Goal: Task Accomplishment & Management: Complete application form

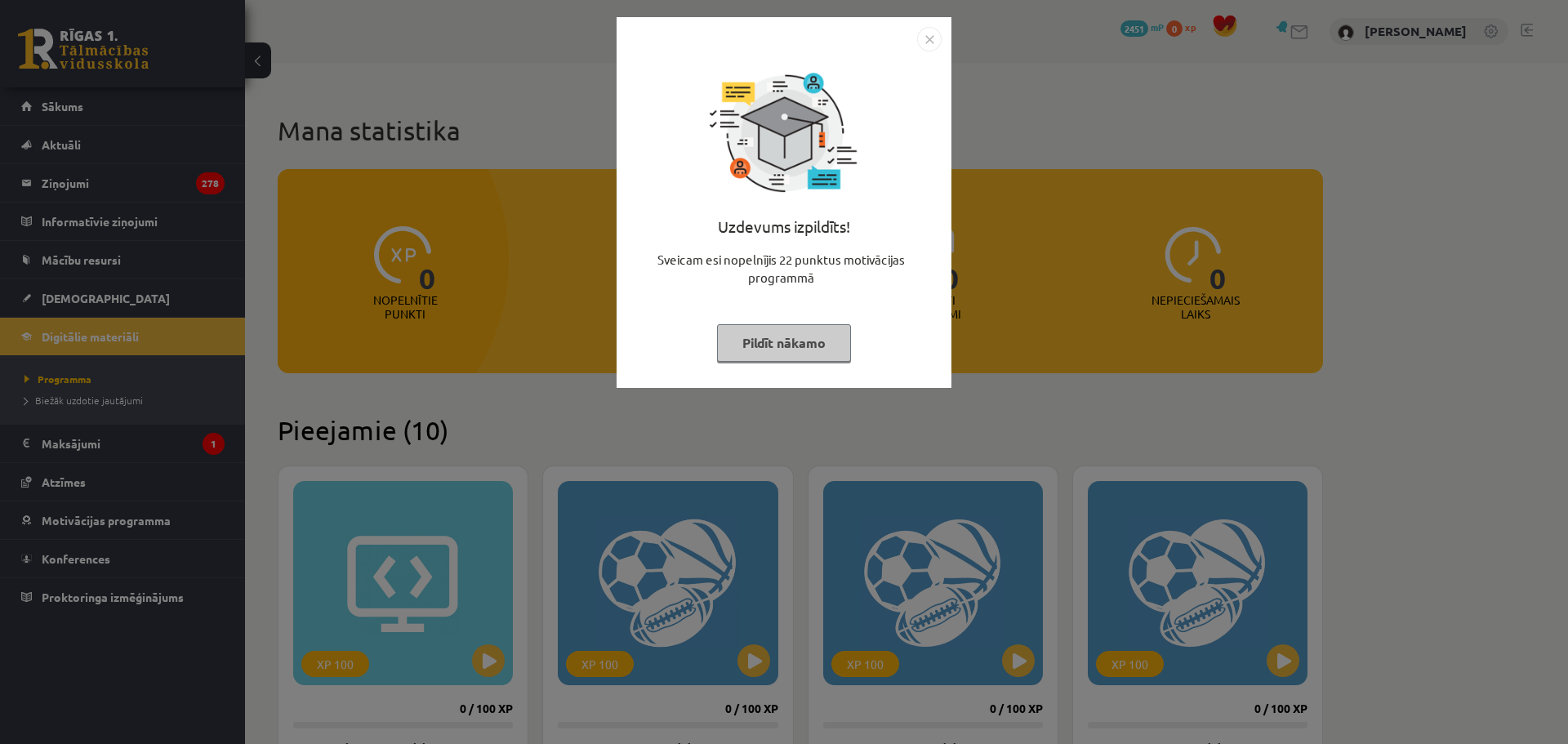
click at [1030, 260] on div "Uzdevums izpildīts! Sveicam esi nopelnījis 22 punktus motivācijas programmā Pil…" at bounding box center [784, 372] width 1568 height 744
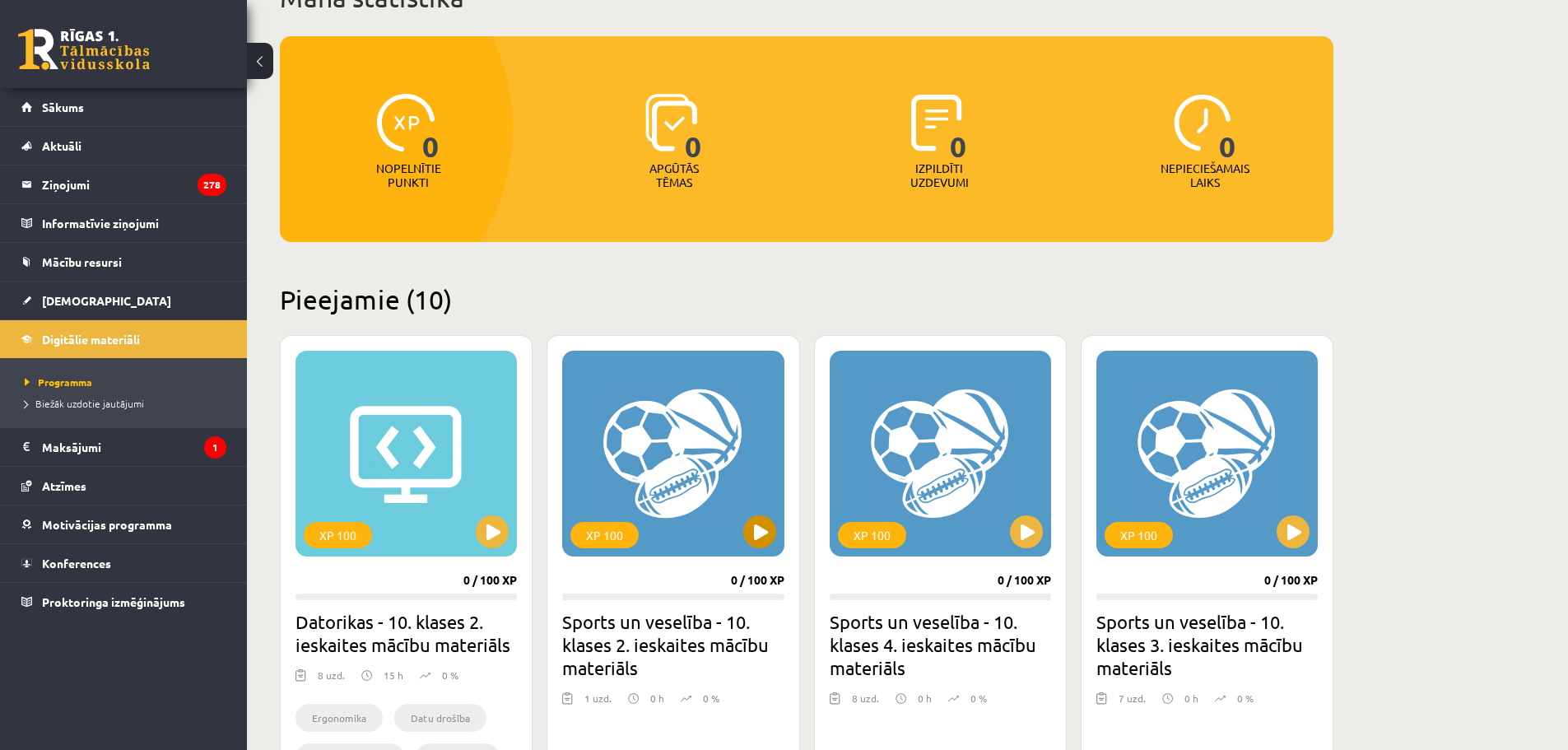
scroll to position [164, 0]
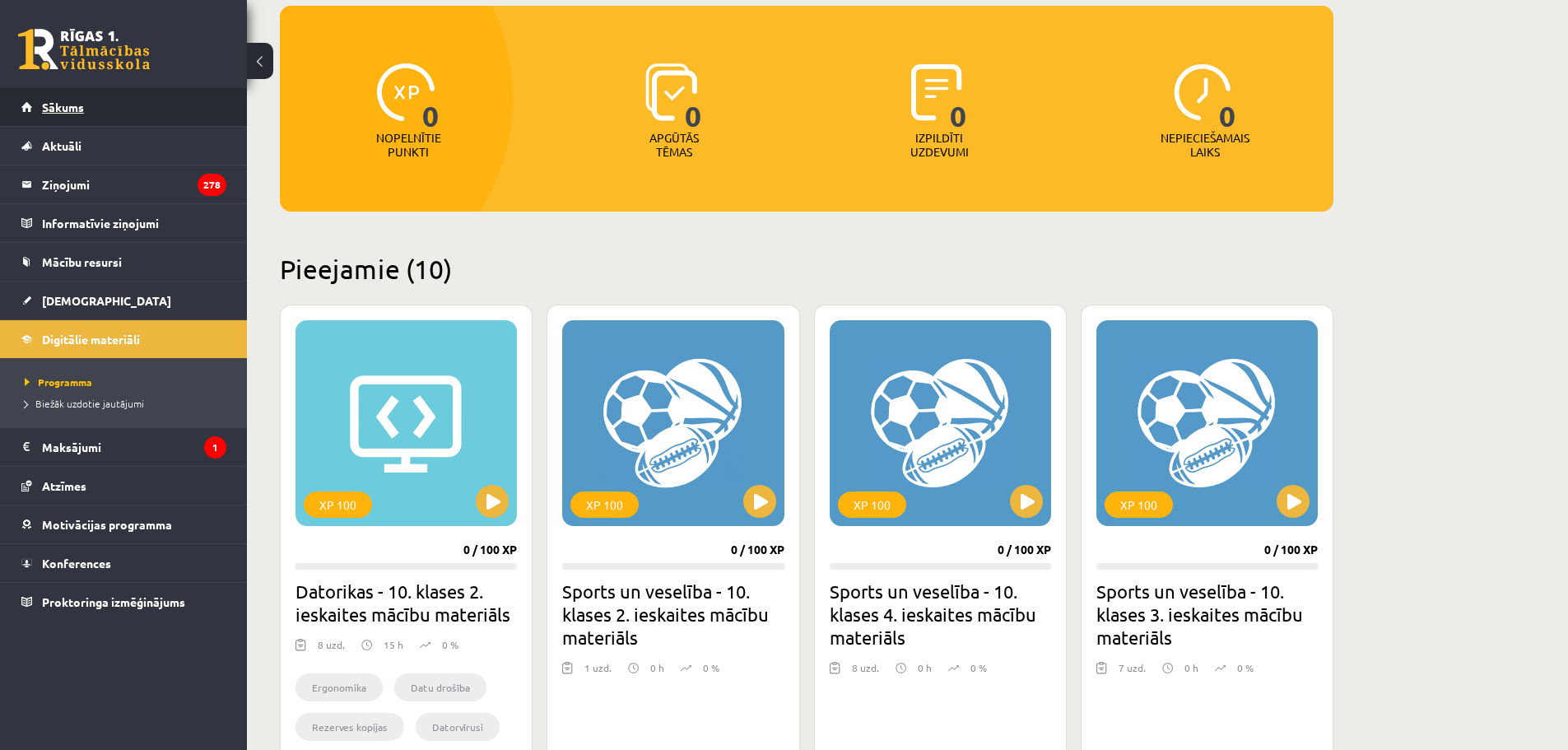
click at [121, 100] on link "Sākums" at bounding box center [124, 107] width 205 height 38
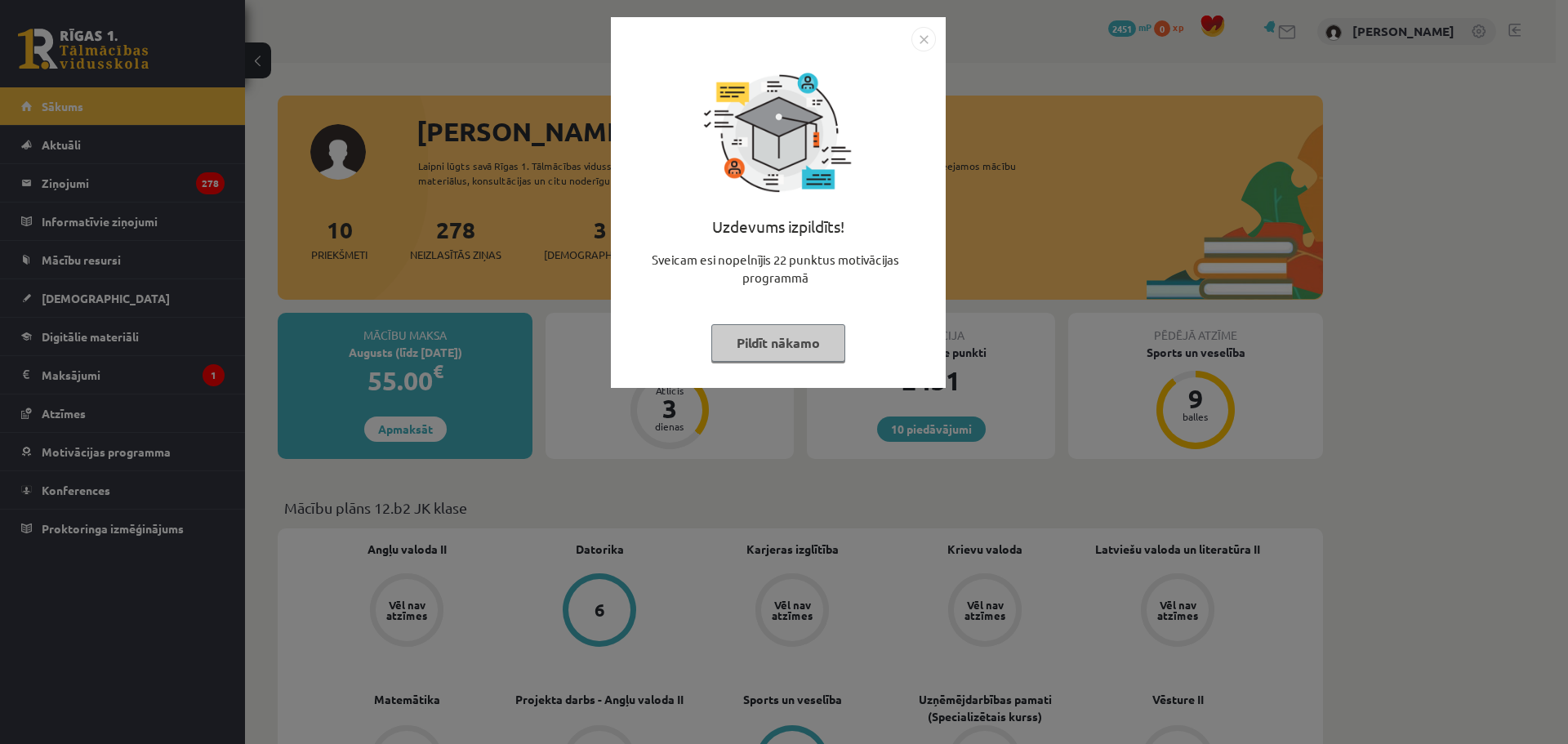
click at [580, 166] on div "Uzdevums izpildīts! Sveicam esi nopelnījis 22 punktus motivācijas programmā Pil…" at bounding box center [784, 372] width 1568 height 744
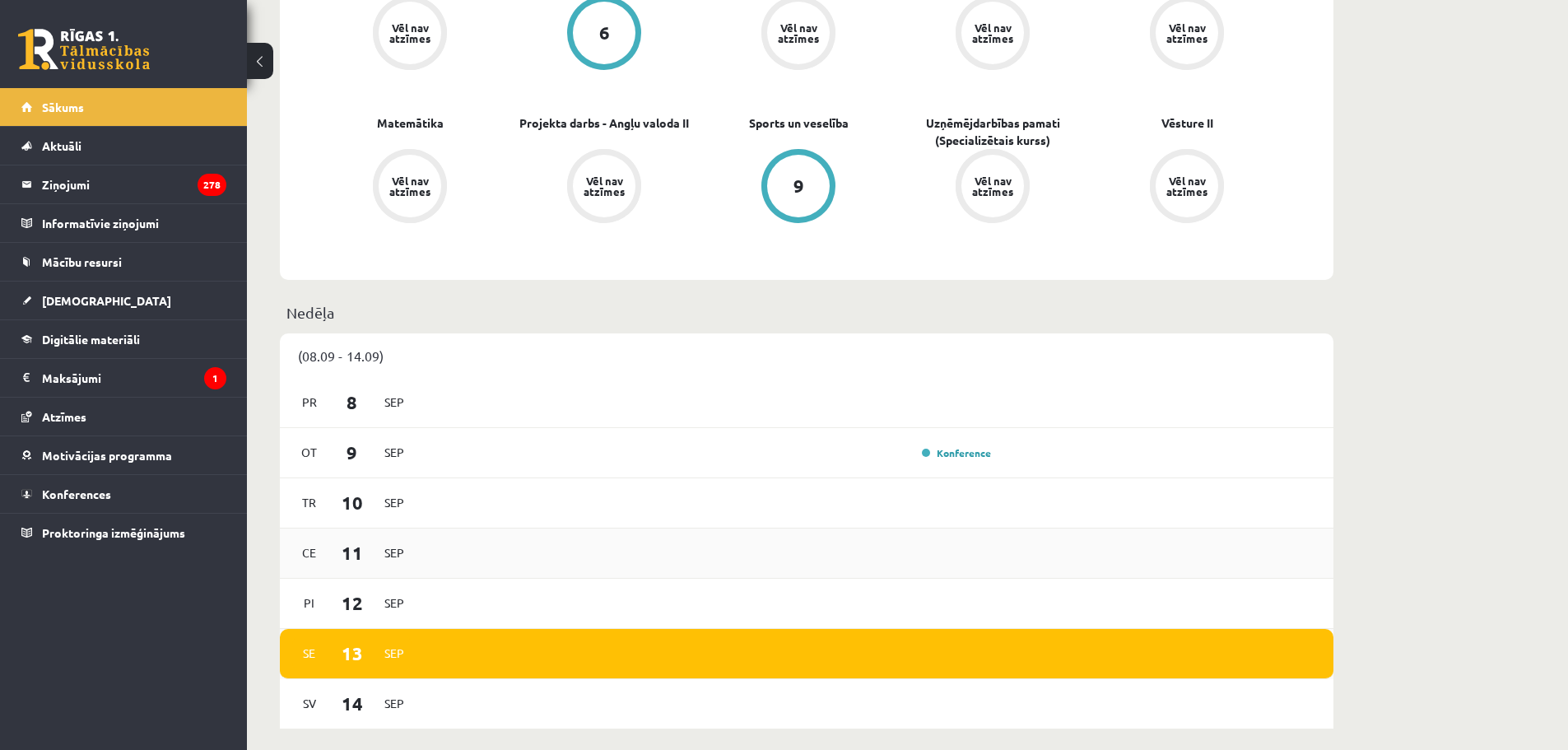
scroll to position [659, 0]
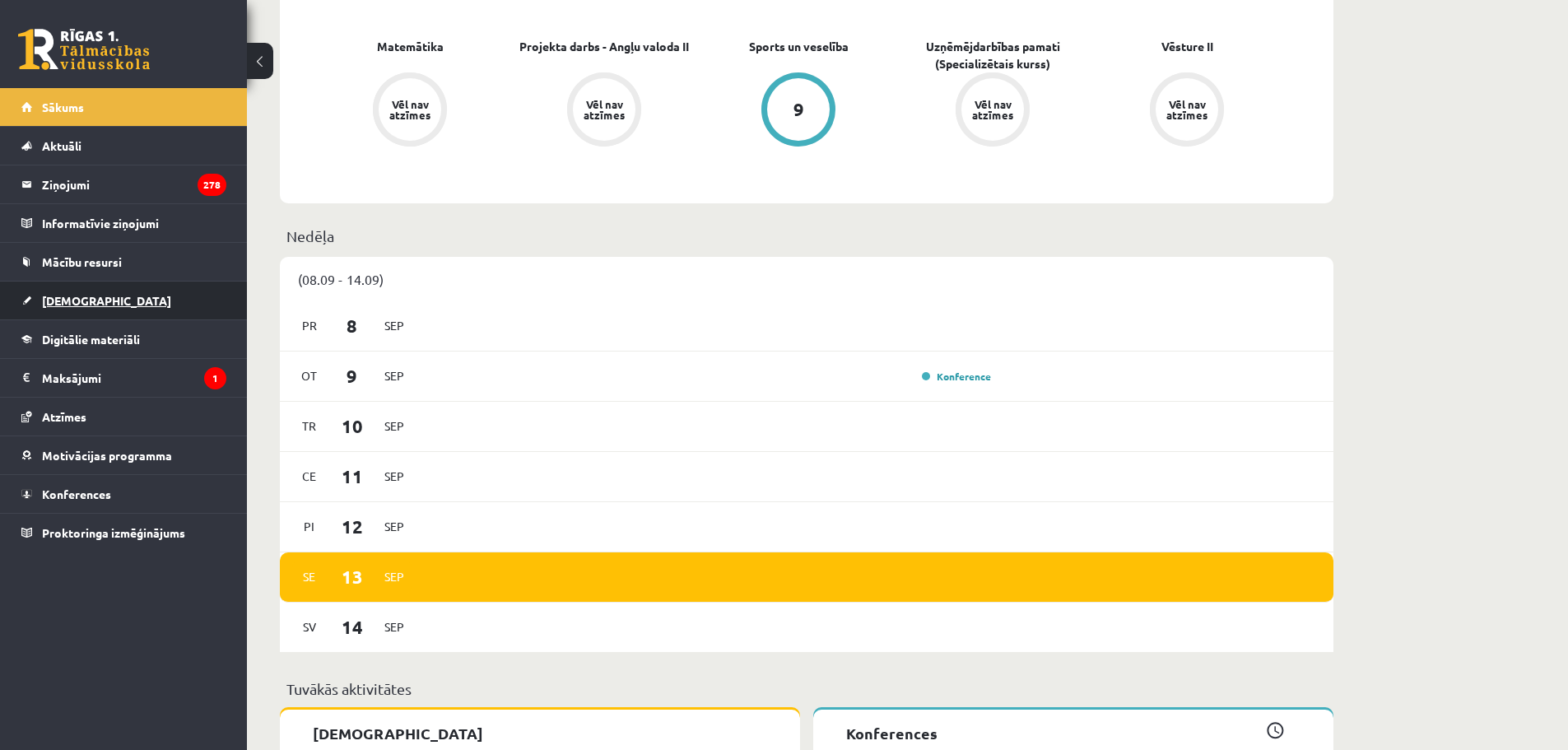
click at [83, 308] on link "[DEMOGRAPHIC_DATA]" at bounding box center [124, 301] width 205 height 38
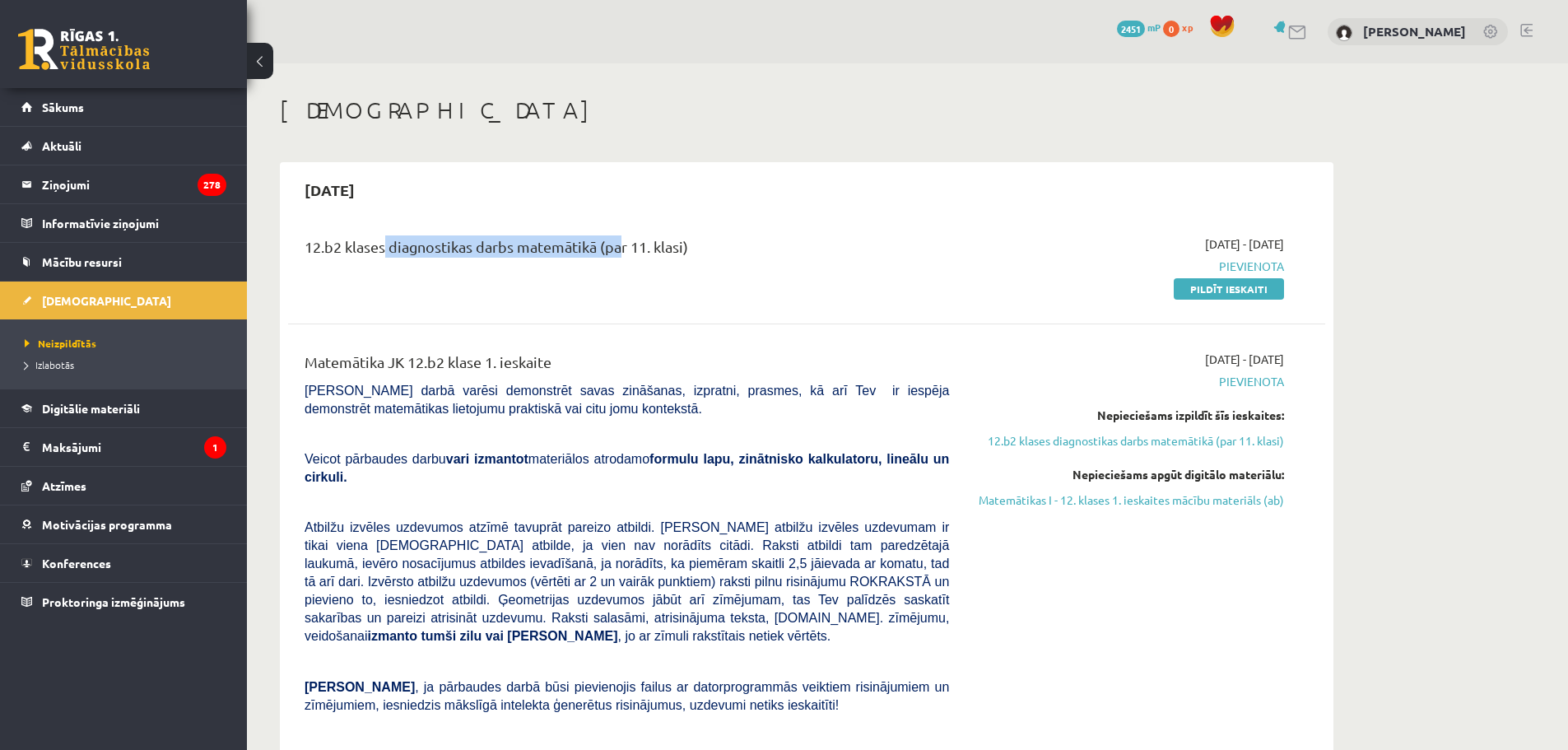
drag, startPoint x: 380, startPoint y: 235, endPoint x: 651, endPoint y: 228, distance: 271.1
click at [614, 248] on div "12.b2 klases diagnostikas darbs matemātikā (par 11. klasi)" at bounding box center [627, 250] width 645 height 31
click at [745, 197] on div "2025-09-15" at bounding box center [807, 189] width 1037 height 39
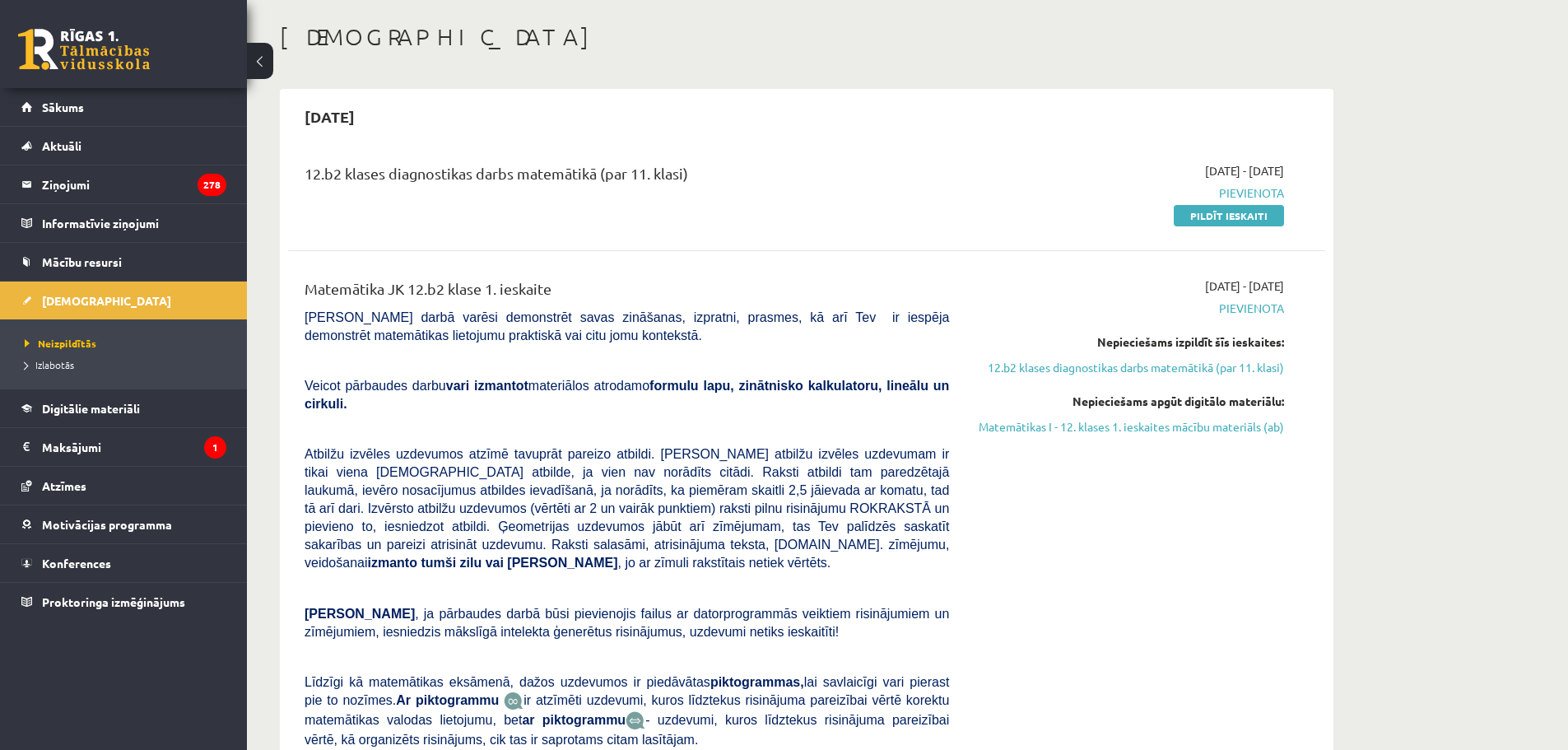
scroll to position [82, 0]
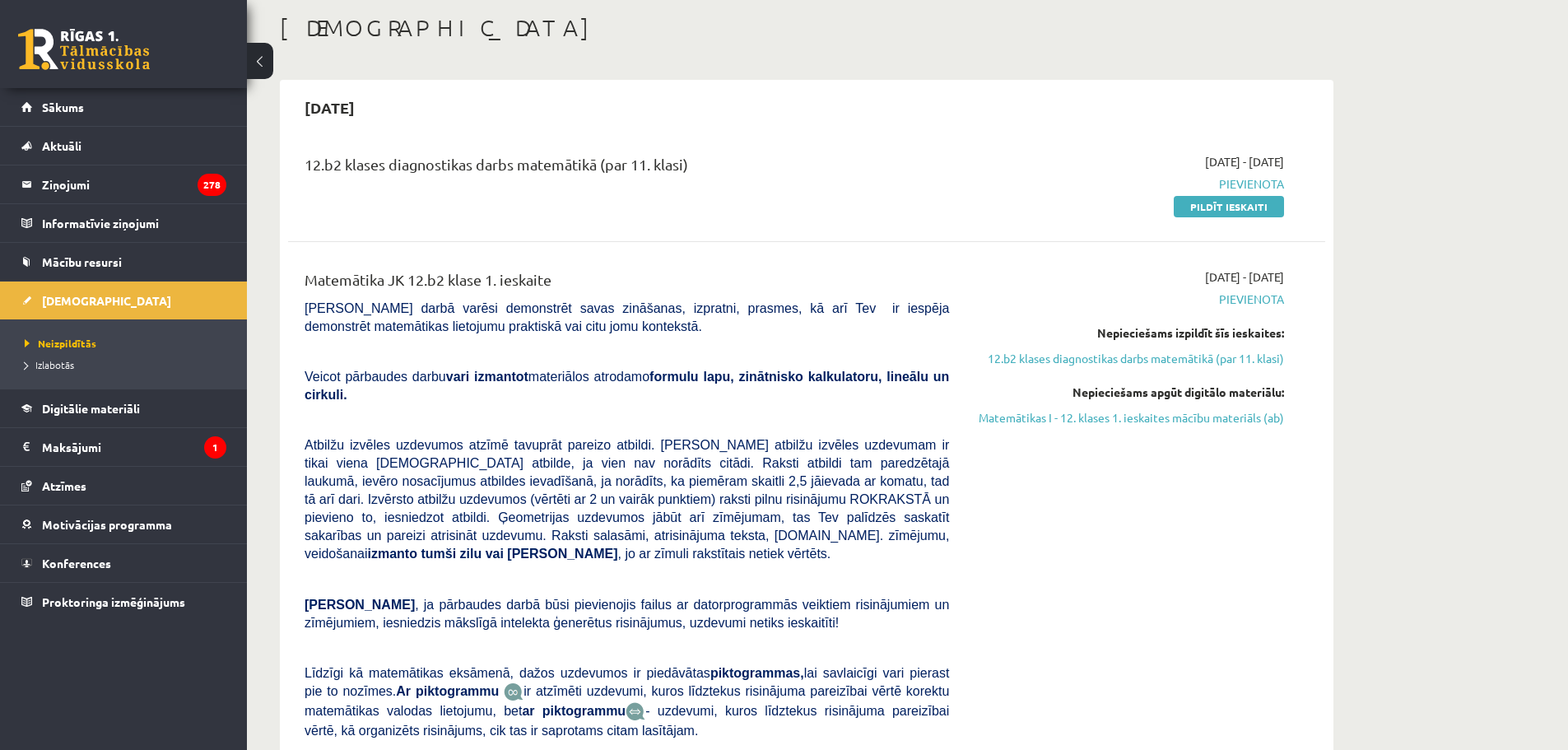
drag, startPoint x: 415, startPoint y: 132, endPoint x: 403, endPoint y: 135, distance: 12.4
click at [407, 134] on div "2025-09-15 12.b2 klases diagnostikas darbs matemātikā (par 11. klasi) 2025-09-0…" at bounding box center [807, 474] width 1054 height 790
drag, startPoint x: 337, startPoint y: 145, endPoint x: 753, endPoint y: 128, distance: 416.3
click at [736, 147] on div "12.b2 klases diagnostikas darbs matemātikā (par 11. klasi) 2025-09-01 - 2025-09…" at bounding box center [807, 184] width 1037 height 95
click at [770, 94] on div "2025-09-15" at bounding box center [807, 107] width 1037 height 39
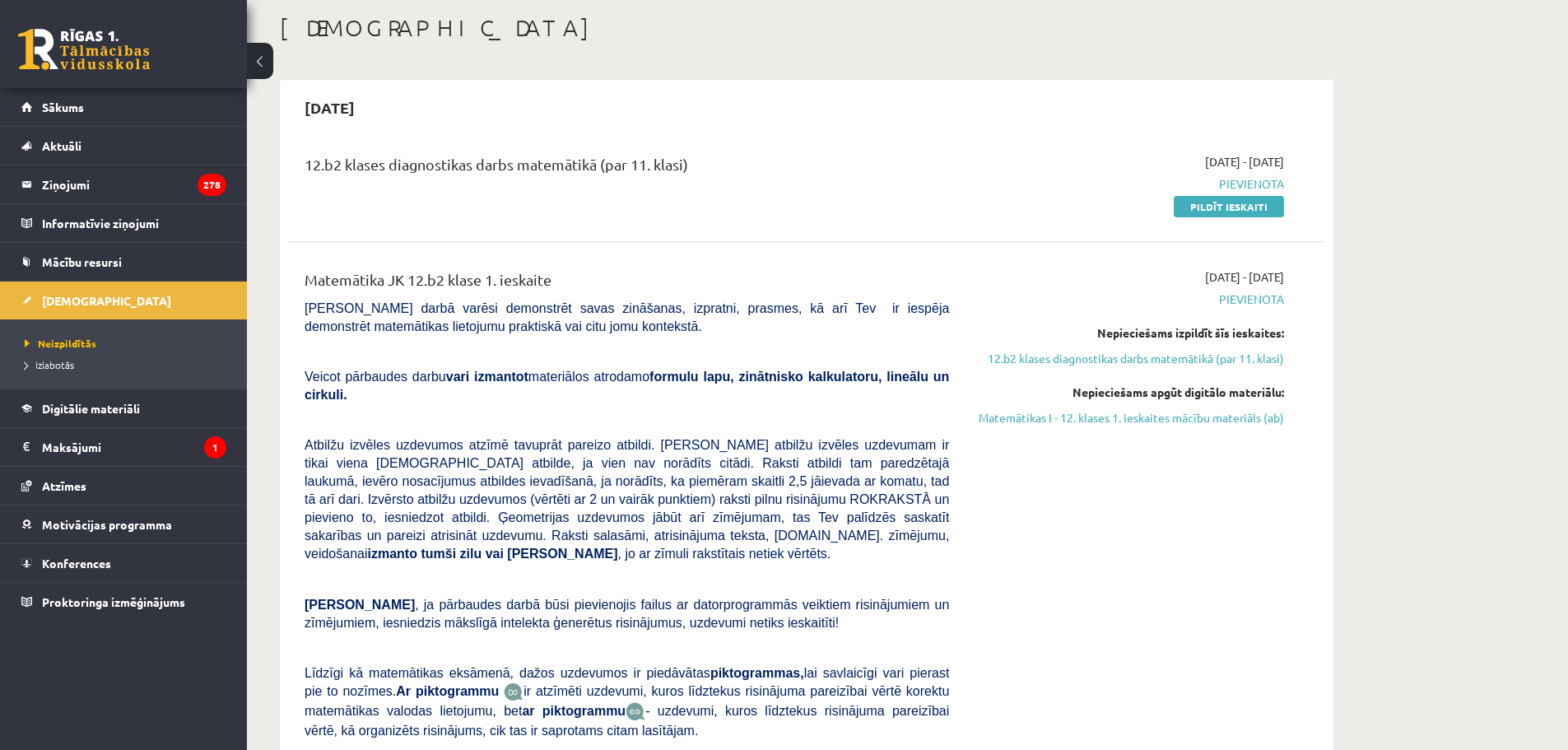
drag, startPoint x: 308, startPoint y: 170, endPoint x: 806, endPoint y: 170, distance: 498.0
click at [809, 169] on div "12.b2 klases diagnostikas darbs matemātikā (par 11. klasi)" at bounding box center [627, 168] width 645 height 31
click at [1034, 157] on div "2025-09-01 - 2025-09-15 Pievienota Pildīt ieskaiti" at bounding box center [1128, 184] width 335 height 61
click at [1203, 203] on link "Pildīt ieskaiti" at bounding box center [1229, 207] width 111 height 22
click at [1204, 210] on link "Pildīt ieskaiti" at bounding box center [1229, 207] width 111 height 22
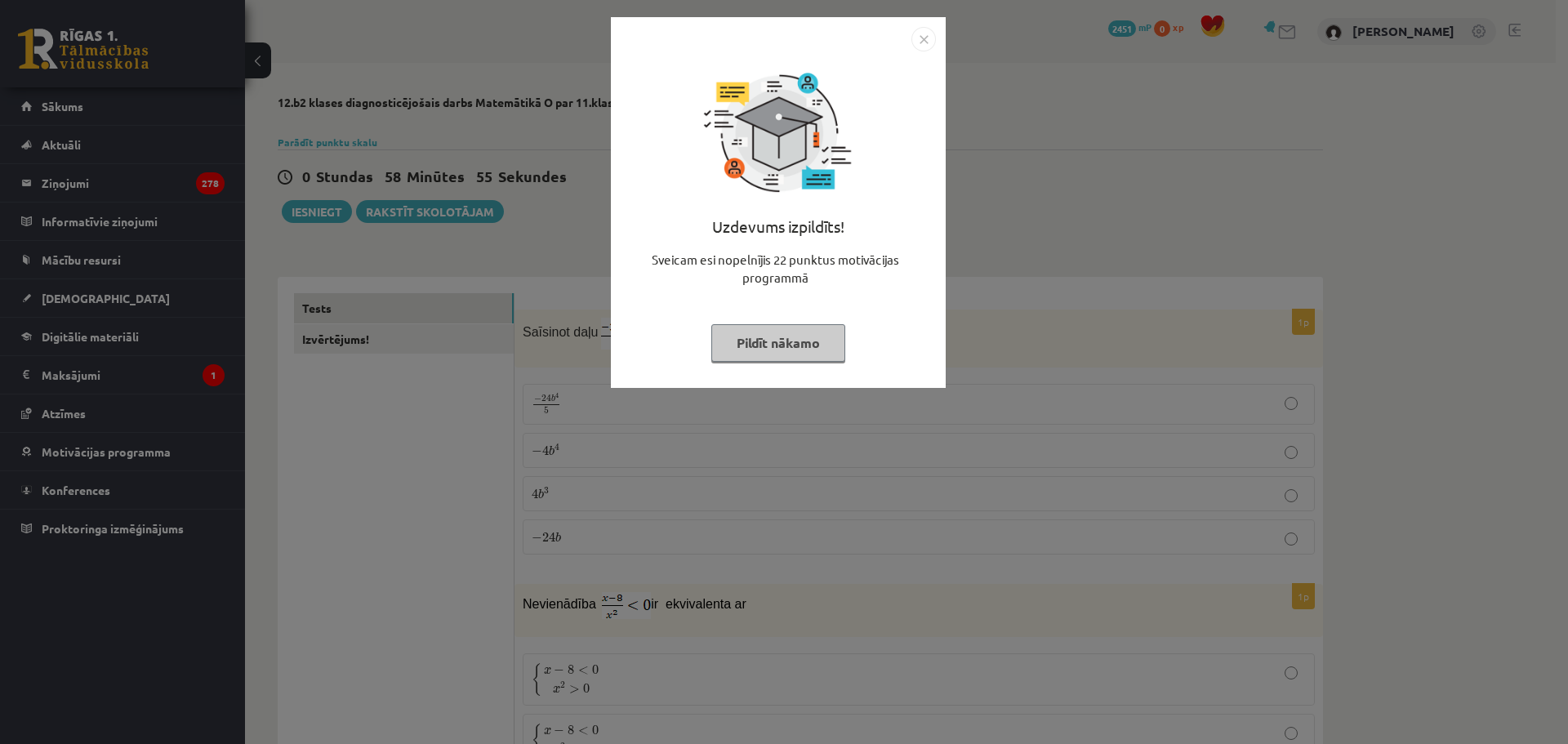
click at [1071, 226] on div "Uzdevums izpildīts! Sveicam esi nopelnījis 22 punktus motivācijas programmā Pil…" at bounding box center [784, 372] width 1568 height 744
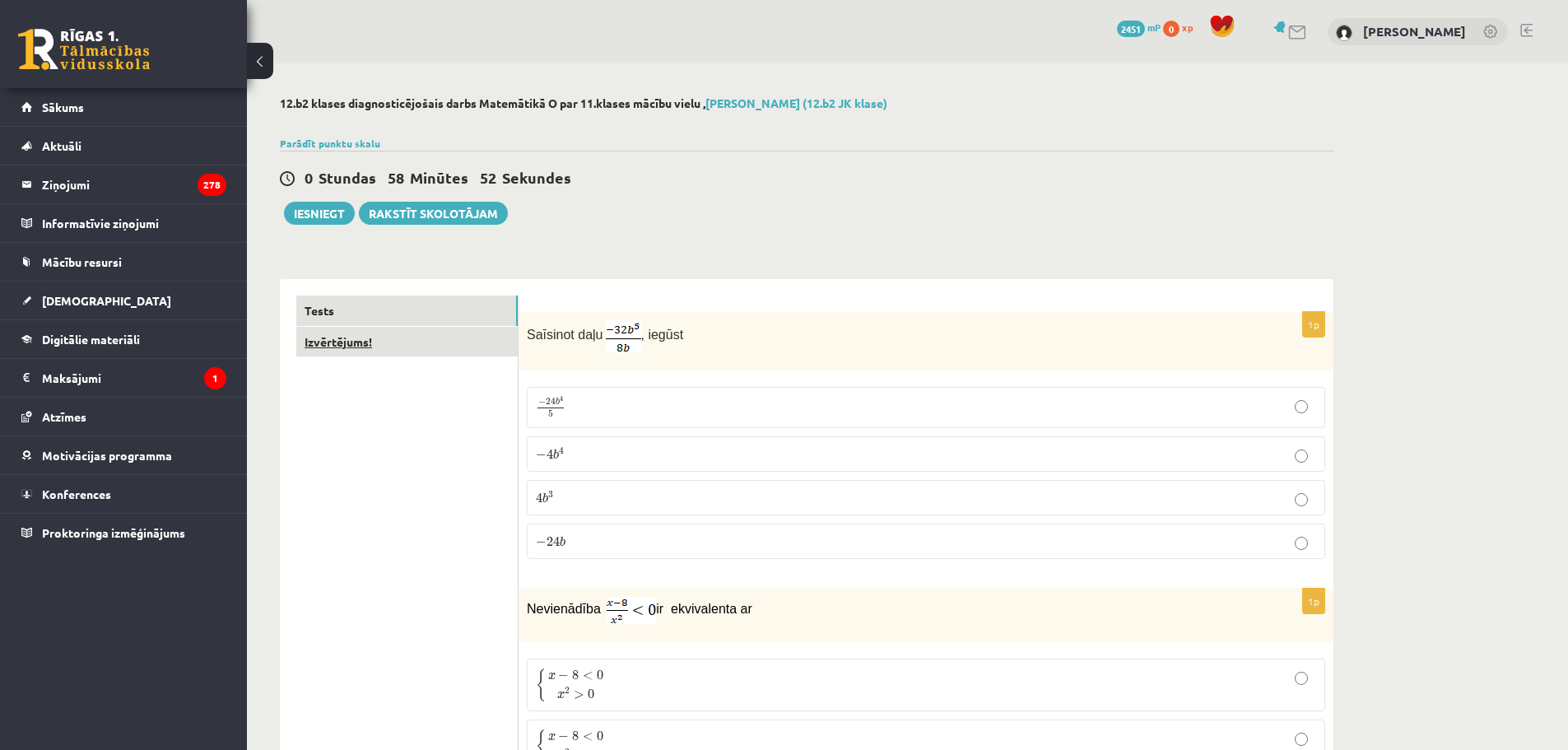
click at [365, 342] on link "Izvērtējums!" at bounding box center [407, 341] width 222 height 31
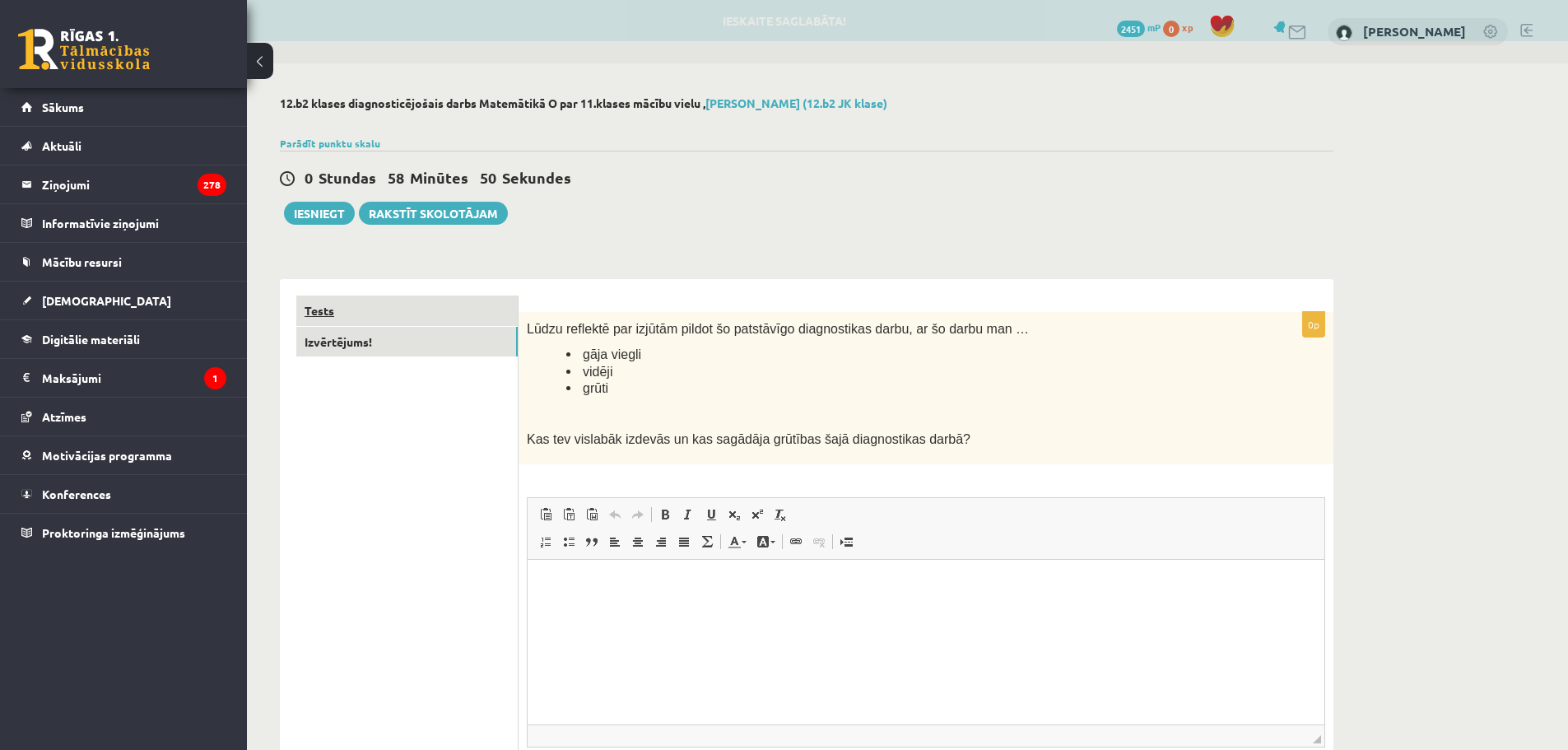
click at [417, 318] on link "Tests" at bounding box center [407, 311] width 222 height 31
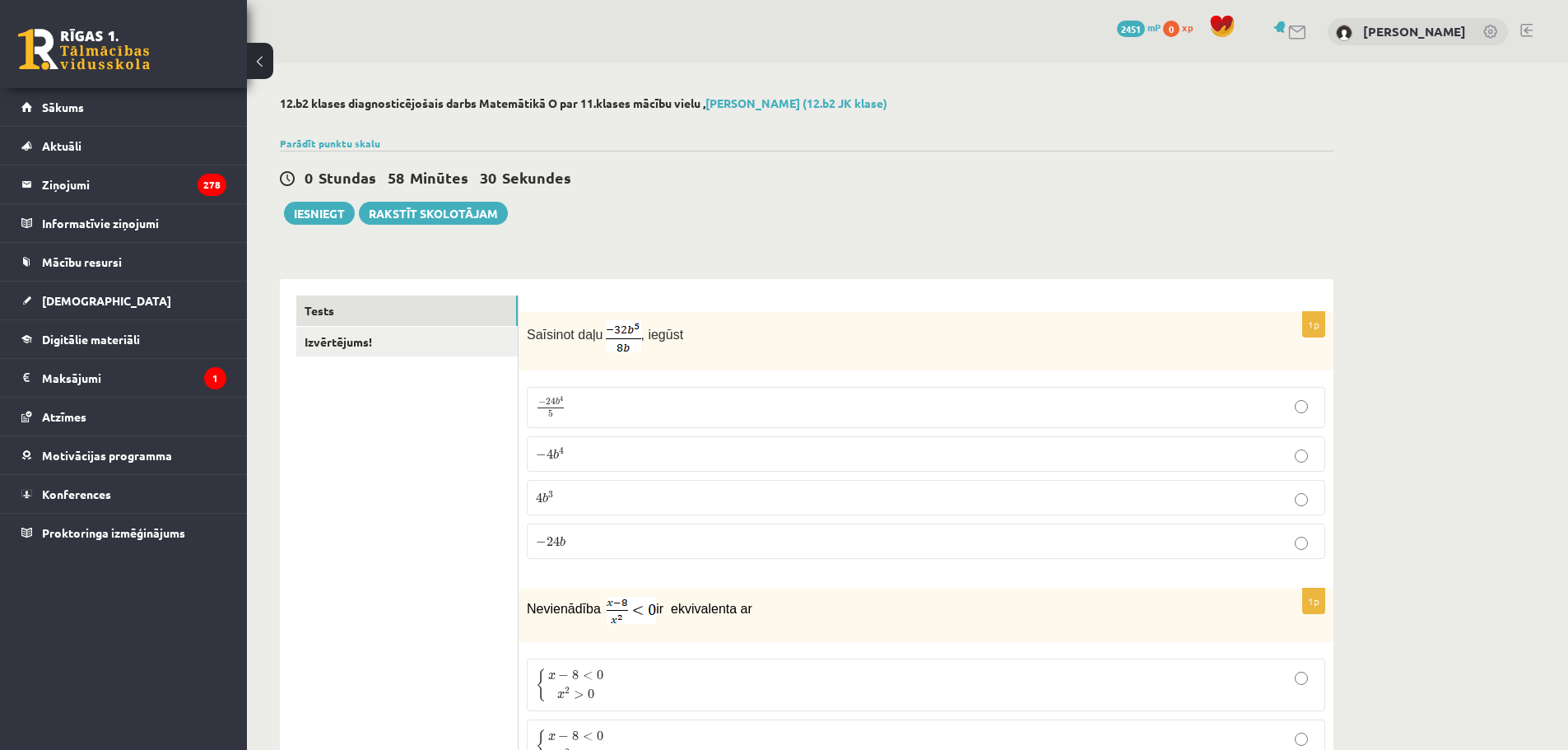
drag, startPoint x: 429, startPoint y: 473, endPoint x: 425, endPoint y: 174, distance: 299.0
click at [573, 450] on p "− 4 b 4 − 4 b 4" at bounding box center [926, 453] width 780 height 17
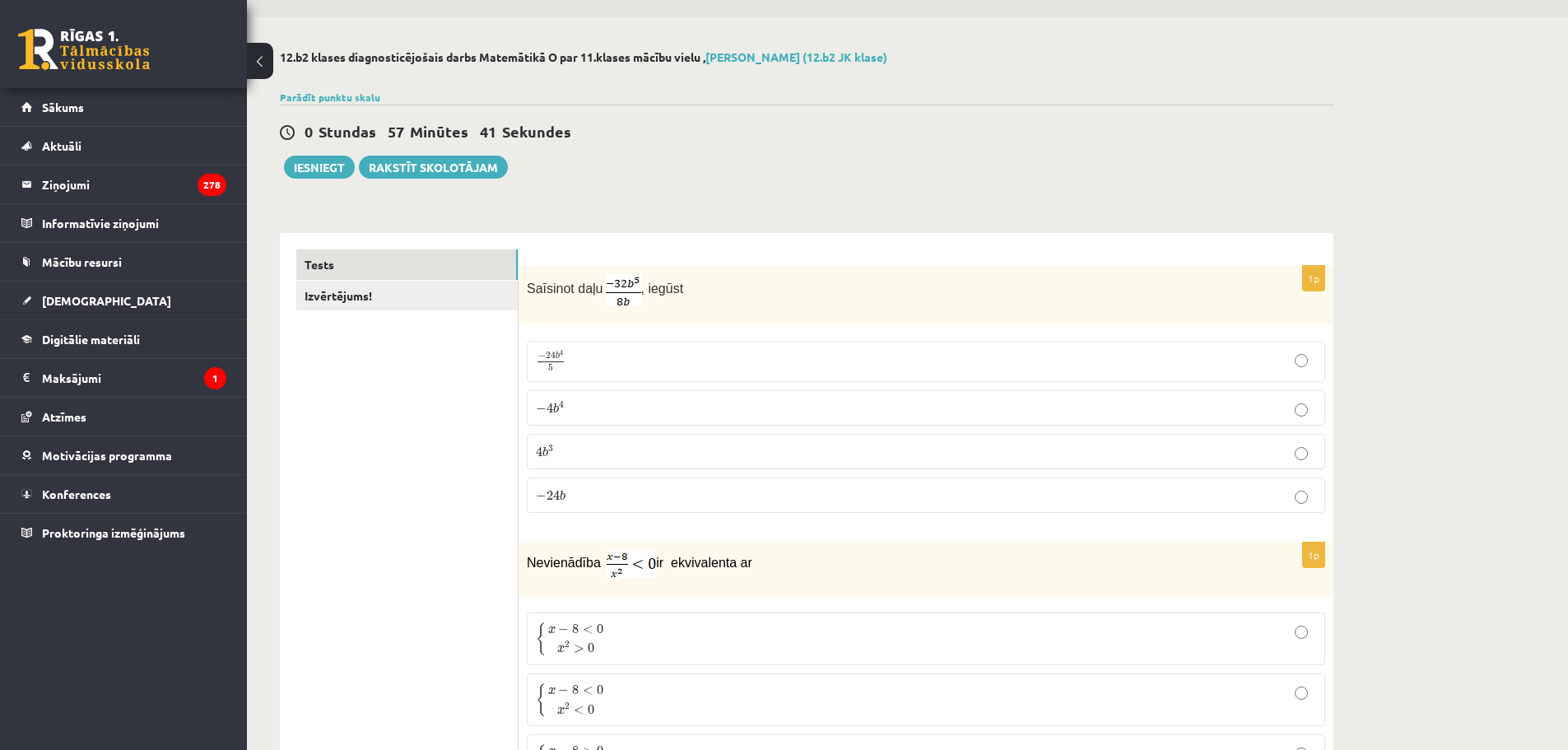
scroll to position [247, 0]
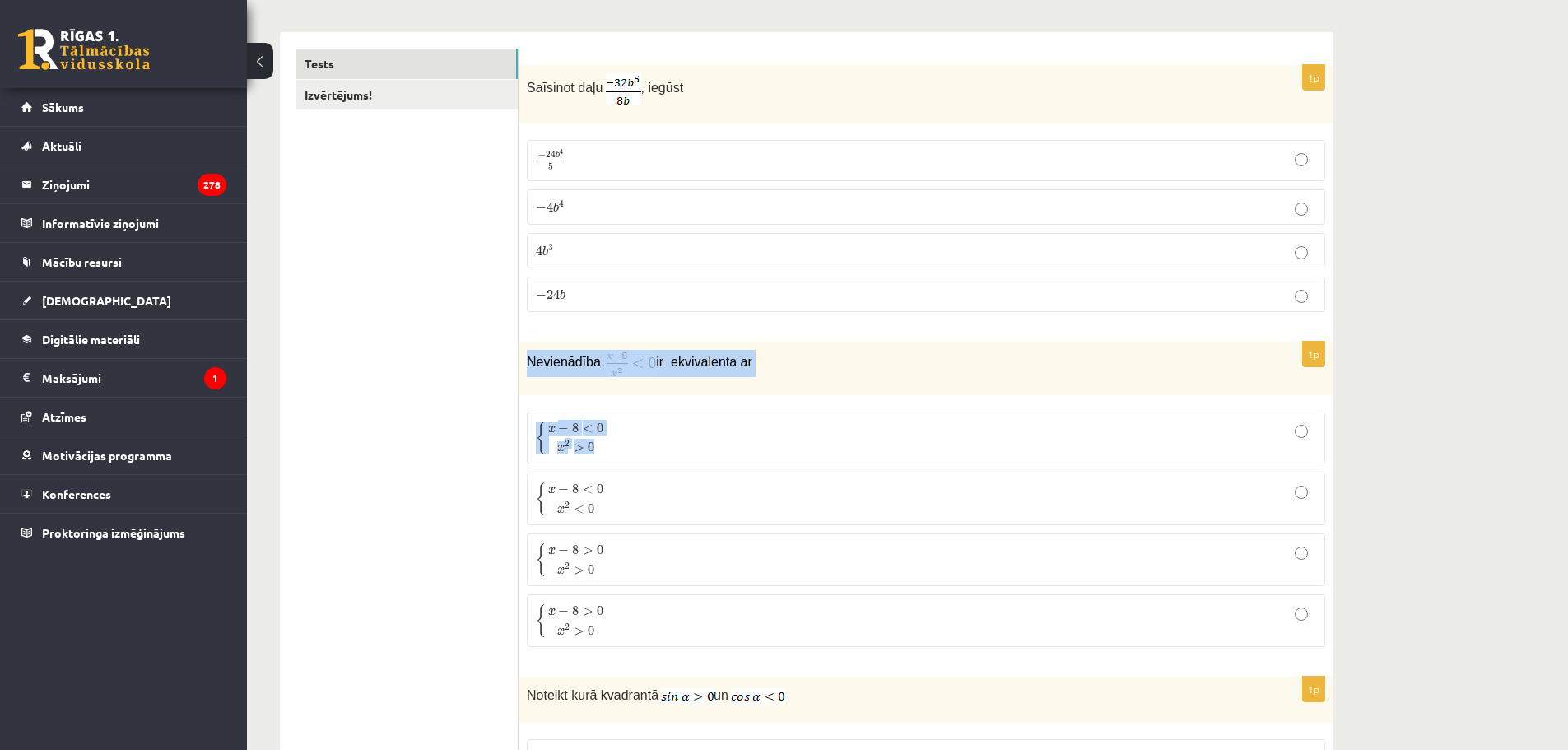
drag, startPoint x: 528, startPoint y: 362, endPoint x: 656, endPoint y: 414, distance: 138.2
click at [656, 414] on div "1p Nevienādība ir ekvivalenta ar { x − 8 < 0 x 2 > 0 { x − 8 < 0 x 2 > 0 { x − …" at bounding box center [926, 501] width 815 height 319
click at [584, 438] on span "x 2 > 0" at bounding box center [577, 444] width 38 height 14
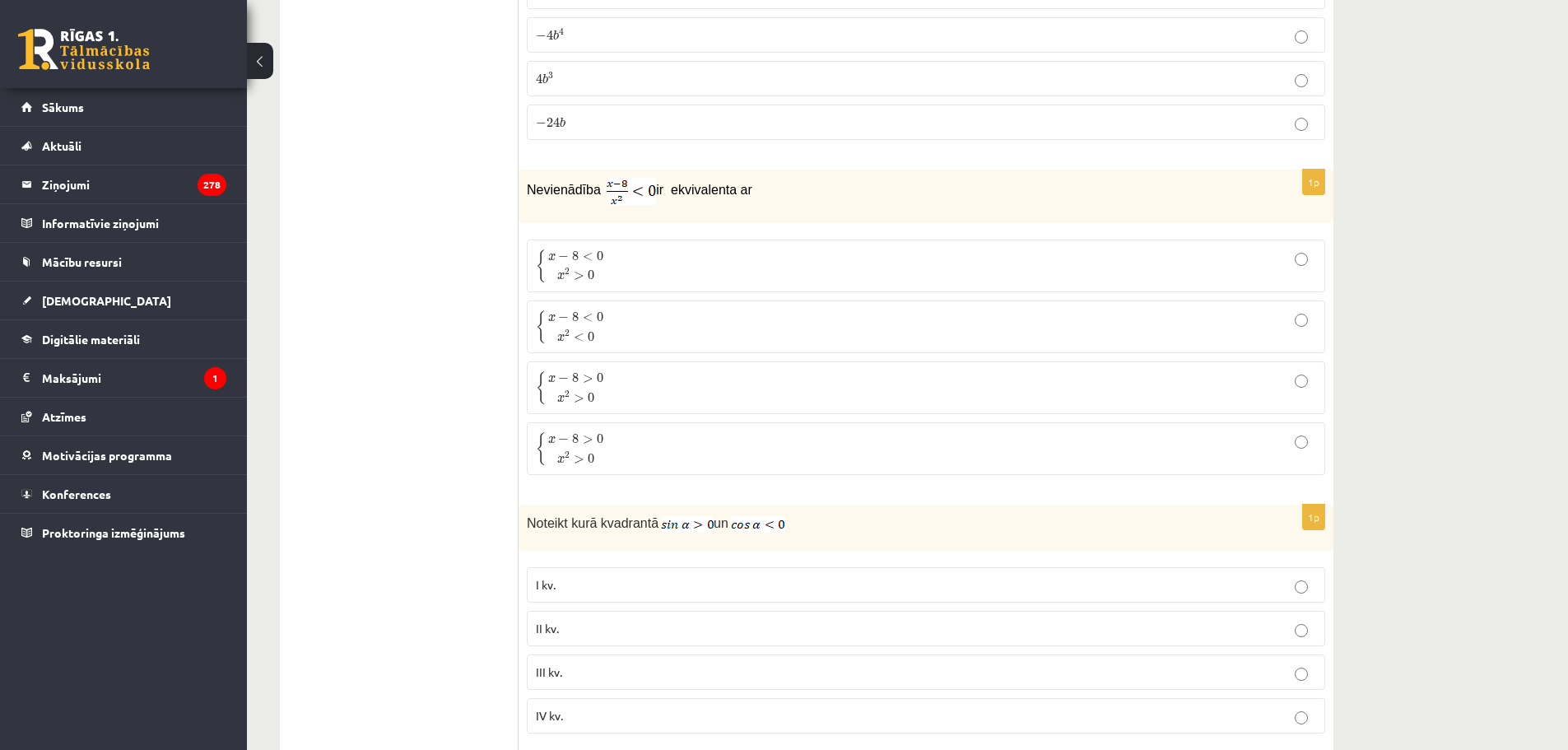
scroll to position [493, 0]
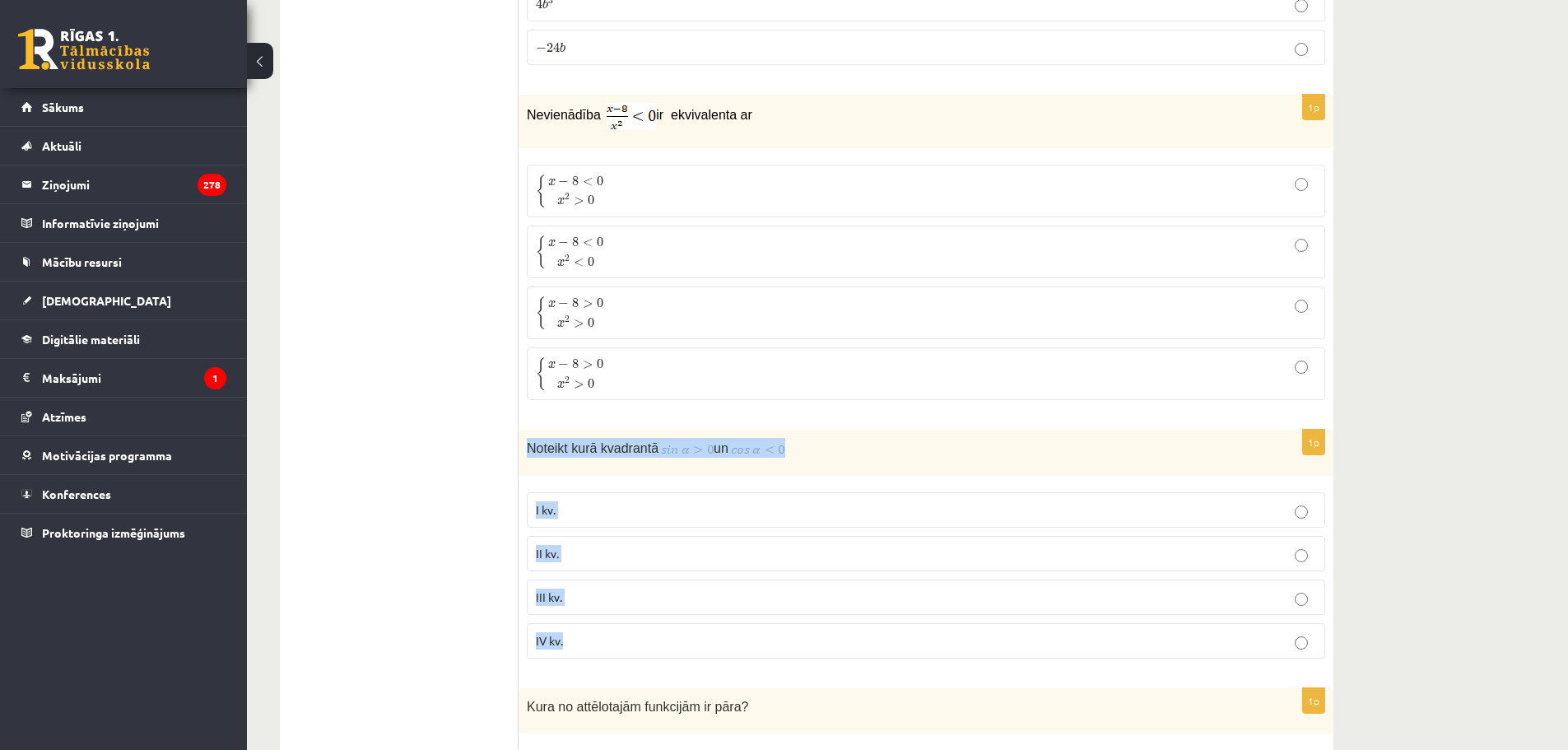
drag, startPoint x: 529, startPoint y: 446, endPoint x: 632, endPoint y: 644, distance: 223.2
click at [632, 644] on div "1p Noteikt kurā kvadrantā un I kv. II kv. III kv. IV kv." at bounding box center [926, 550] width 815 height 242
drag, startPoint x: 558, startPoint y: 561, endPoint x: 552, endPoint y: 575, distance: 15.2
click at [559, 561] on p "II kv." at bounding box center [926, 553] width 780 height 17
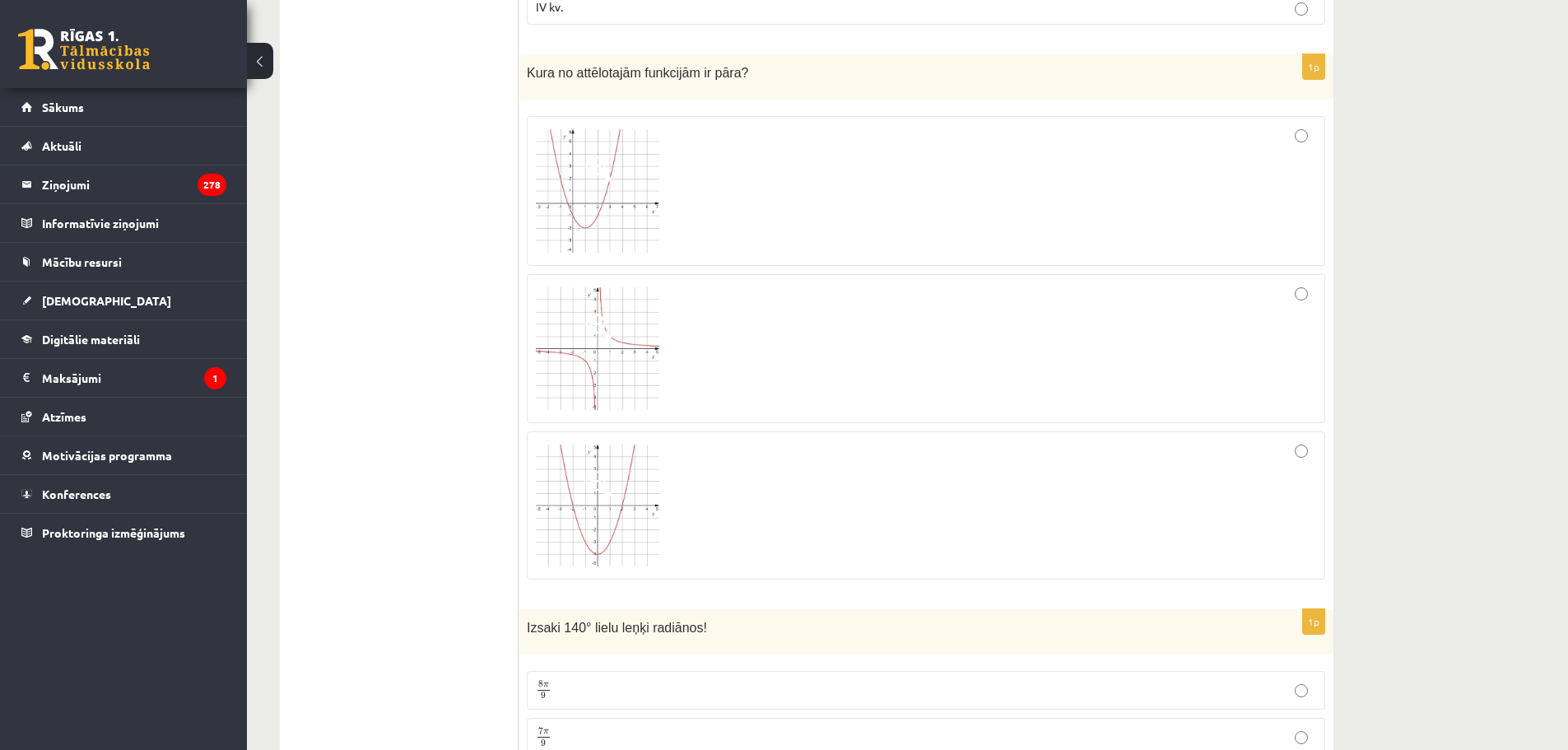
scroll to position [1152, 0]
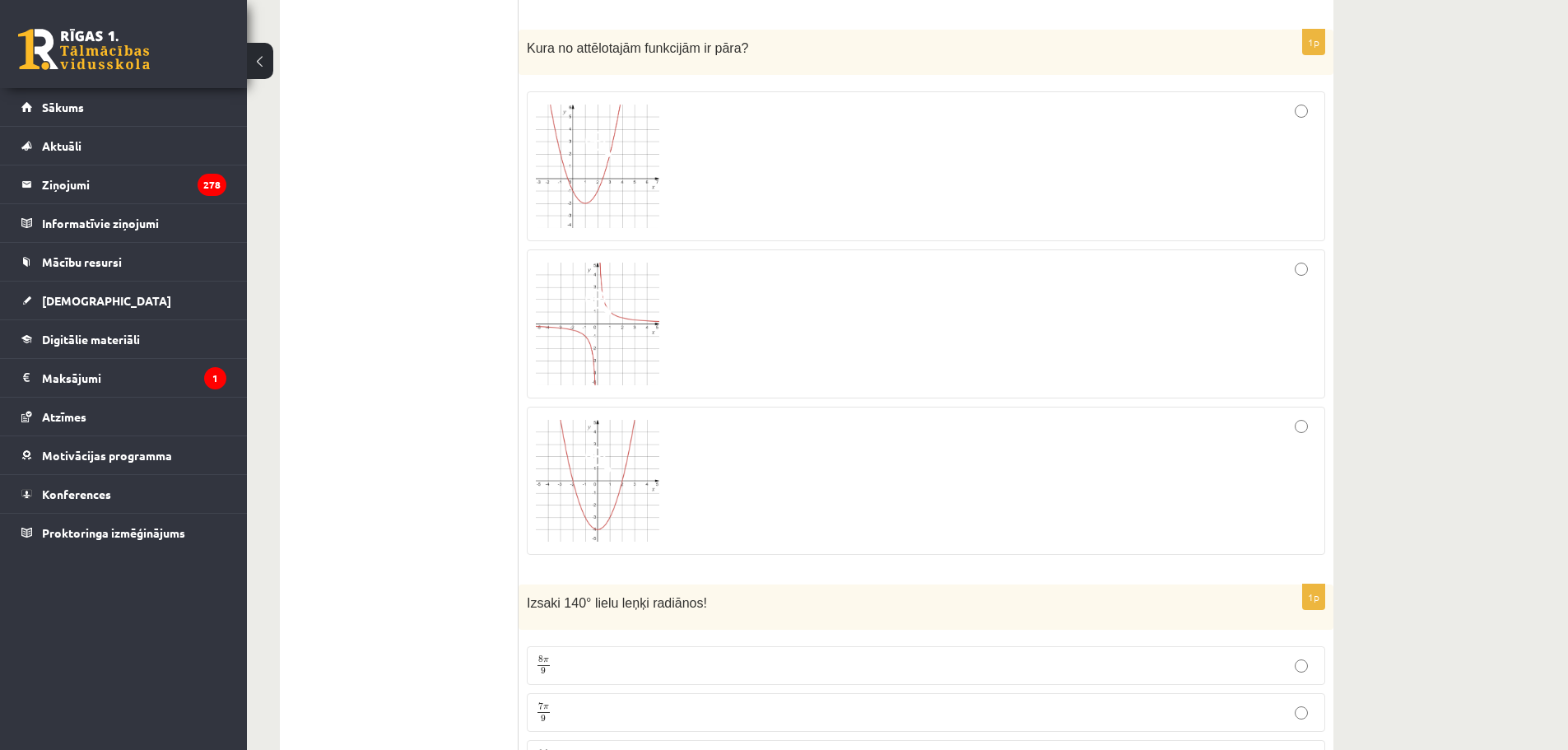
click at [613, 438] on img at bounding box center [597, 480] width 124 height 122
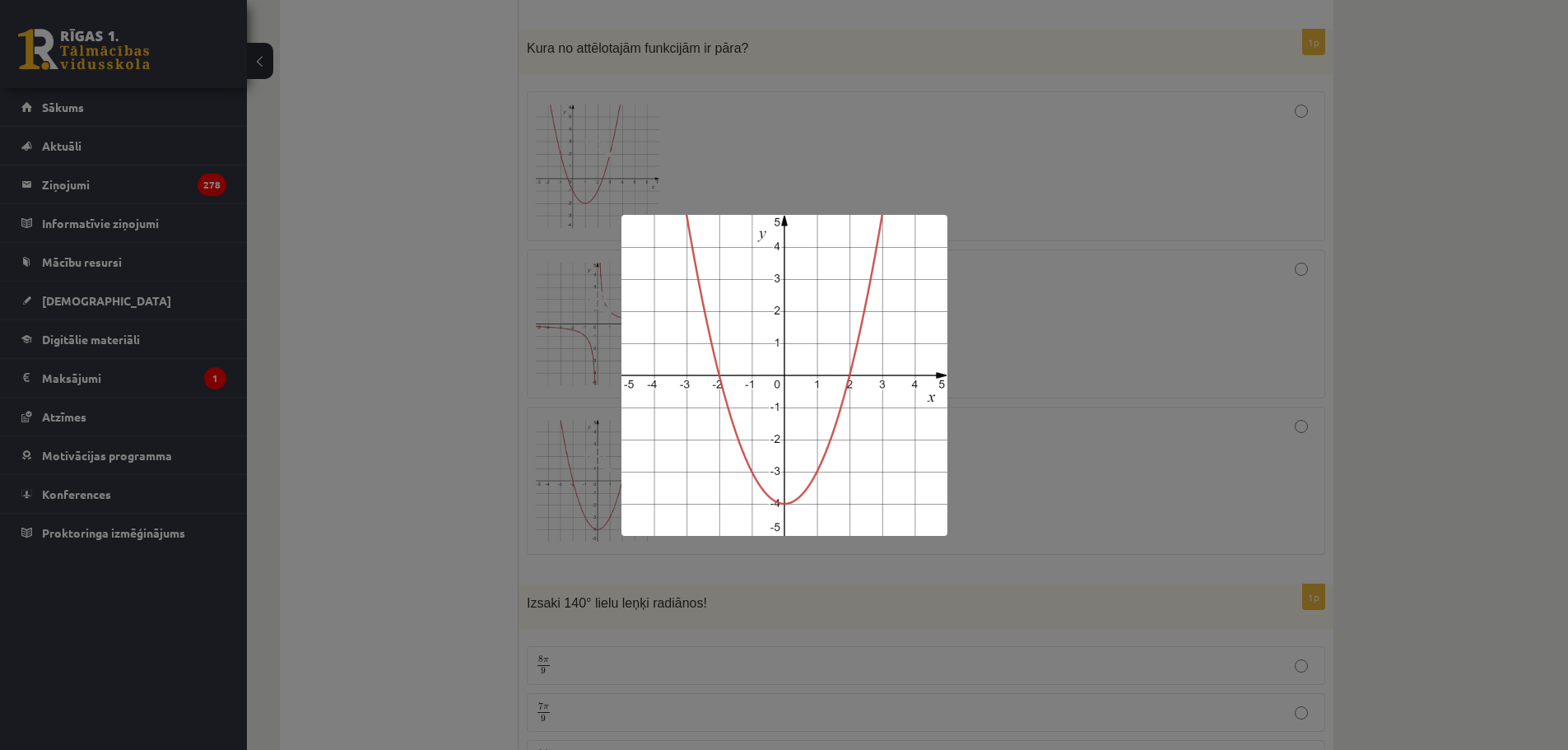
click at [1057, 502] on div at bounding box center [784, 375] width 1568 height 750
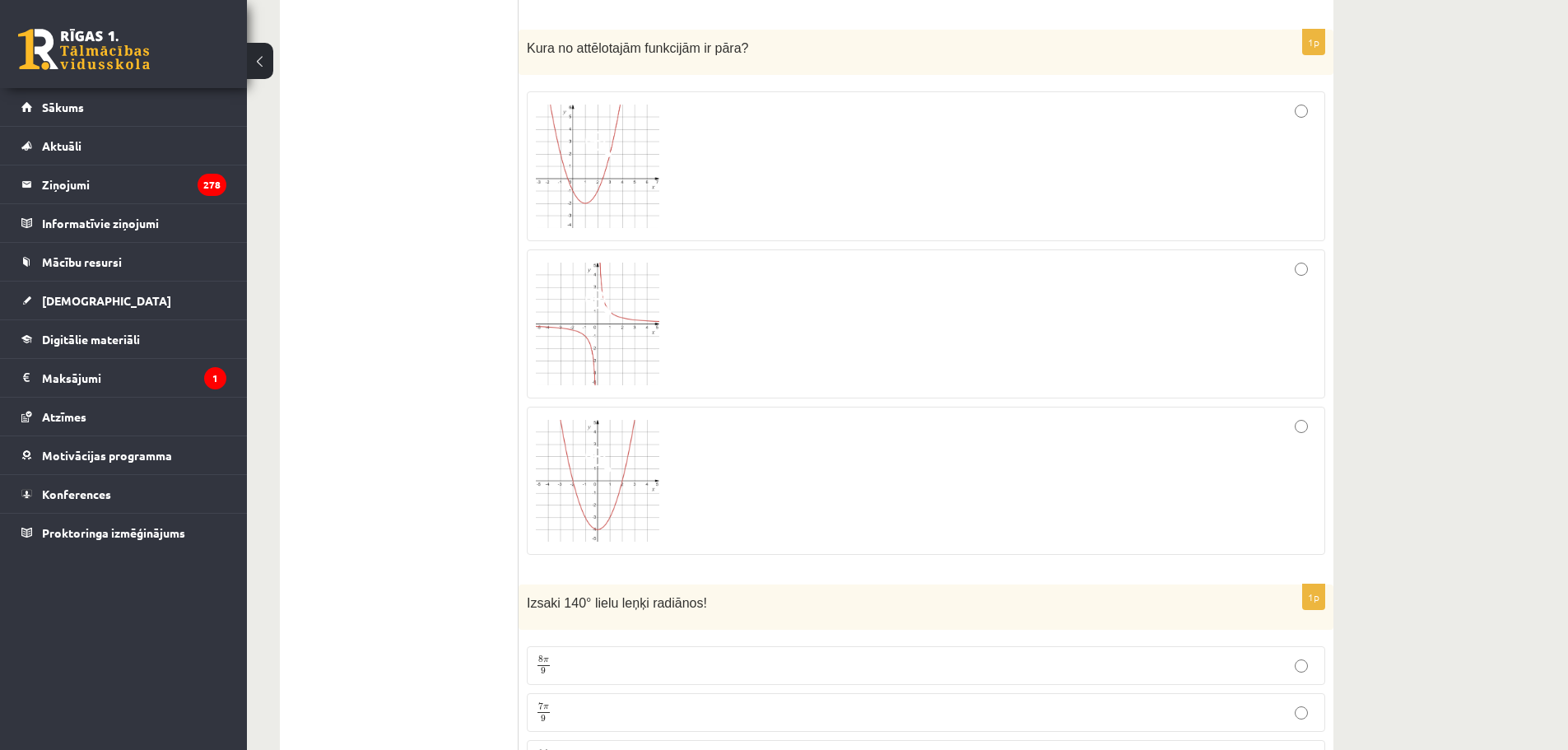
click at [1174, 456] on div at bounding box center [926, 480] width 780 height 130
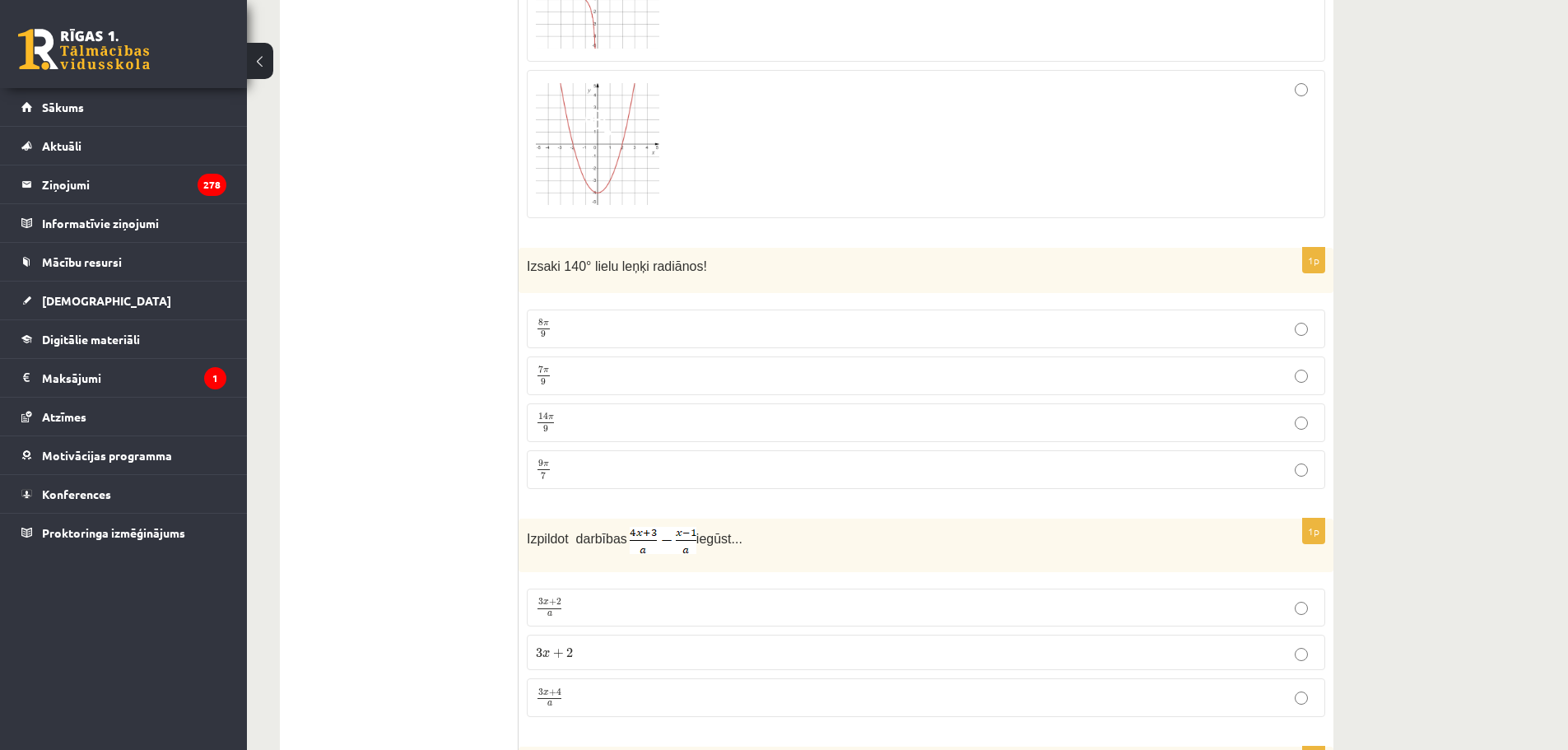
scroll to position [1481, 0]
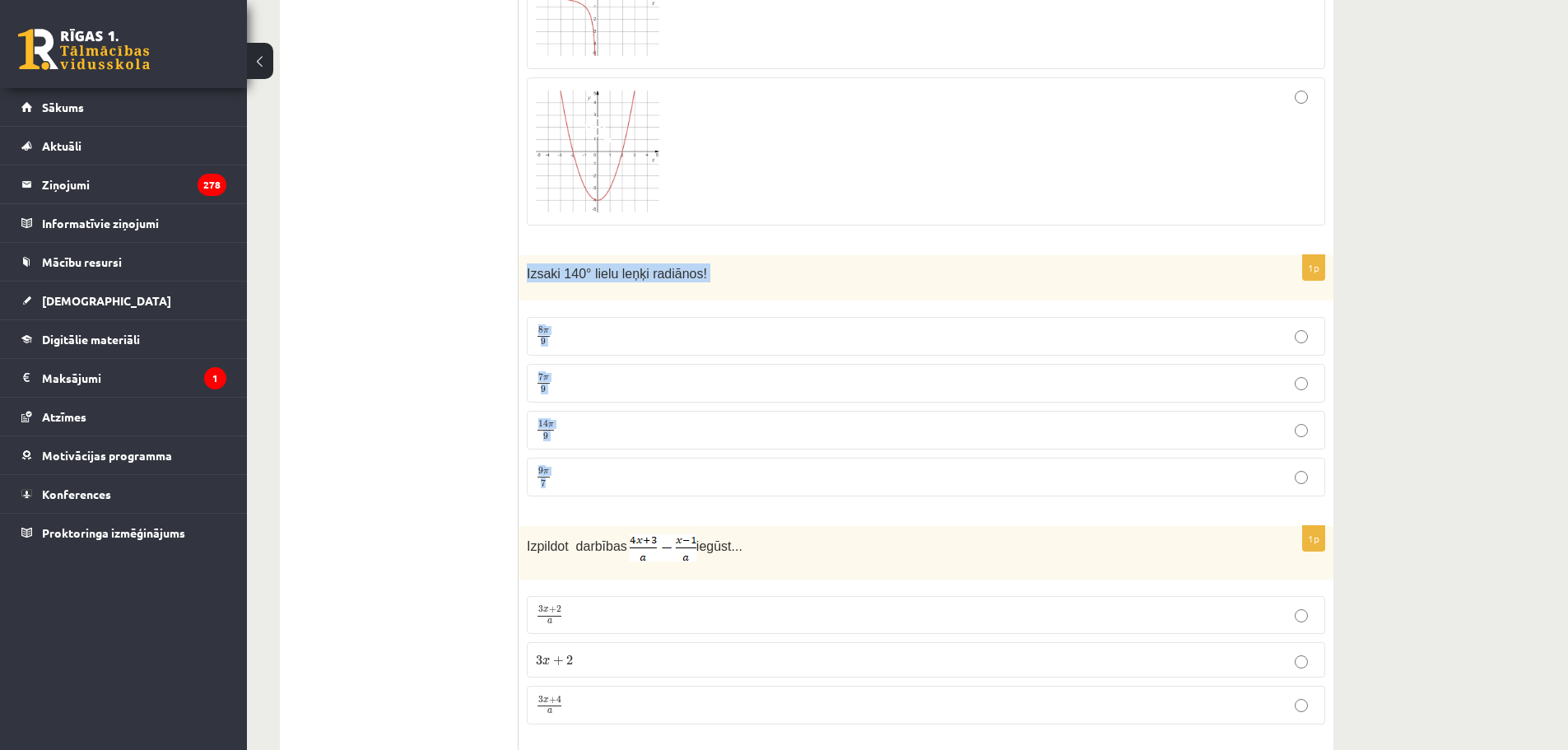
drag, startPoint x: 528, startPoint y: 265, endPoint x: 744, endPoint y: 458, distance: 289.7
click at [744, 459] on div "1p Izsaki 140° lielu leņķi radiānos! 8 π 9 8 π 9 7 π 9 7 π 9 14 π 9 14 π 9 9 π …" at bounding box center [926, 382] width 815 height 254
click at [554, 380] on p "7 π 9 7 π 9" at bounding box center [926, 383] width 780 height 21
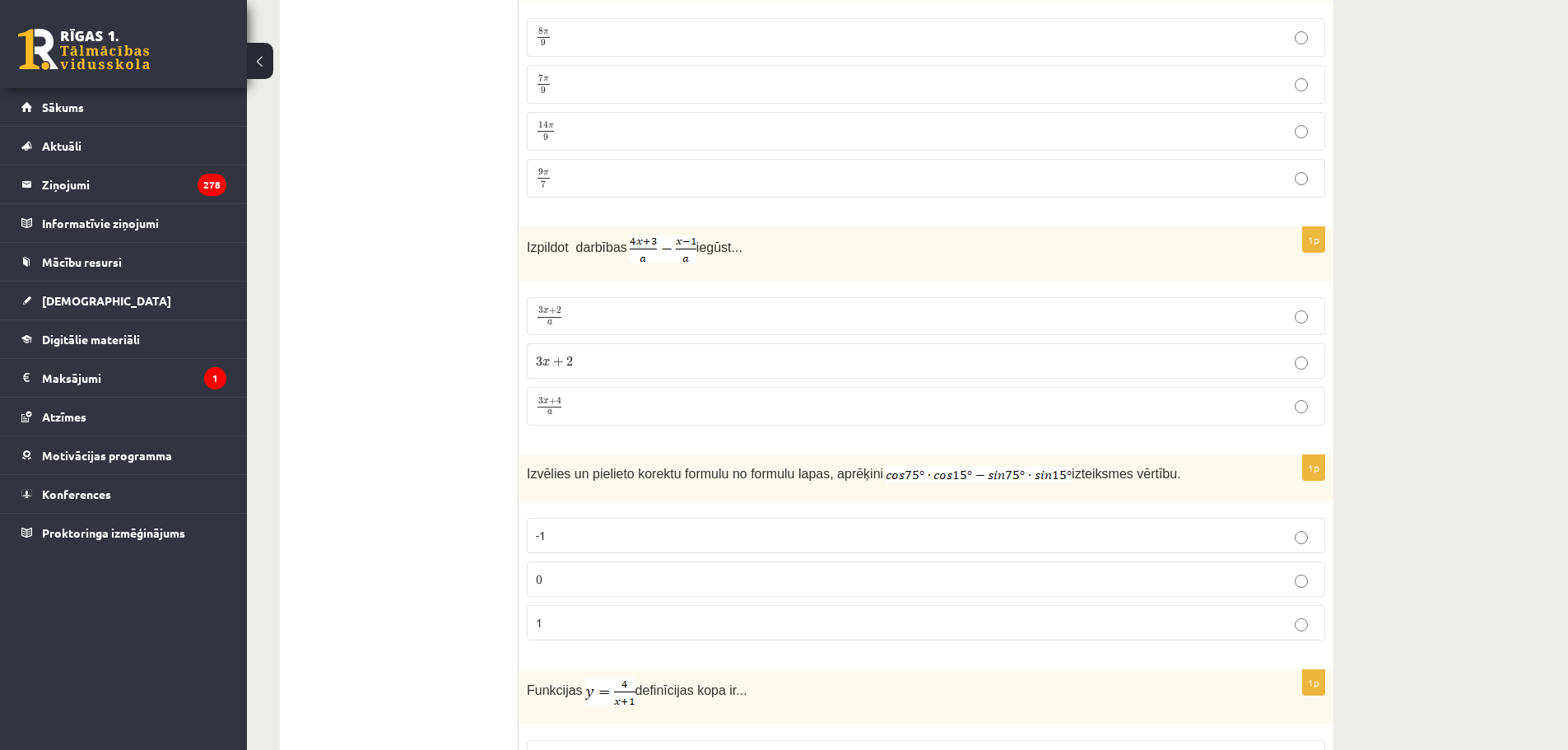
scroll to position [1728, 0]
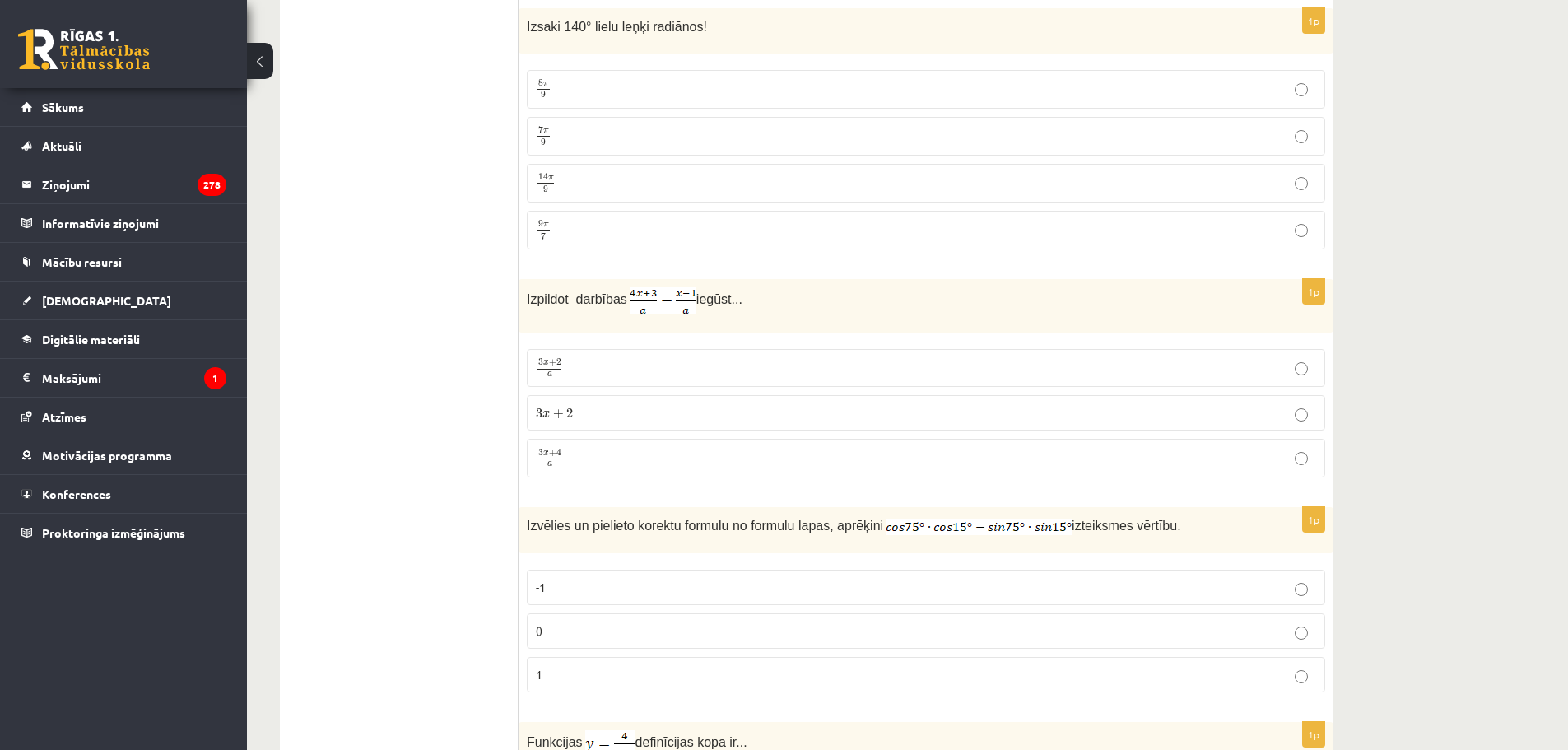
click at [578, 369] on p "3 x + 2 a 3 x + 2 a" at bounding box center [926, 368] width 780 height 20
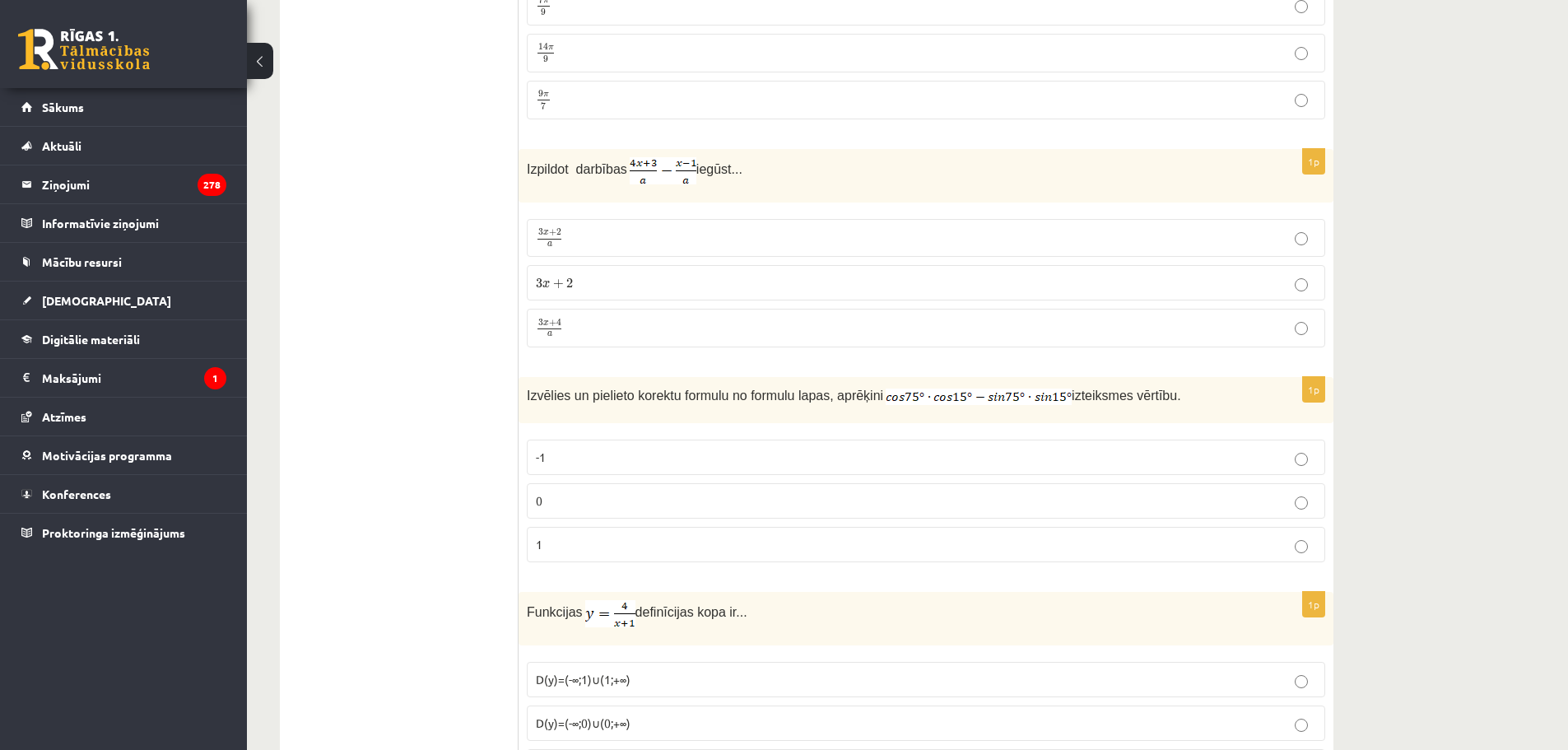
scroll to position [1893, 0]
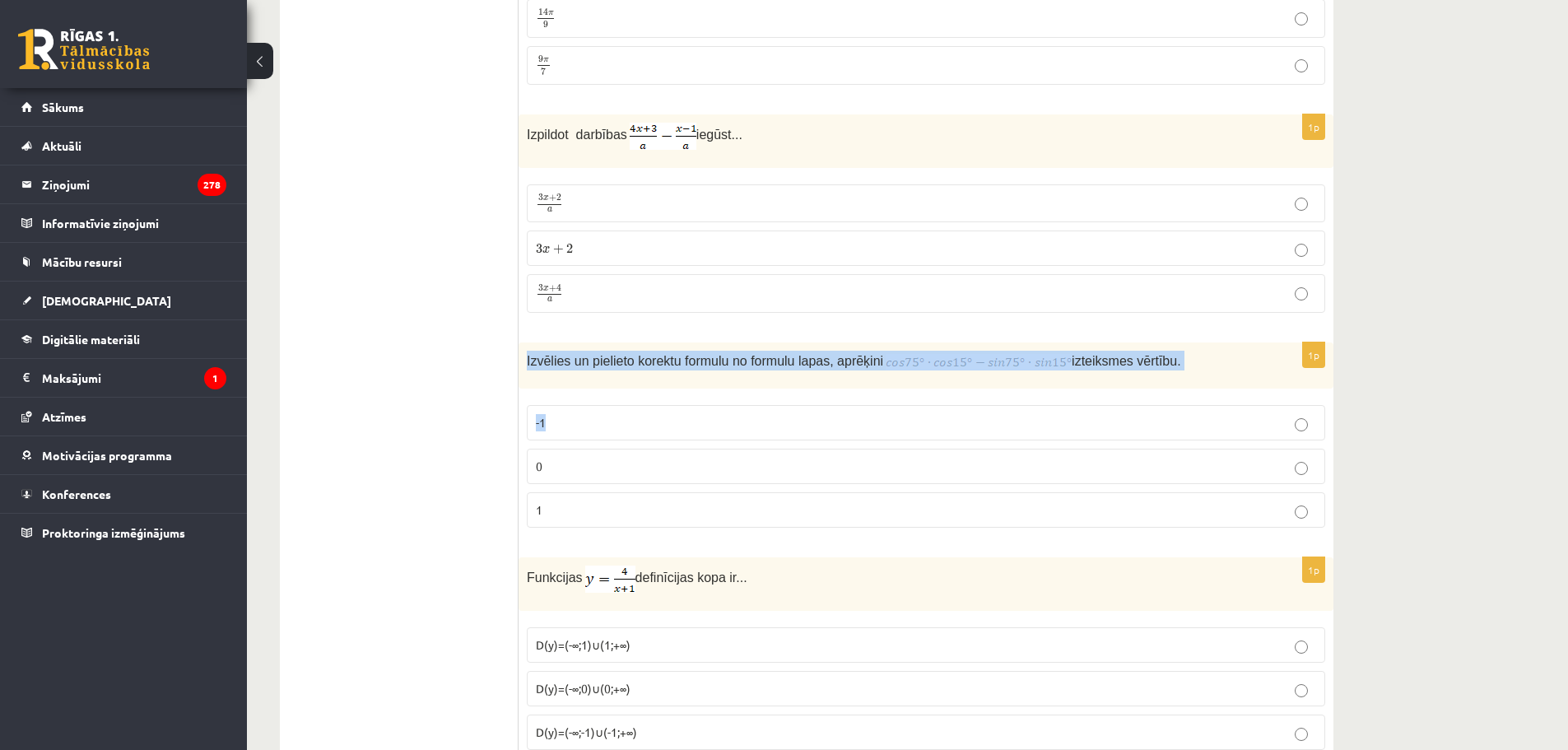
drag, startPoint x: 527, startPoint y: 361, endPoint x: 1074, endPoint y: 418, distance: 550.0
click at [1074, 418] on div "1p Izvēlies un pielieto korektu formulu no formulu lapas, aprēķini izteiksmes v…" at bounding box center [926, 441] width 815 height 199
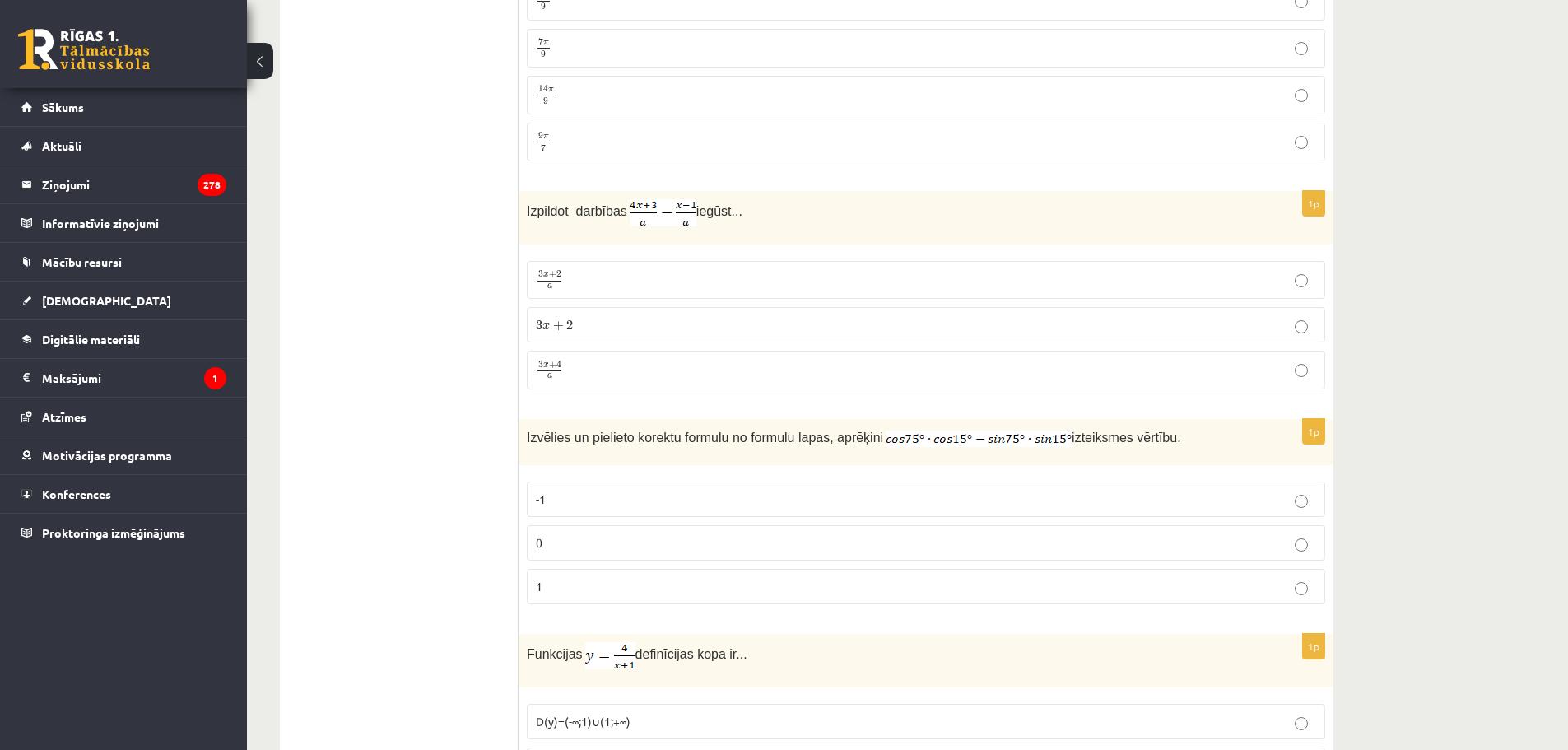
scroll to position [1811, 0]
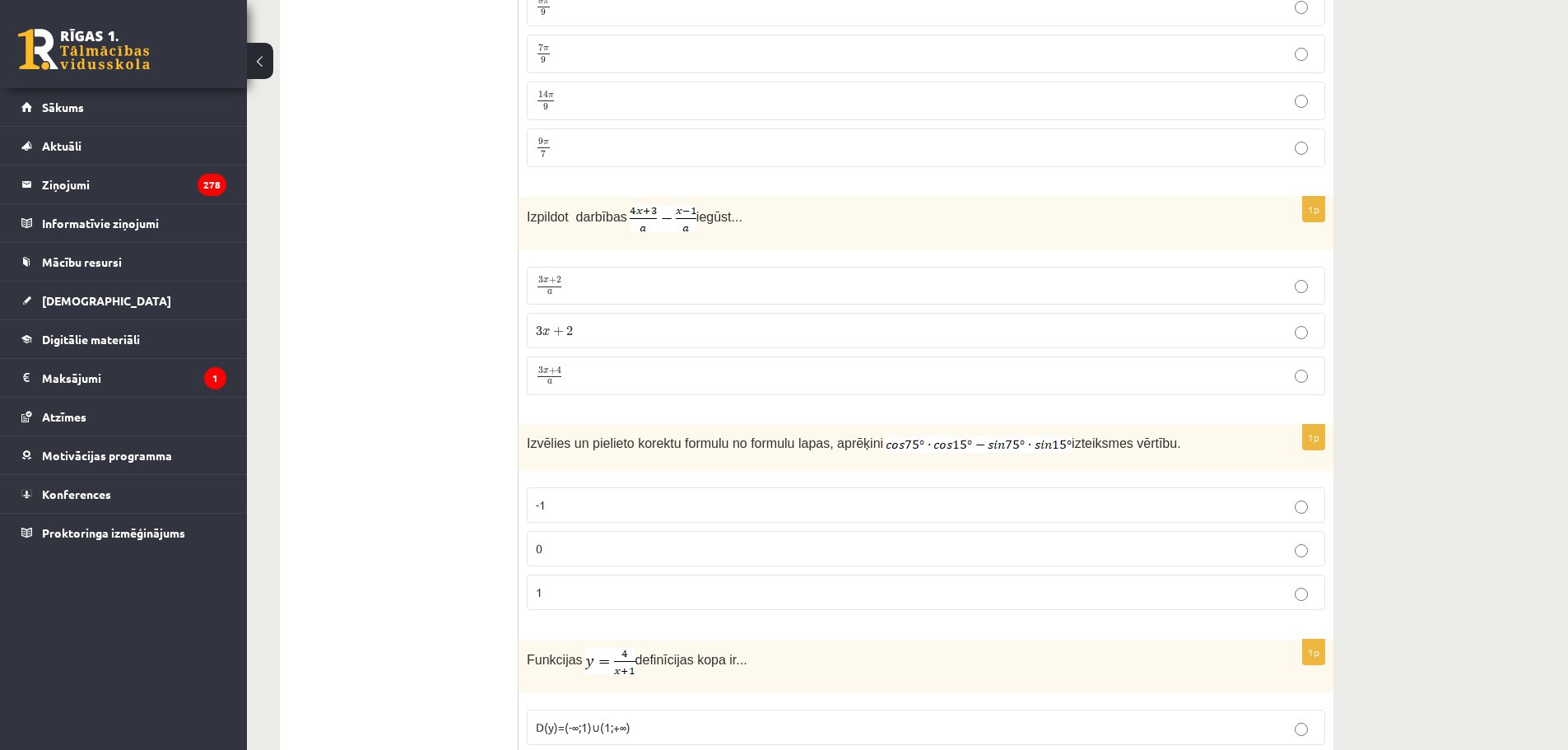
click at [589, 374] on p "3 x + 4 a 3 x + 4 a" at bounding box center [926, 375] width 780 height 21
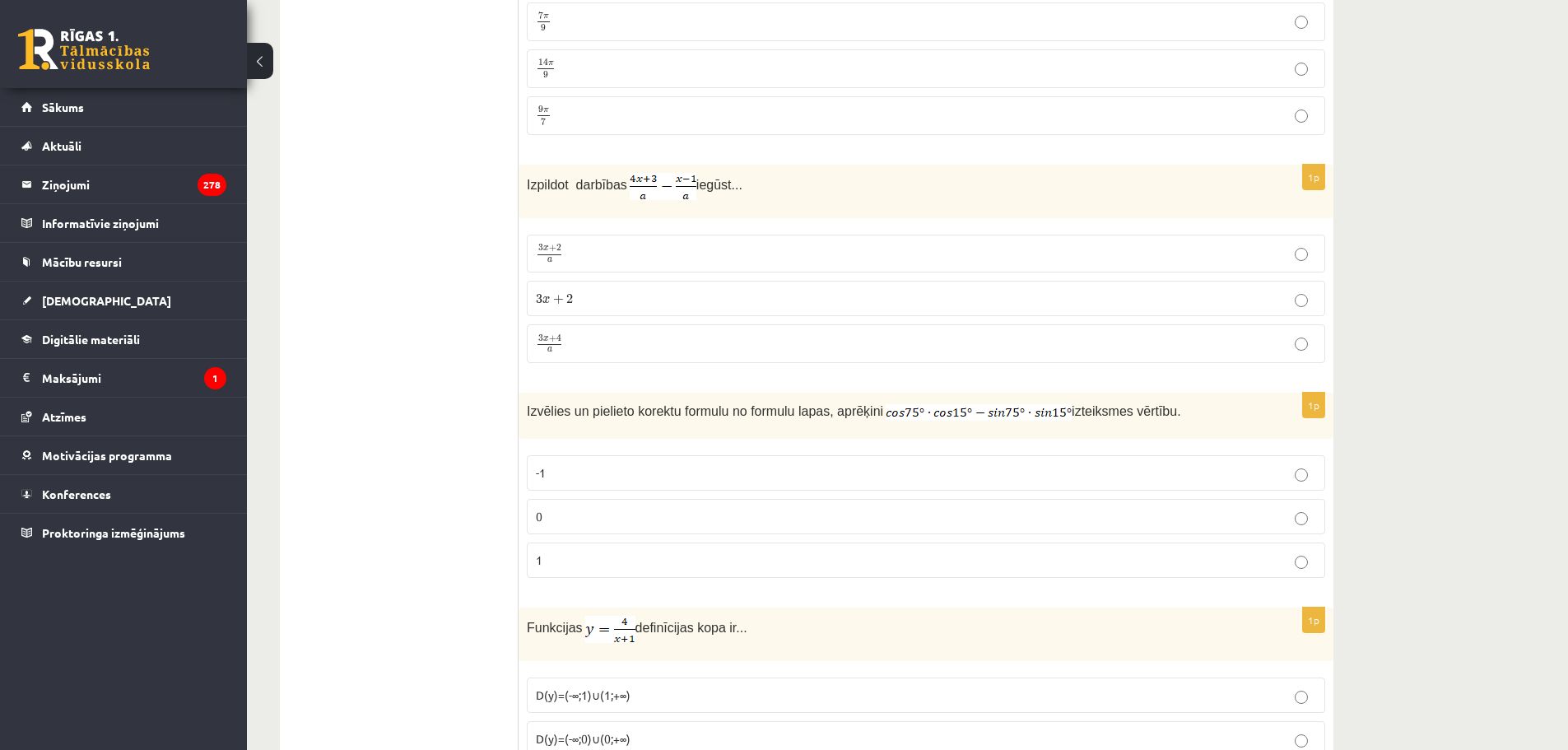
scroll to position [1975, 0]
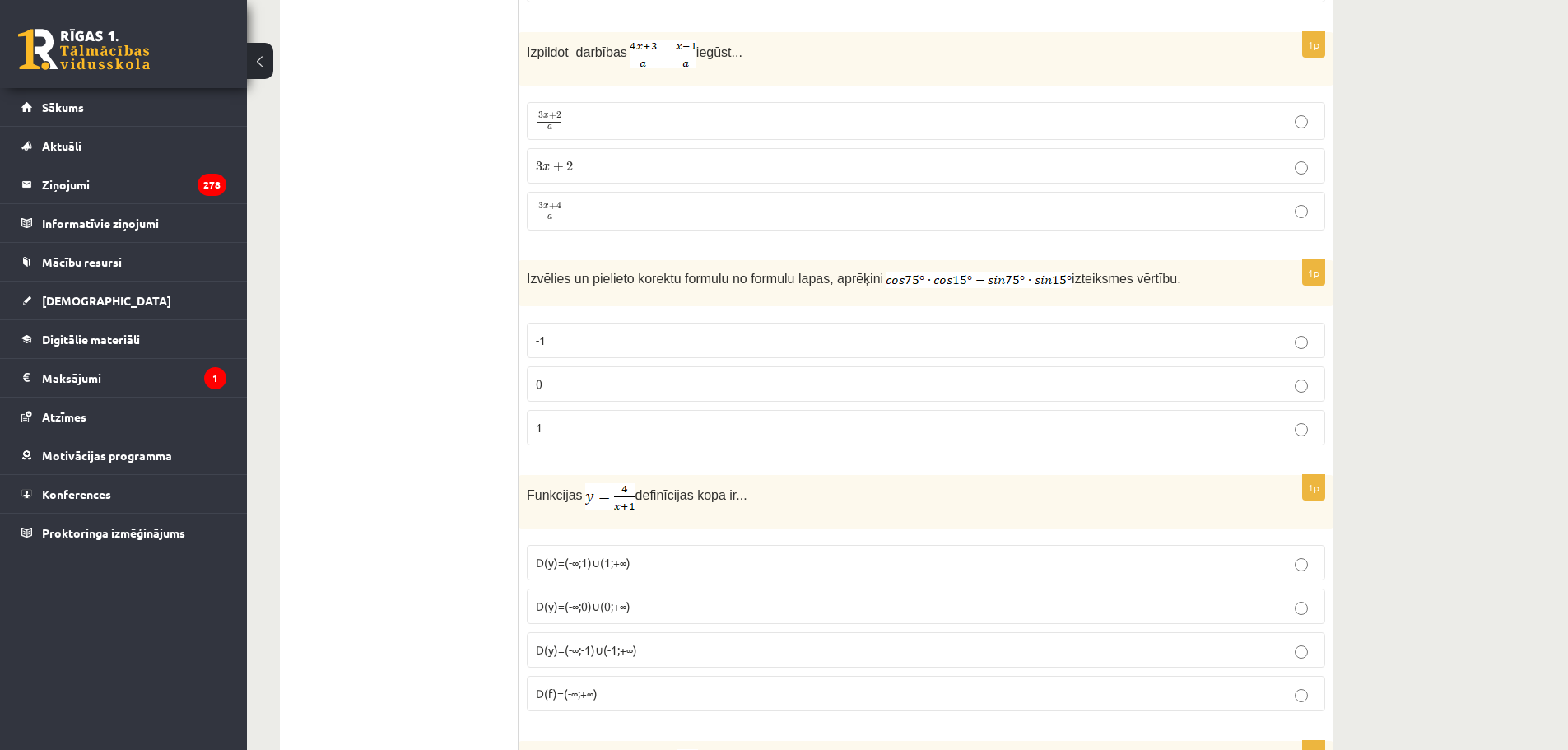
click at [578, 379] on p "0" at bounding box center [926, 384] width 780 height 17
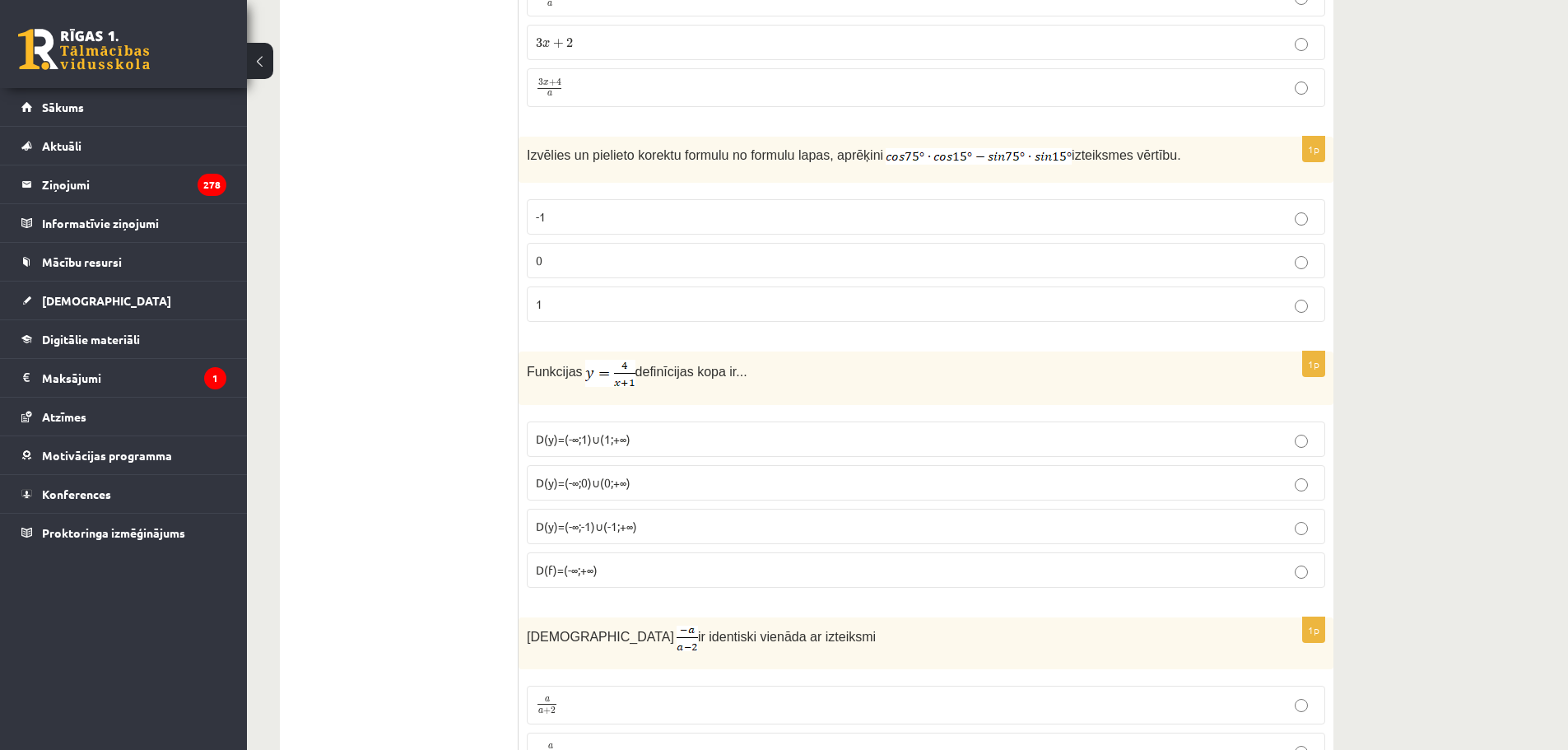
scroll to position [2140, 0]
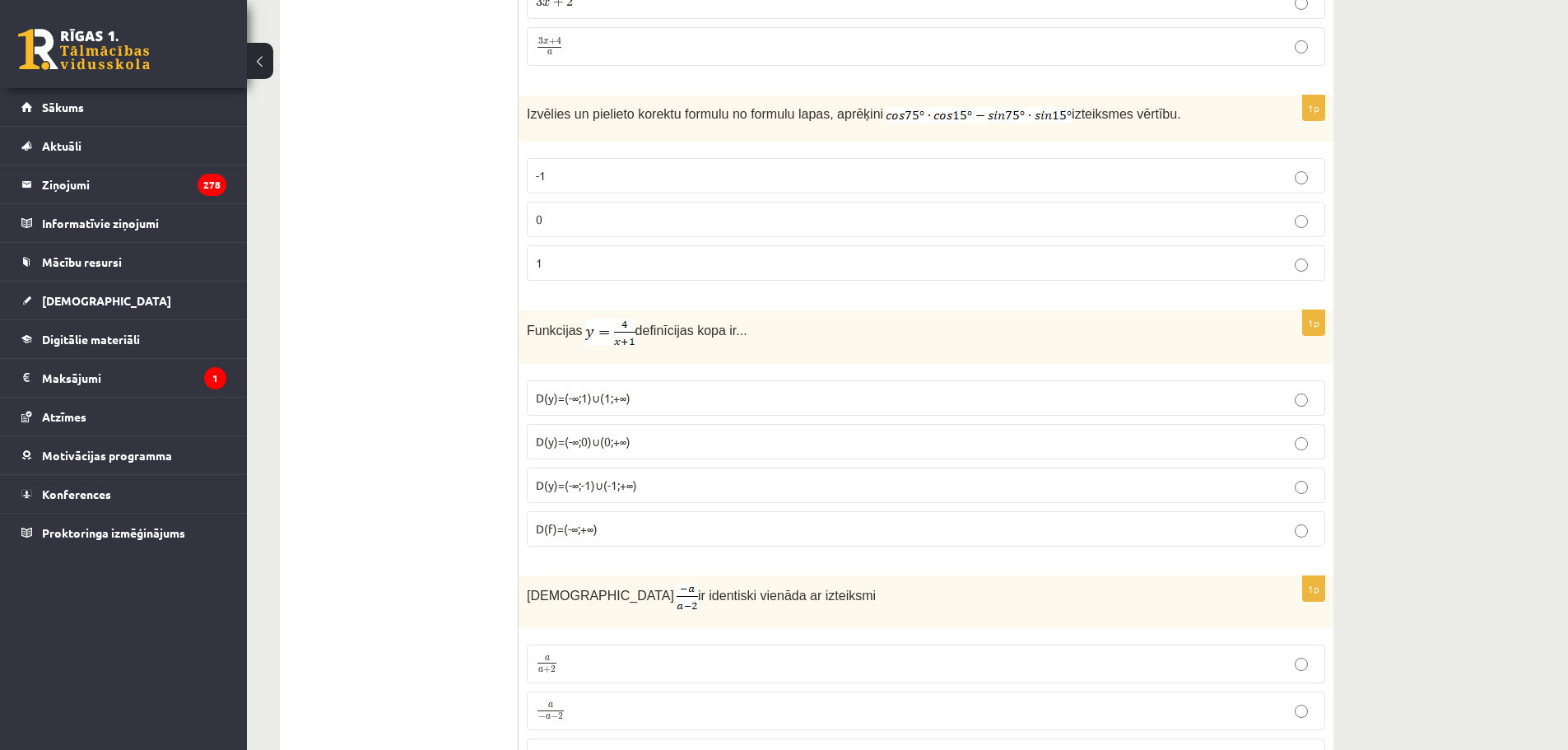
click at [582, 490] on span "D(y)=(-∞;-1)∪(-1;+∞)" at bounding box center [587, 485] width 101 height 15
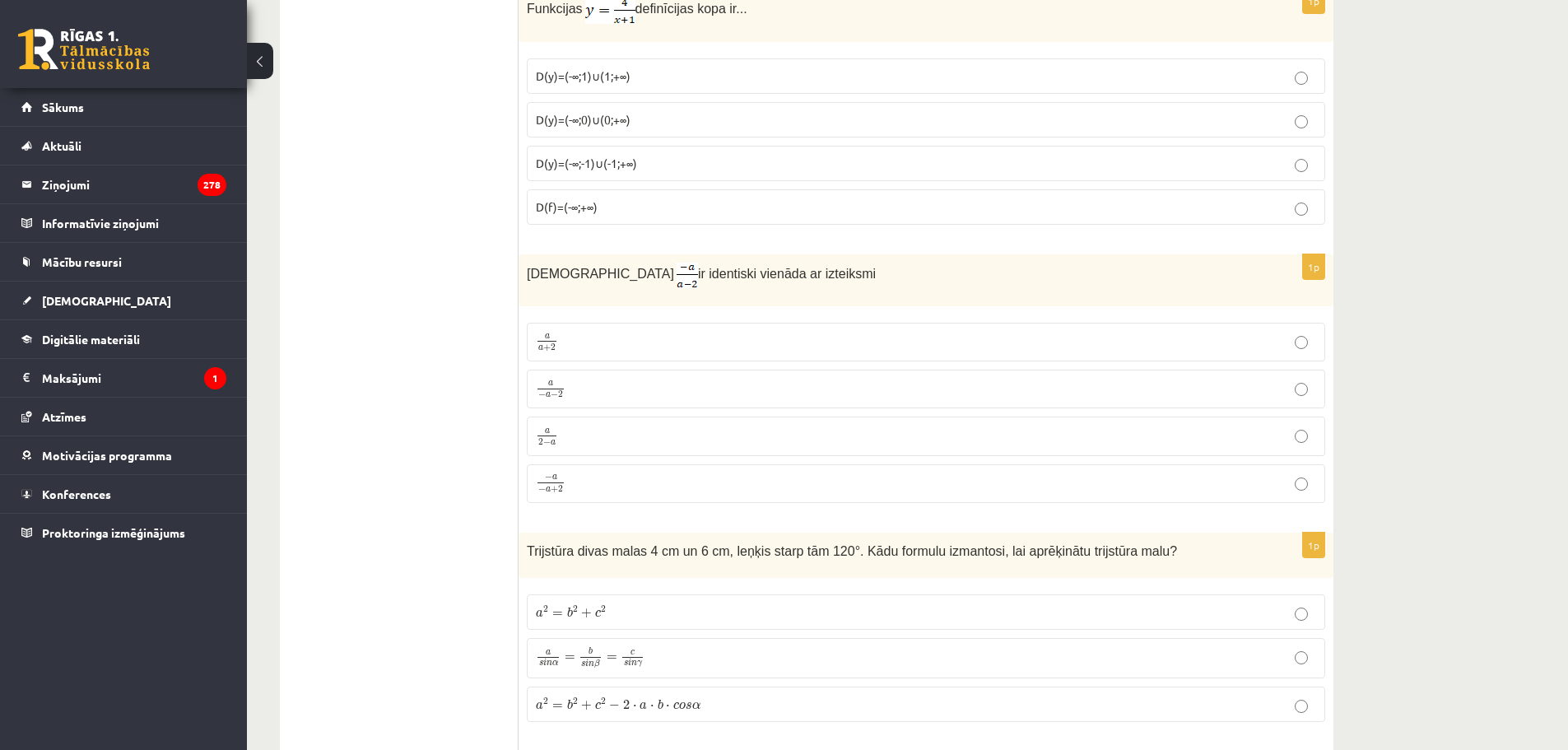
scroll to position [2468, 0]
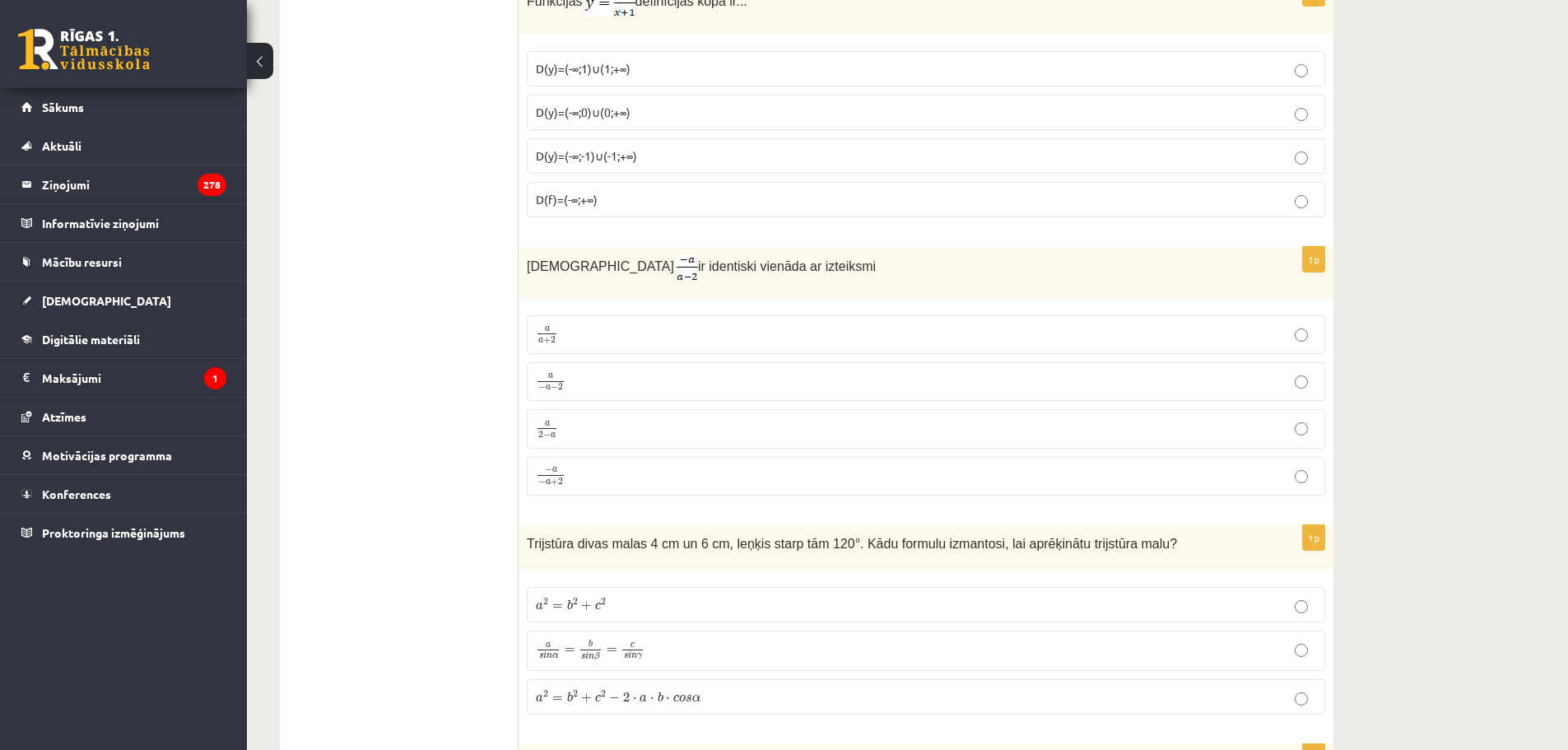
click at [563, 426] on p "a 2 − a a 2 − a" at bounding box center [926, 428] width 780 height 21
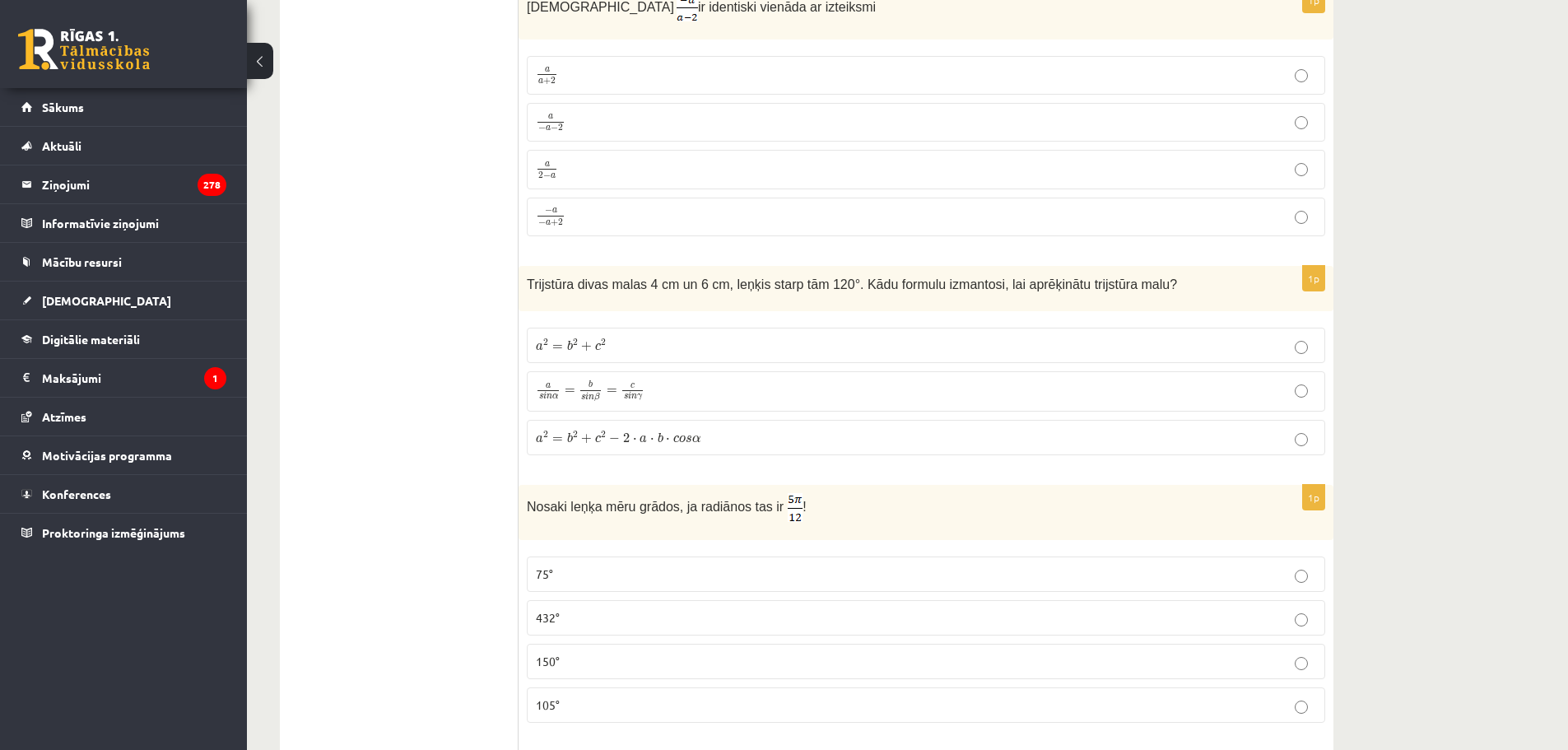
scroll to position [2716, 0]
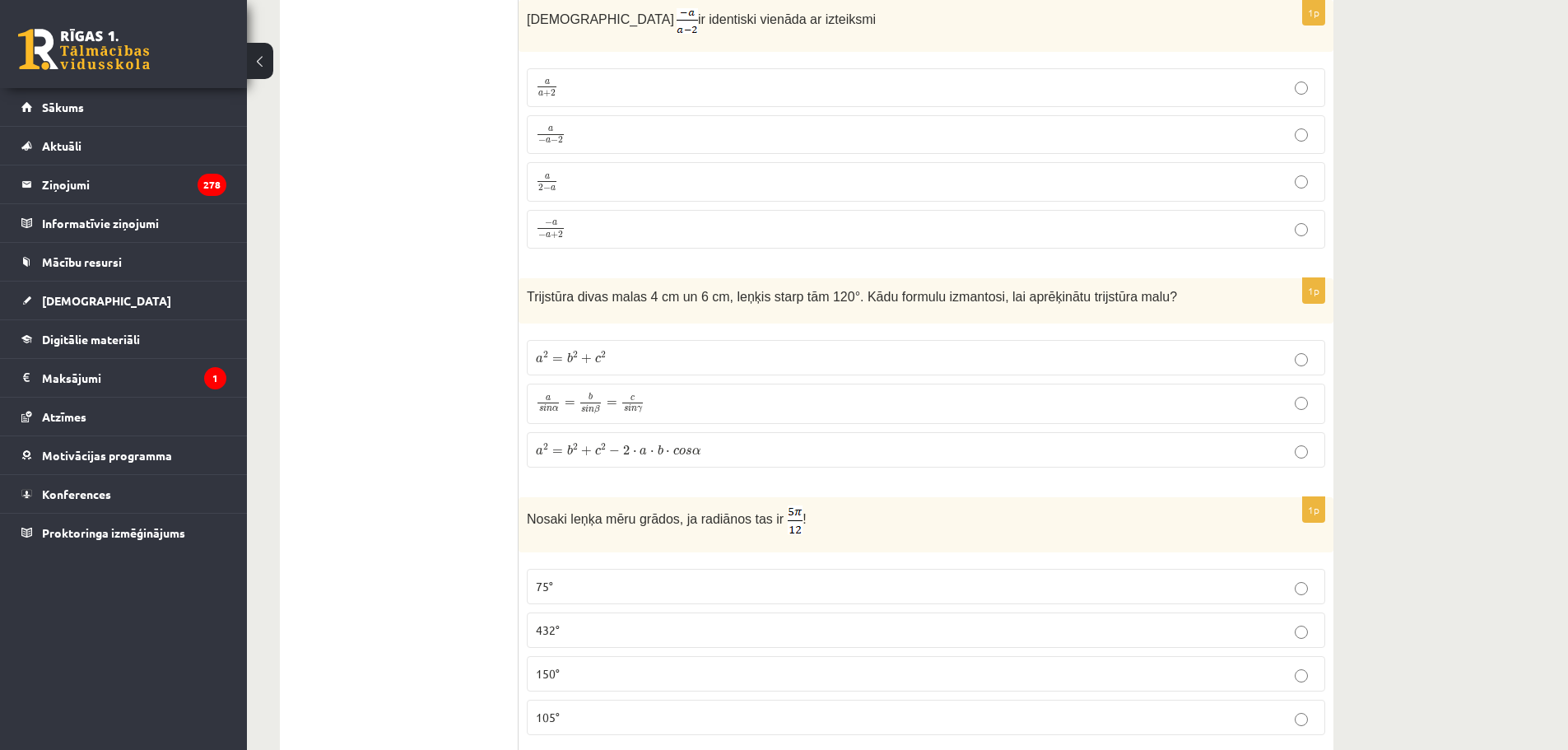
click at [607, 456] on p "a 2 = b 2 + c 2 − 2 ⋅ a ⋅ b ⋅ c o s α a 2 = b 2 + c 2 − 2 ⋅ a ⋅ b ⋅ c o s α" at bounding box center [926, 449] width 780 height 17
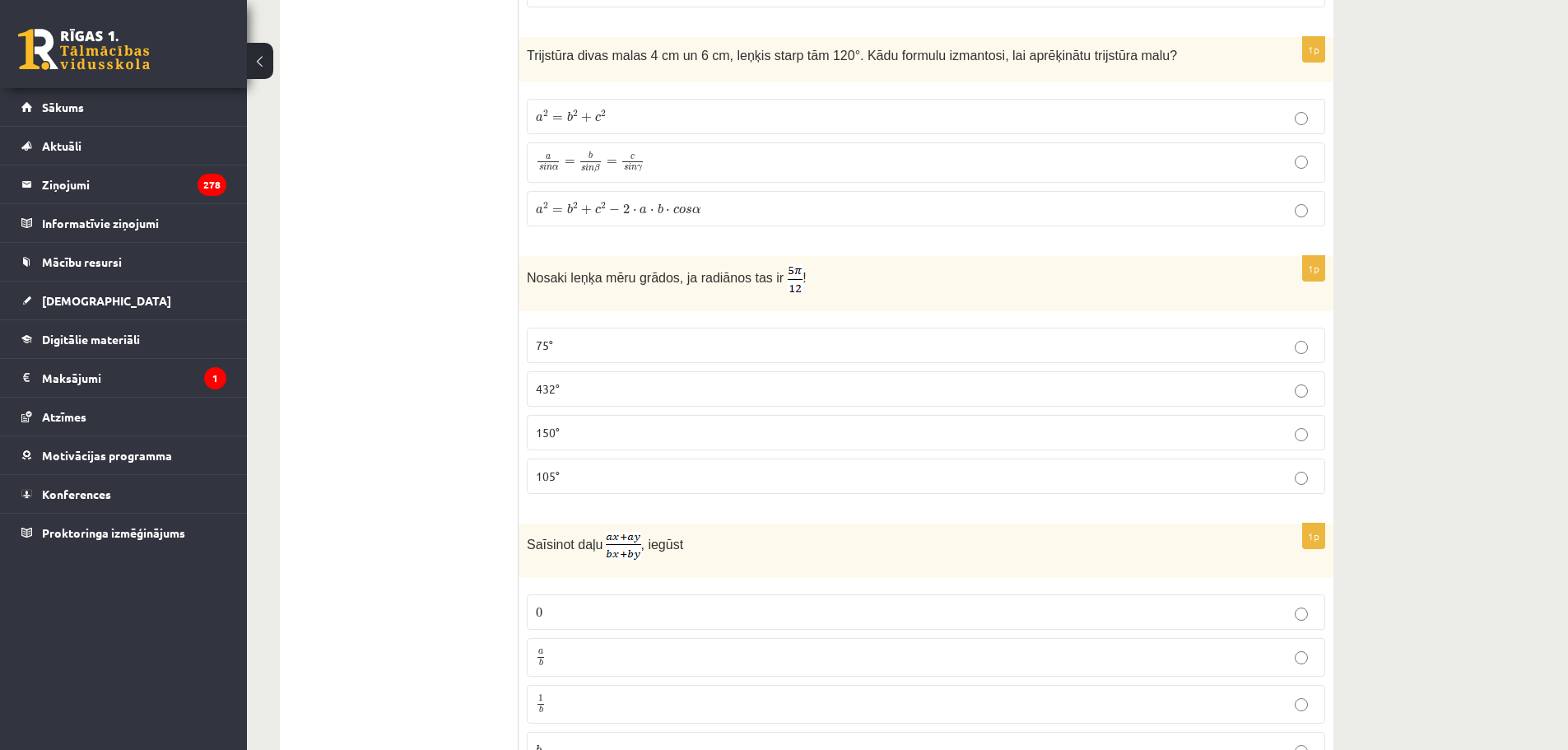
scroll to position [2963, 0]
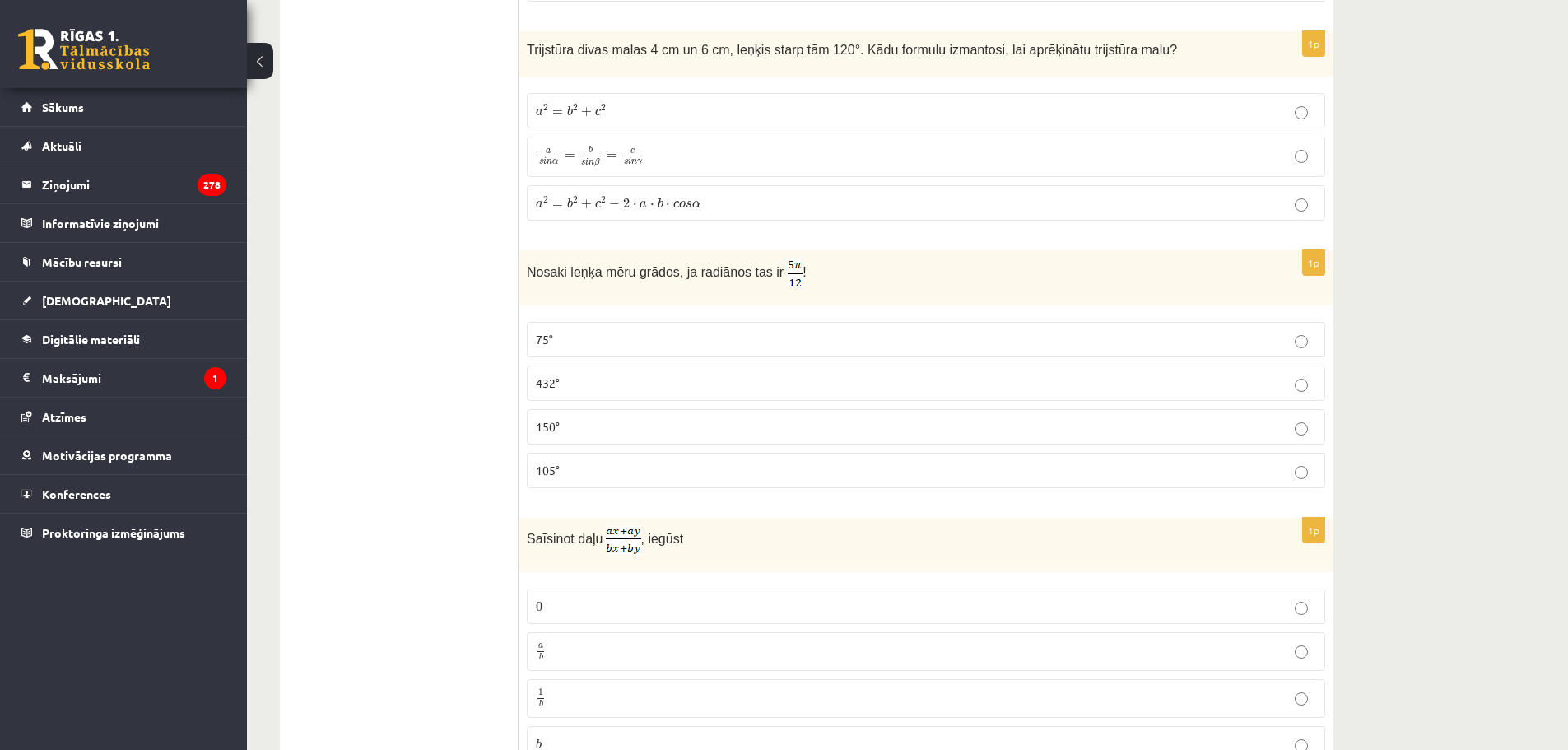
click at [614, 333] on p "75°" at bounding box center [926, 339] width 780 height 17
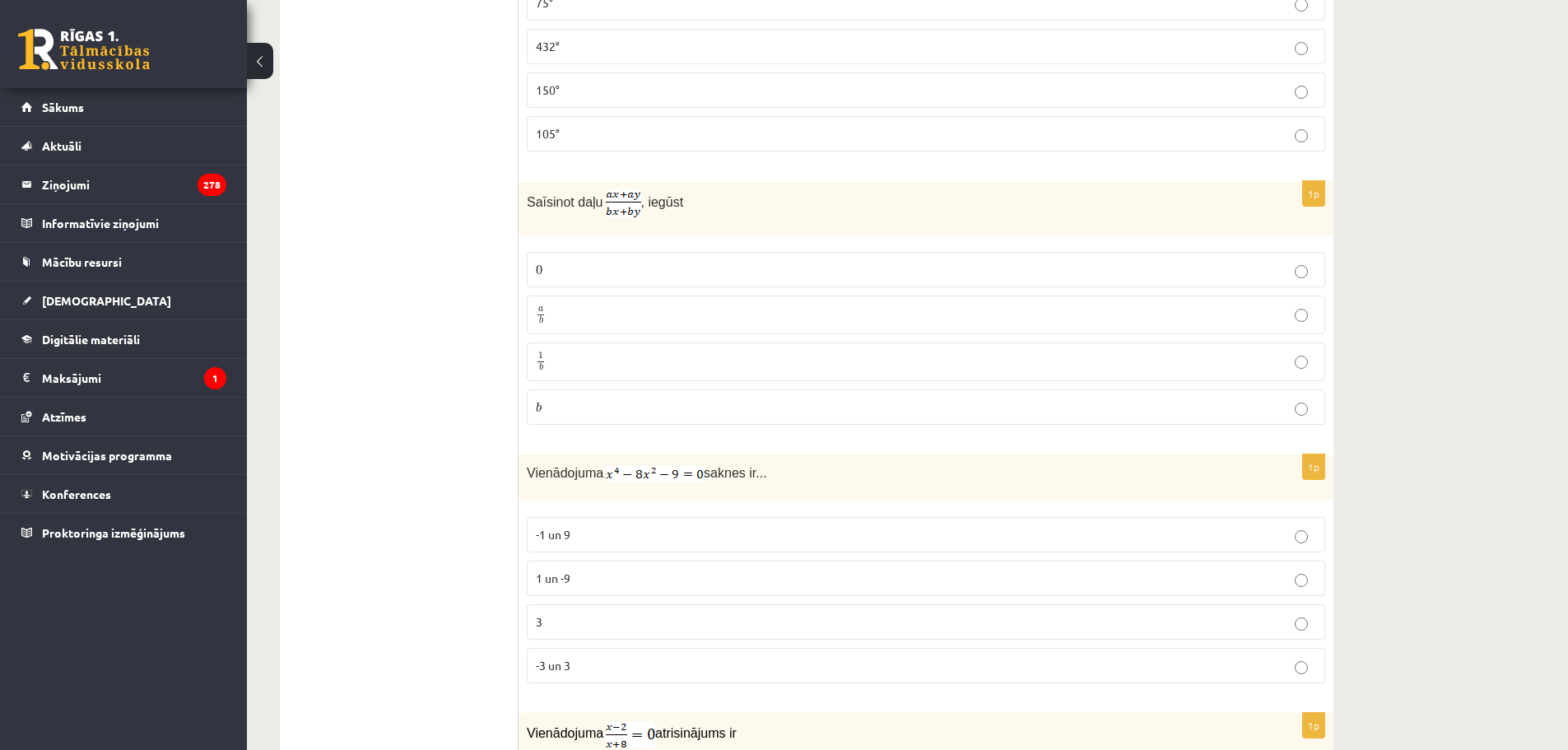
scroll to position [3292, 0]
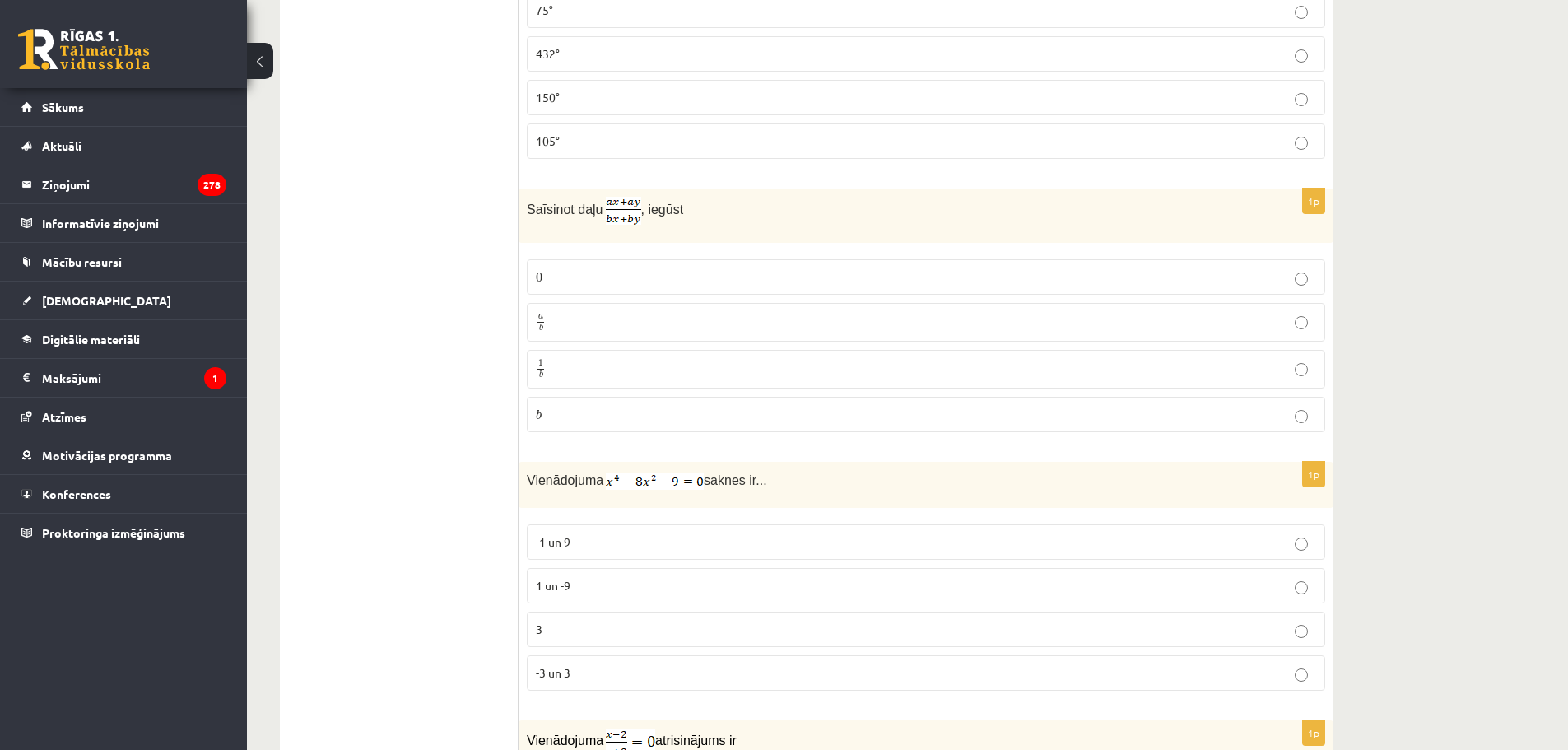
click at [595, 319] on p "a b a b" at bounding box center [926, 321] width 780 height 21
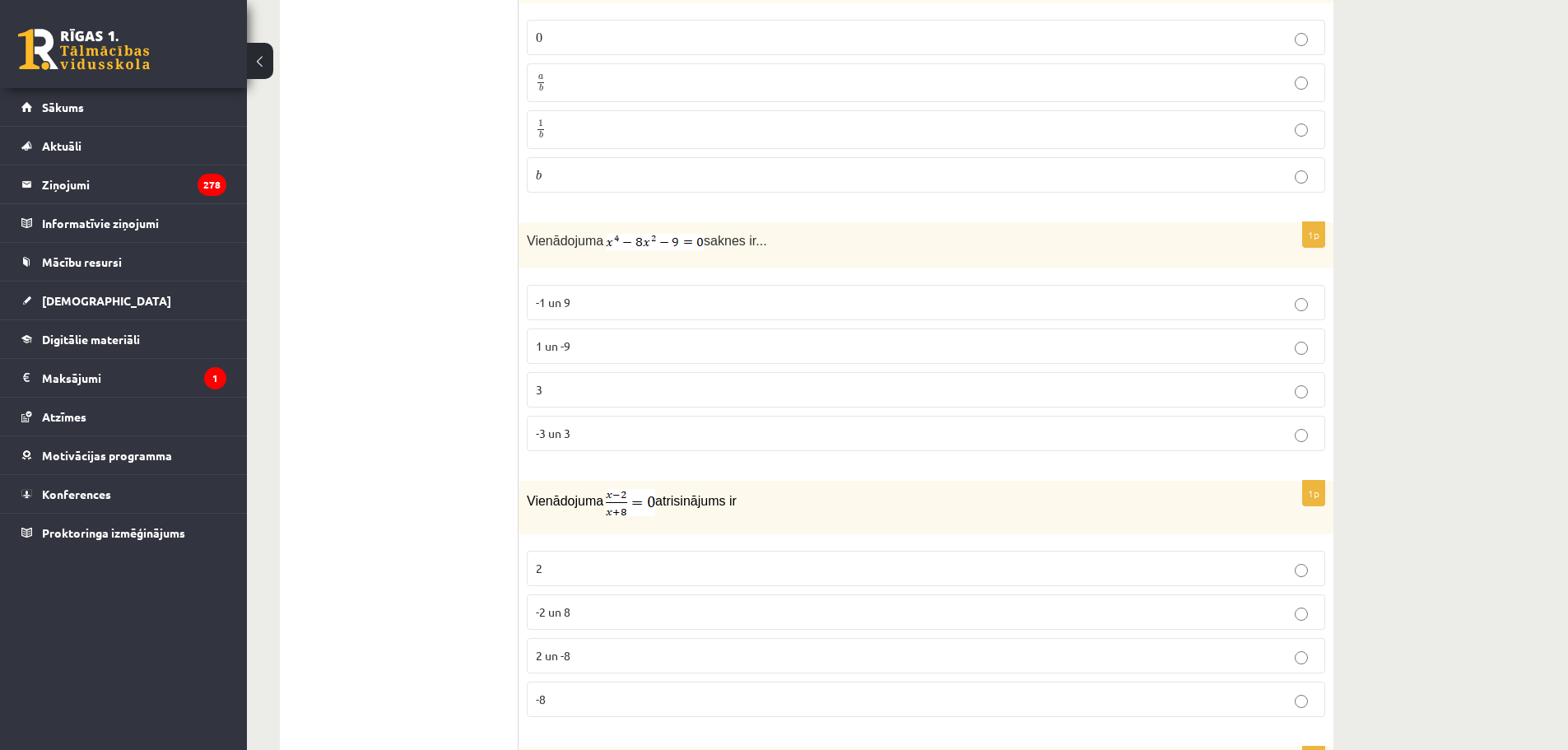
scroll to position [3538, 0]
click at [631, 421] on p "-3 un 3" at bounding box center [926, 425] width 780 height 17
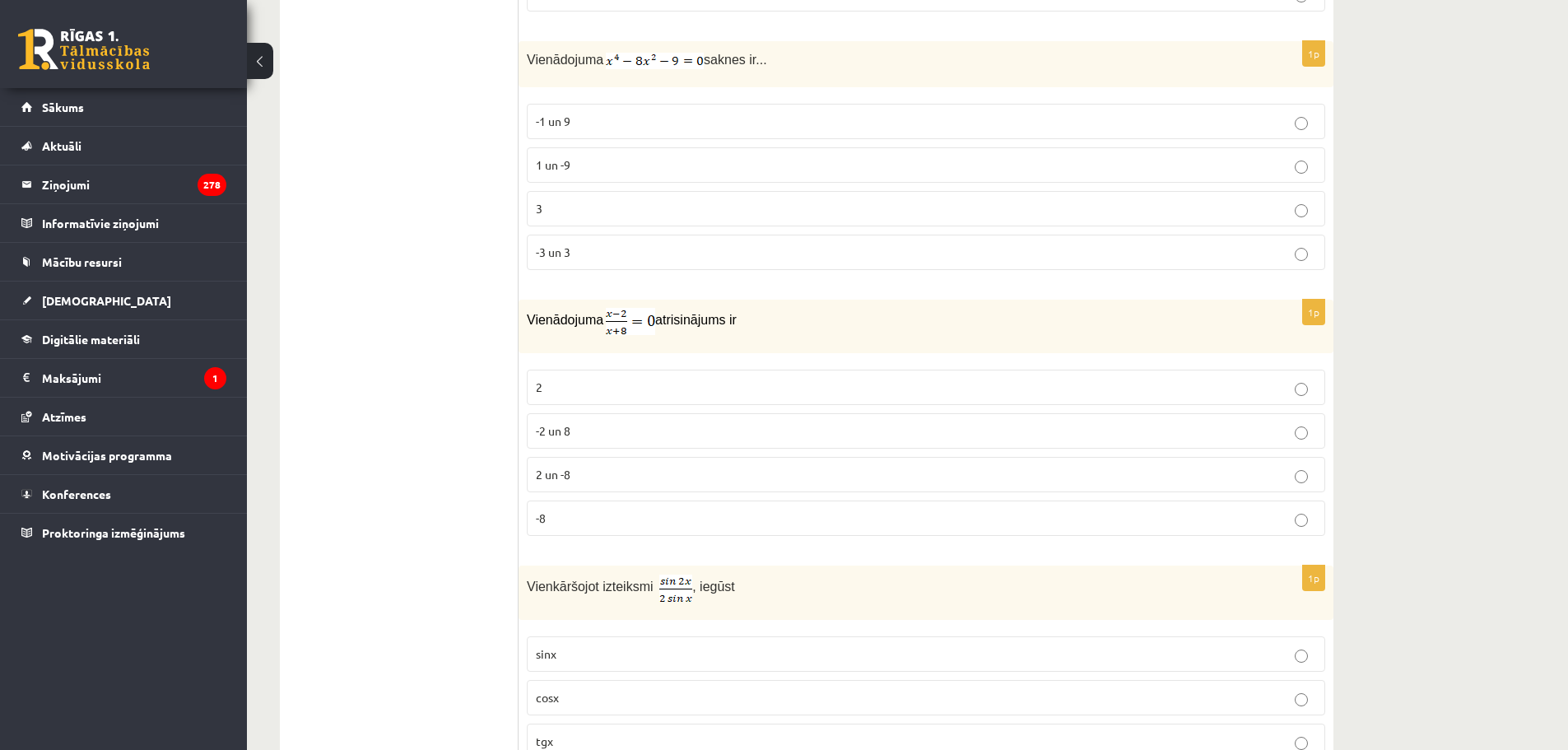
scroll to position [3786, 0]
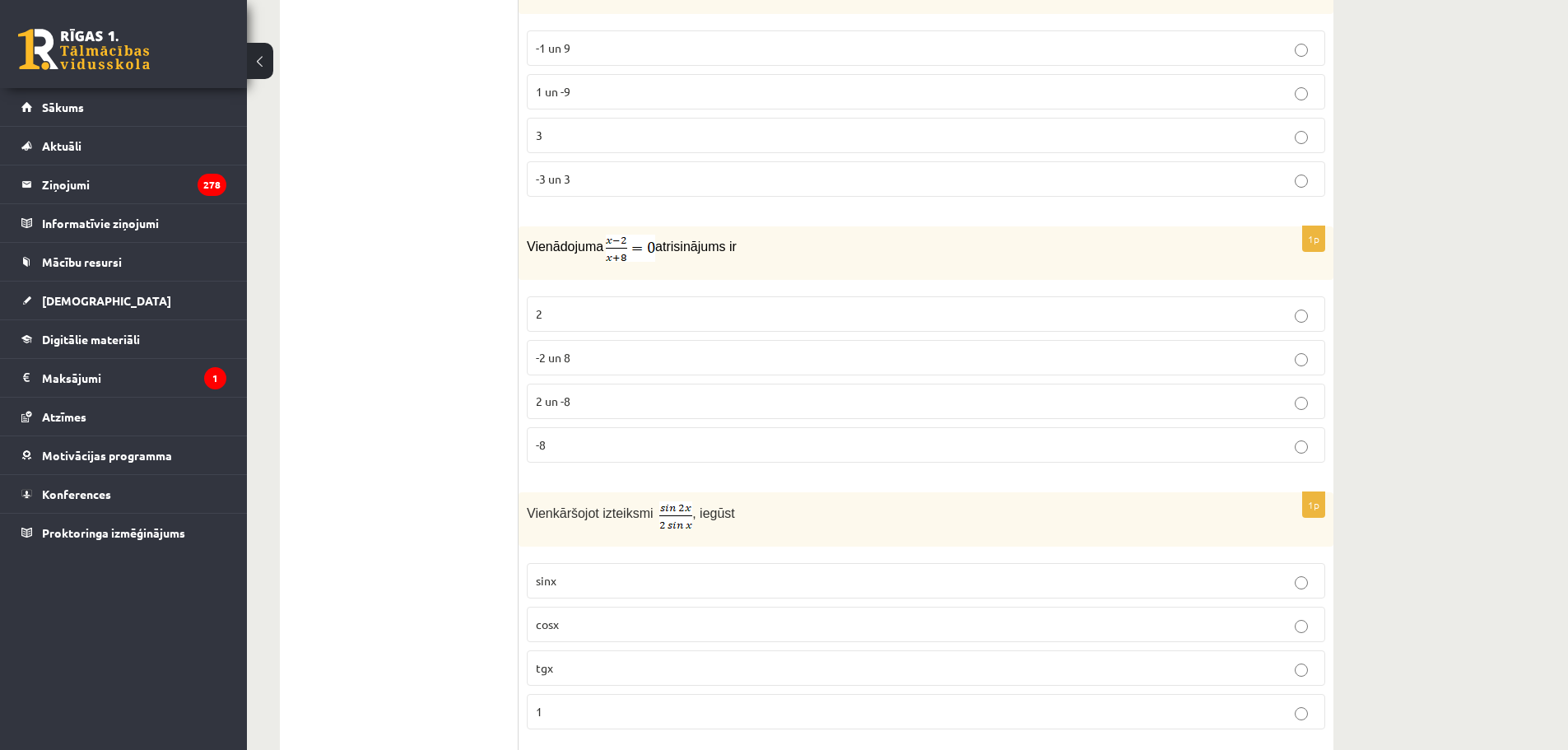
click at [594, 306] on p "2" at bounding box center [926, 314] width 780 height 17
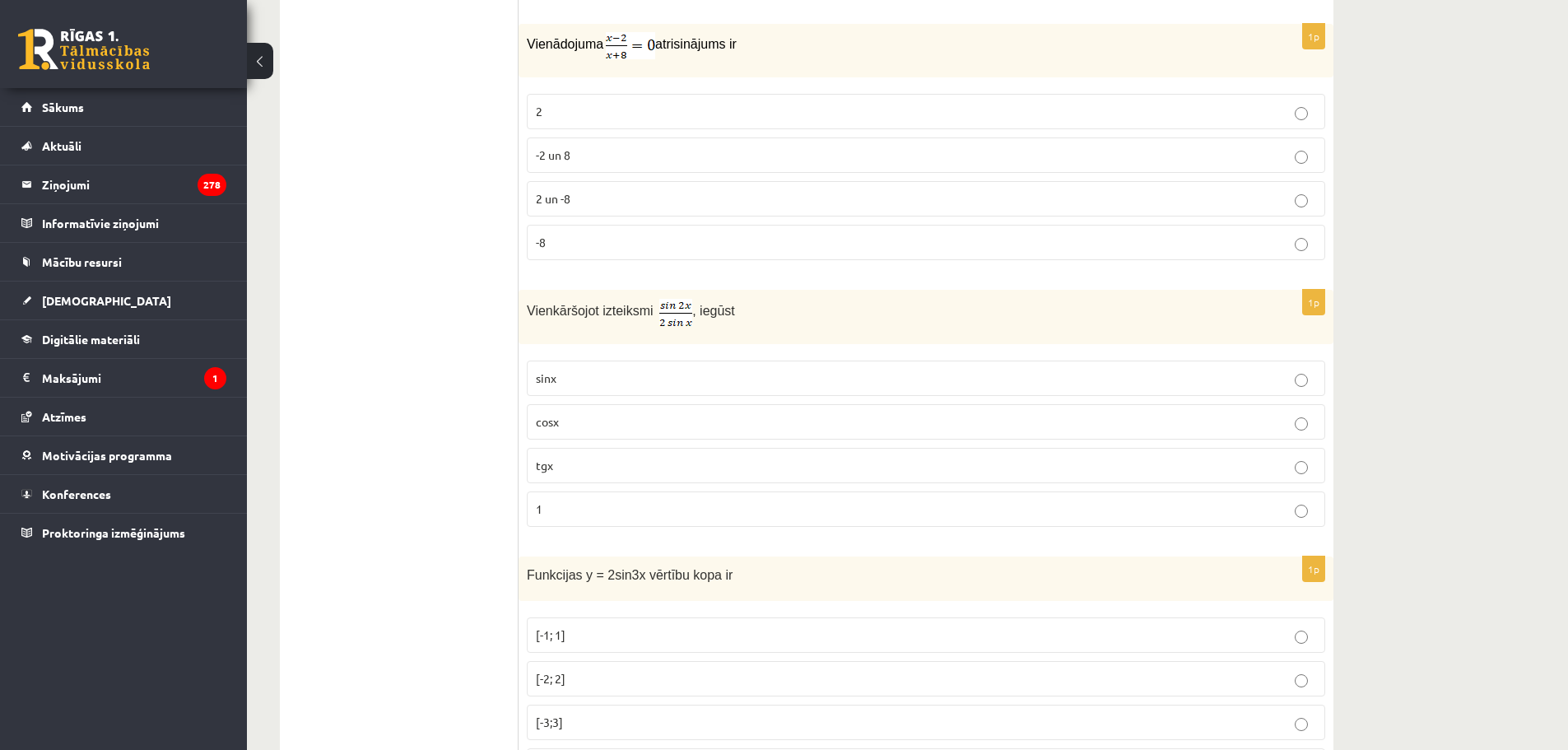
scroll to position [4032, 0]
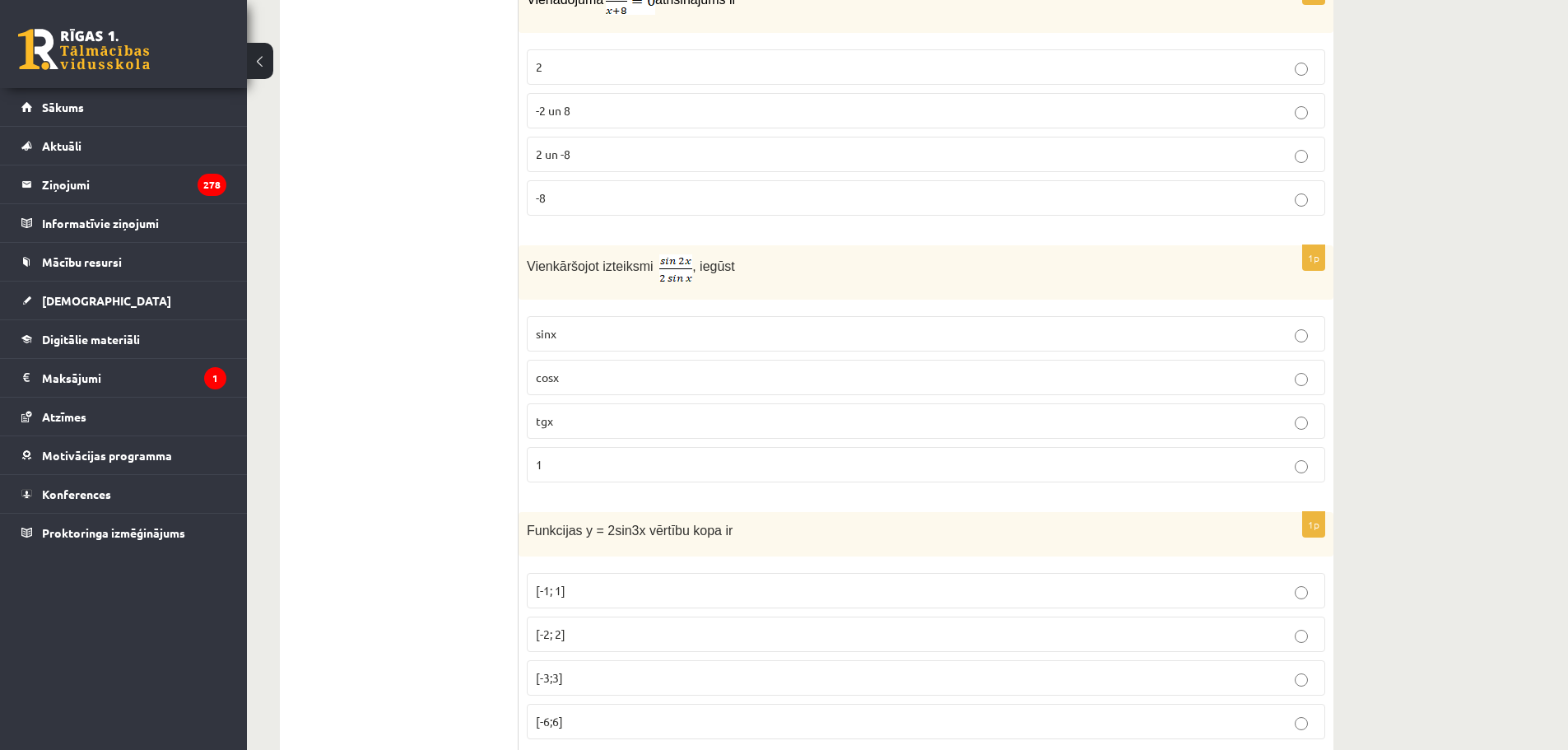
click at [628, 369] on p "cosx" at bounding box center [926, 377] width 780 height 17
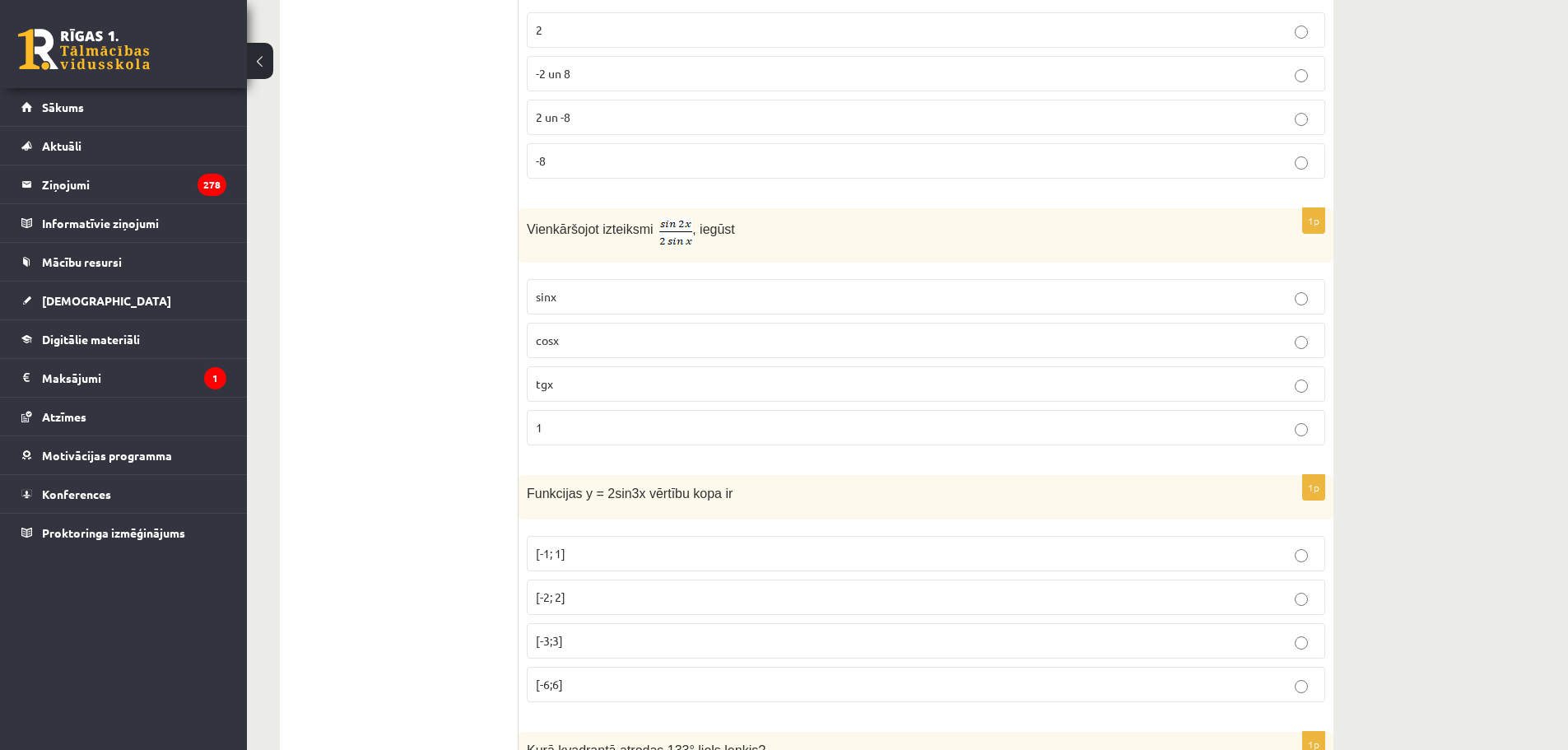
scroll to position [4197, 0]
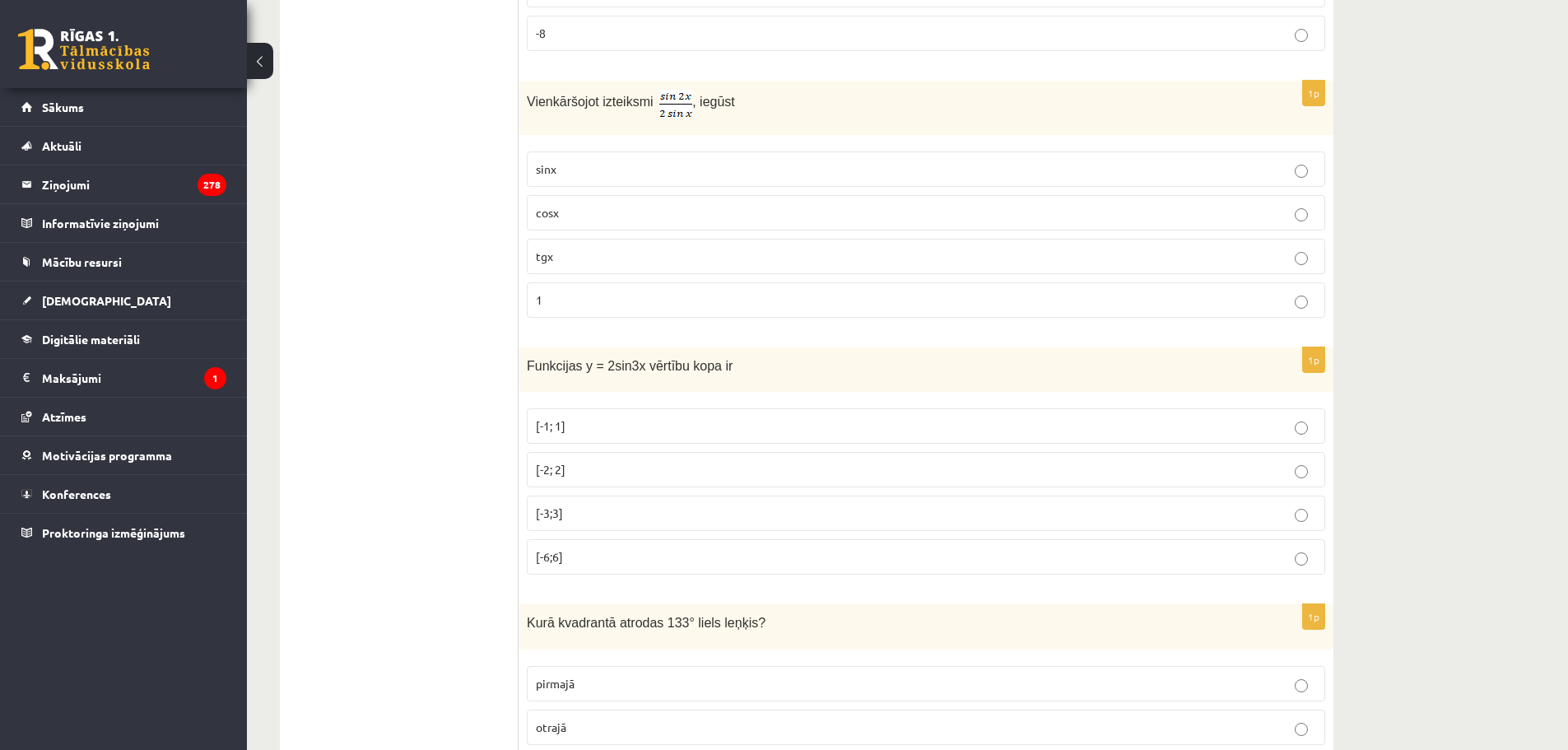
click at [578, 465] on p "[-2; 2]" at bounding box center [926, 469] width 780 height 17
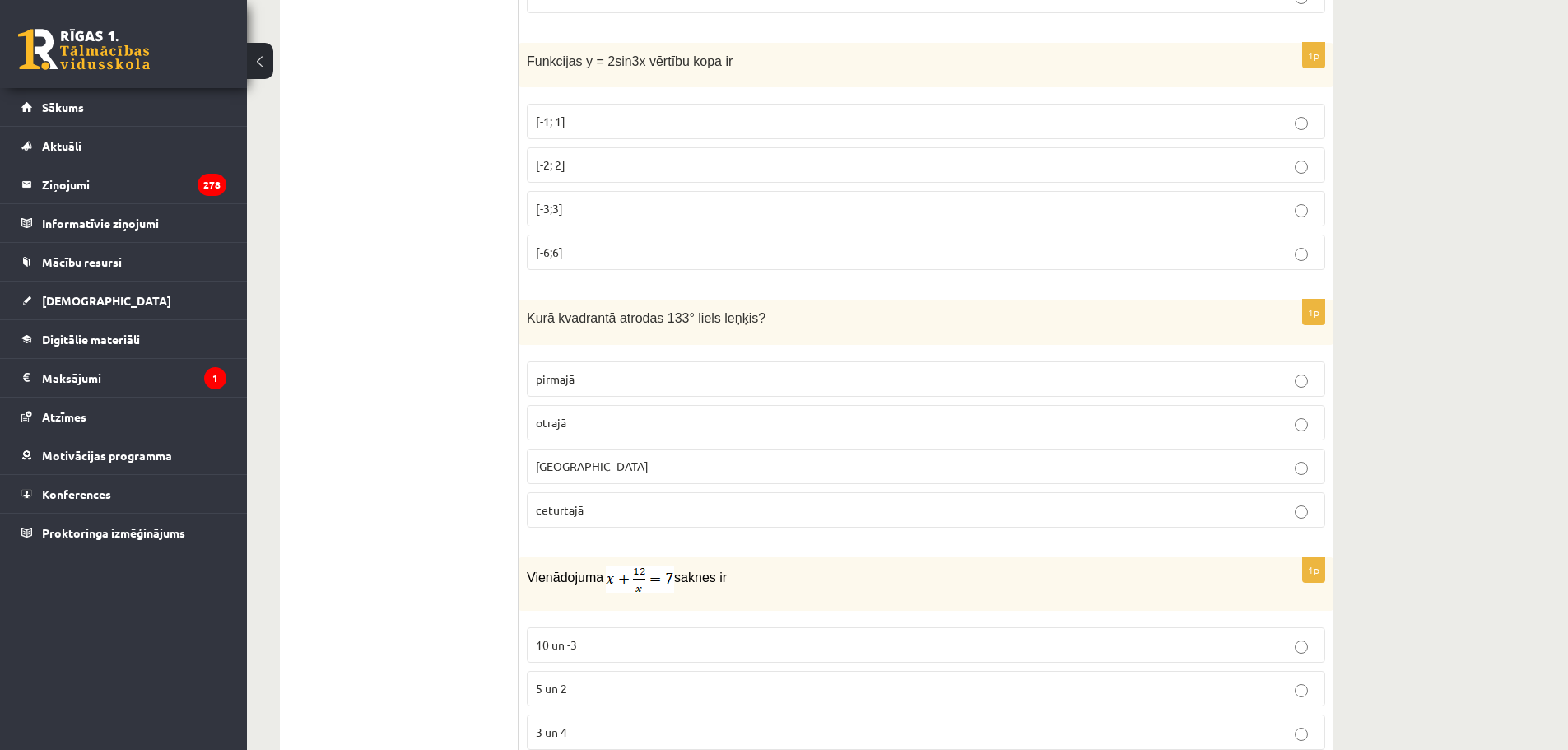
scroll to position [4526, 0]
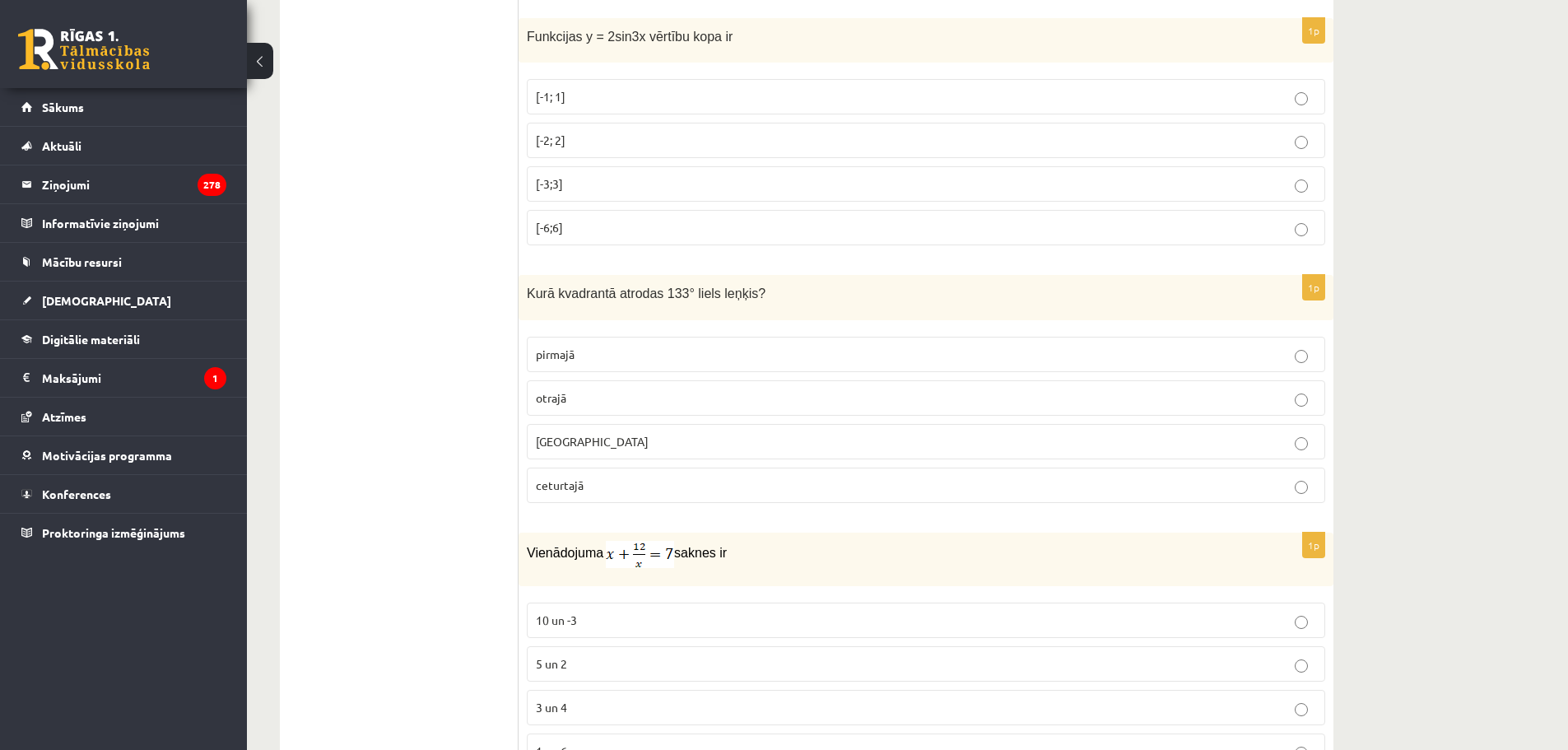
click at [586, 393] on p "otrajā" at bounding box center [926, 398] width 780 height 17
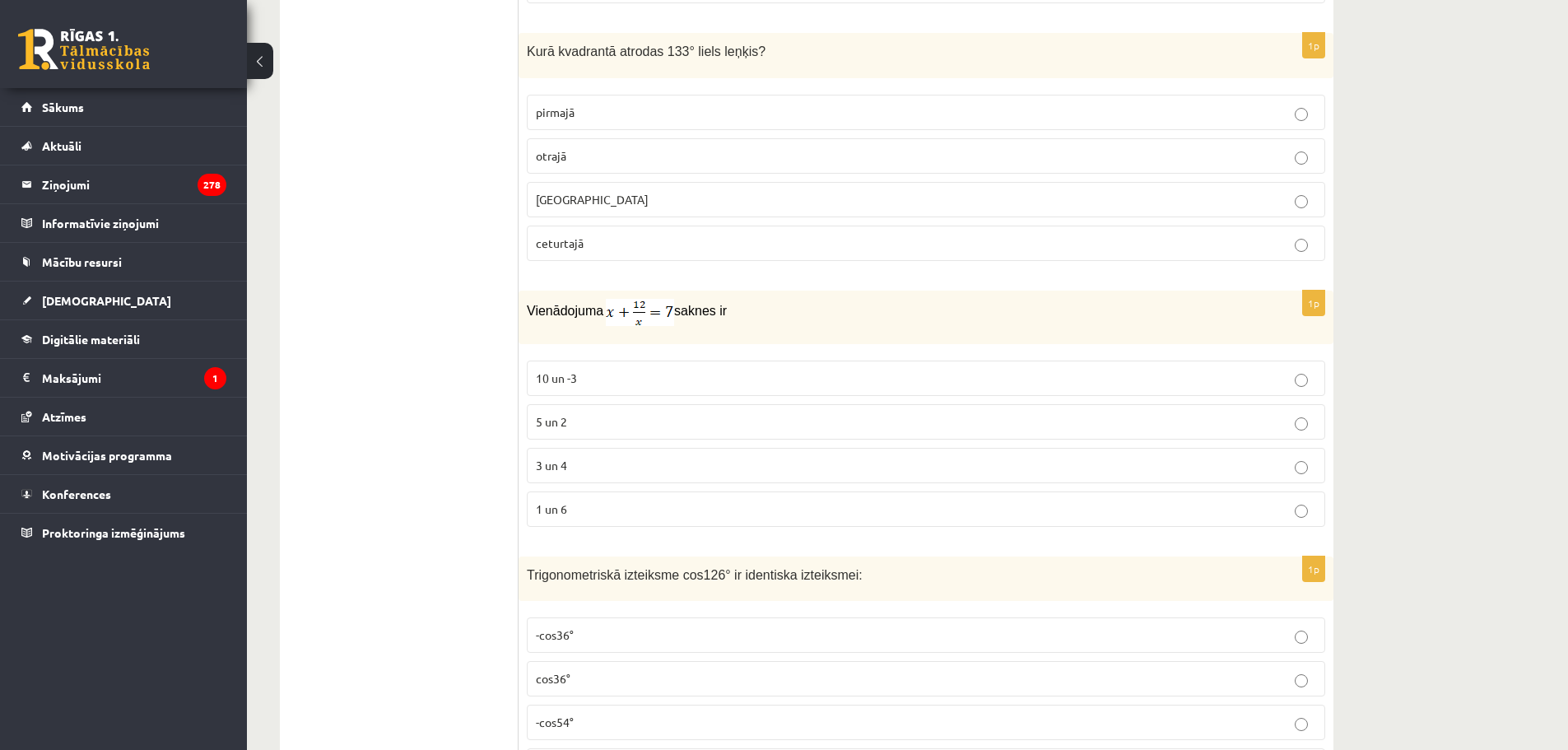
scroll to position [4772, 0]
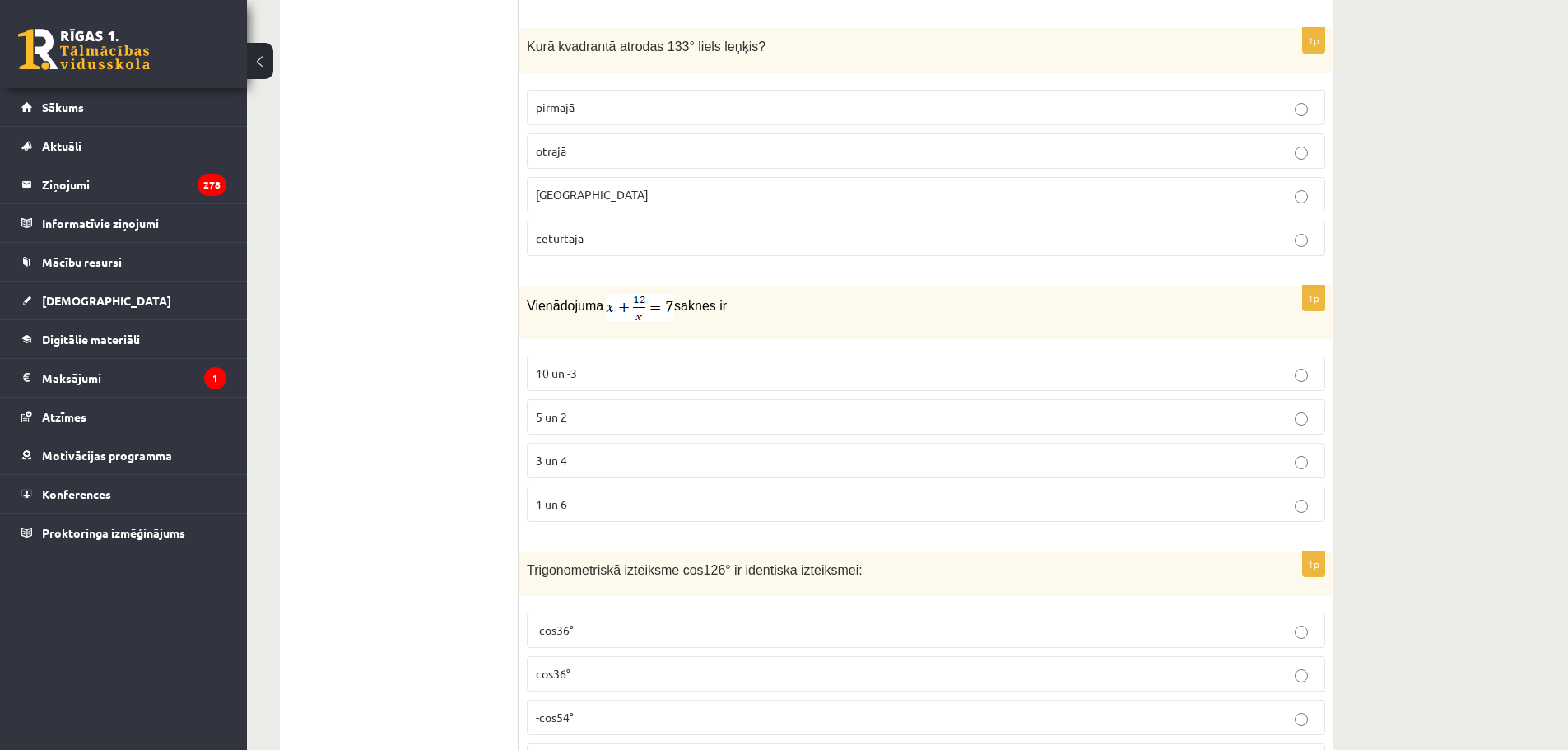
click at [564, 458] on span "3 un 4" at bounding box center [552, 460] width 32 height 15
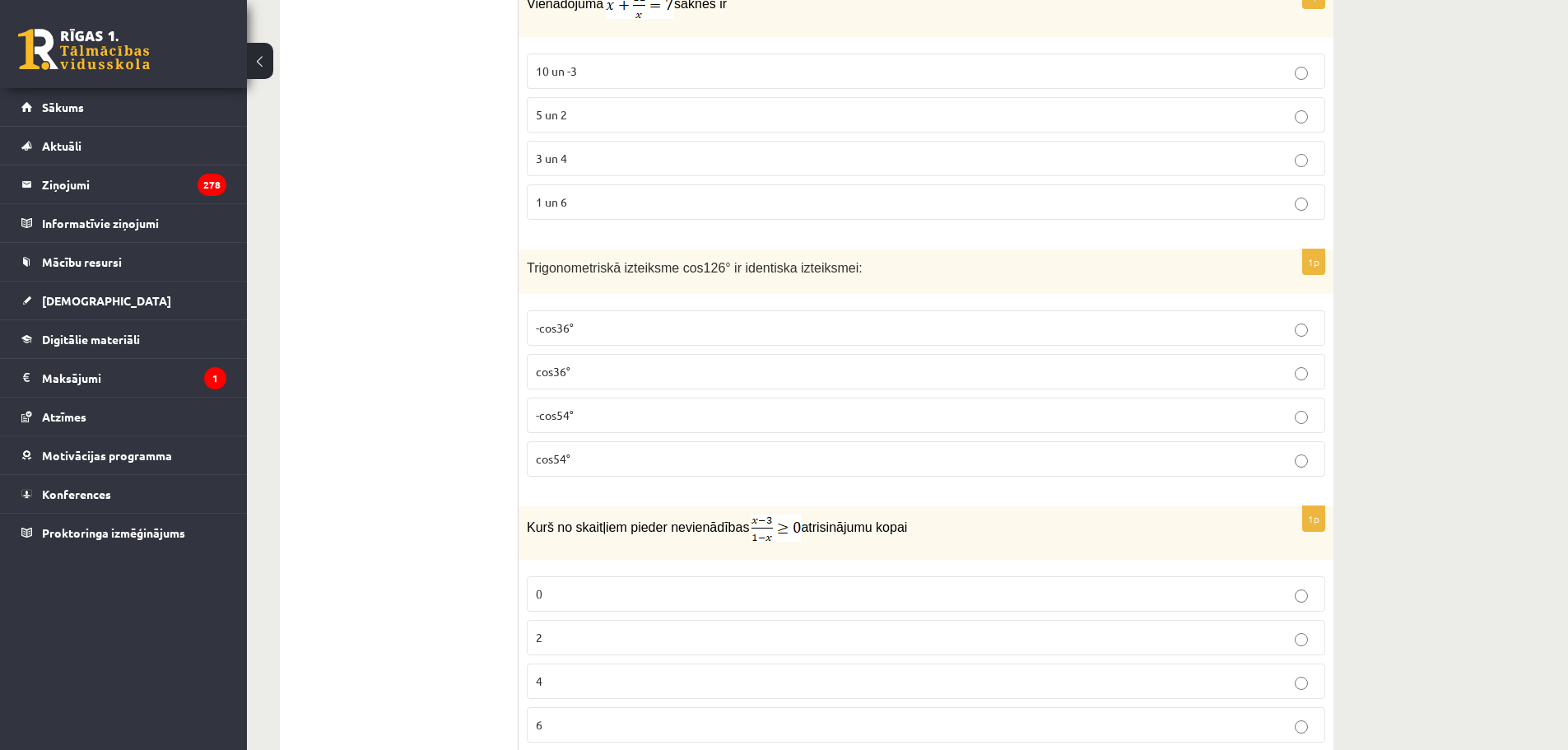
scroll to position [5102, 0]
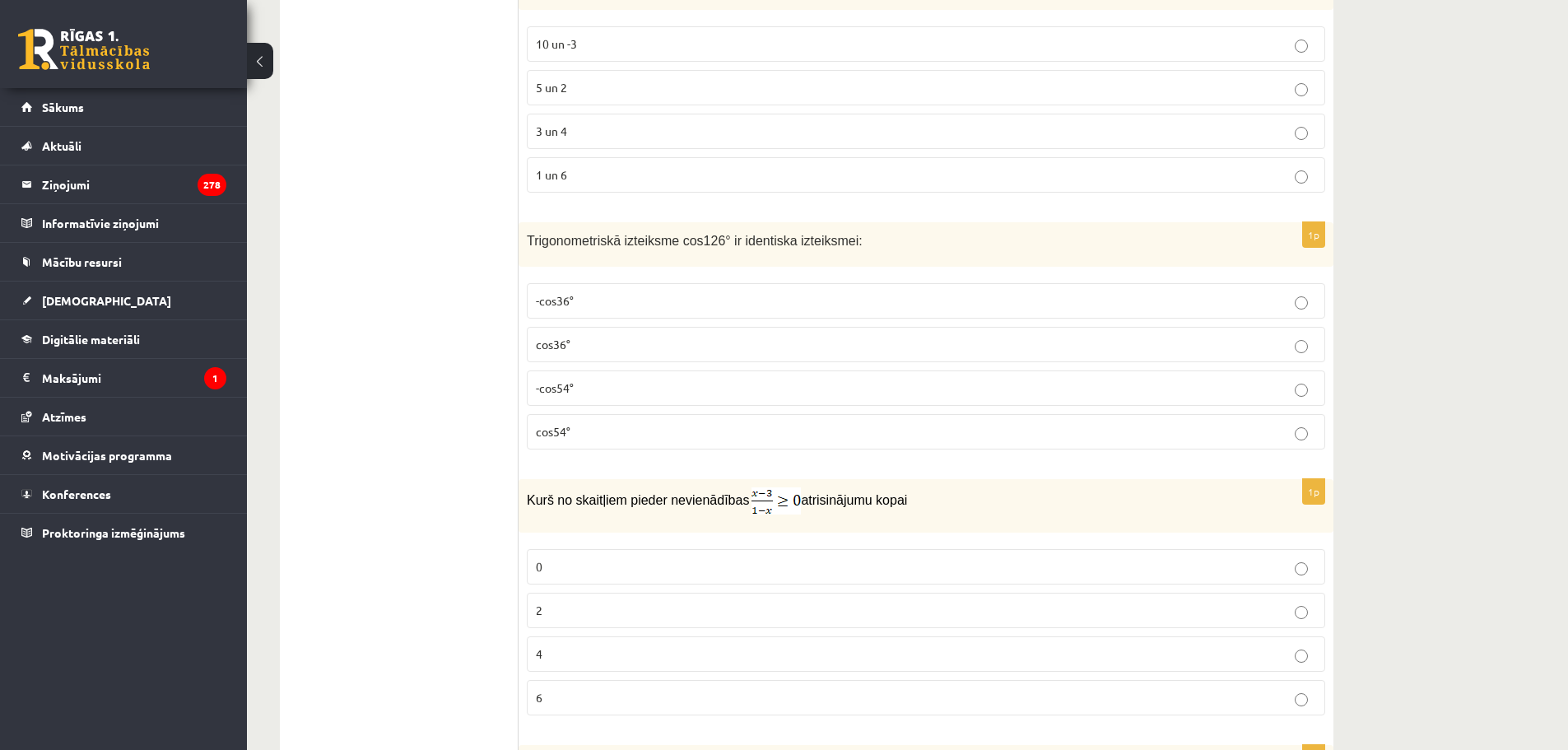
click at [585, 429] on p "cos54°" at bounding box center [926, 431] width 780 height 17
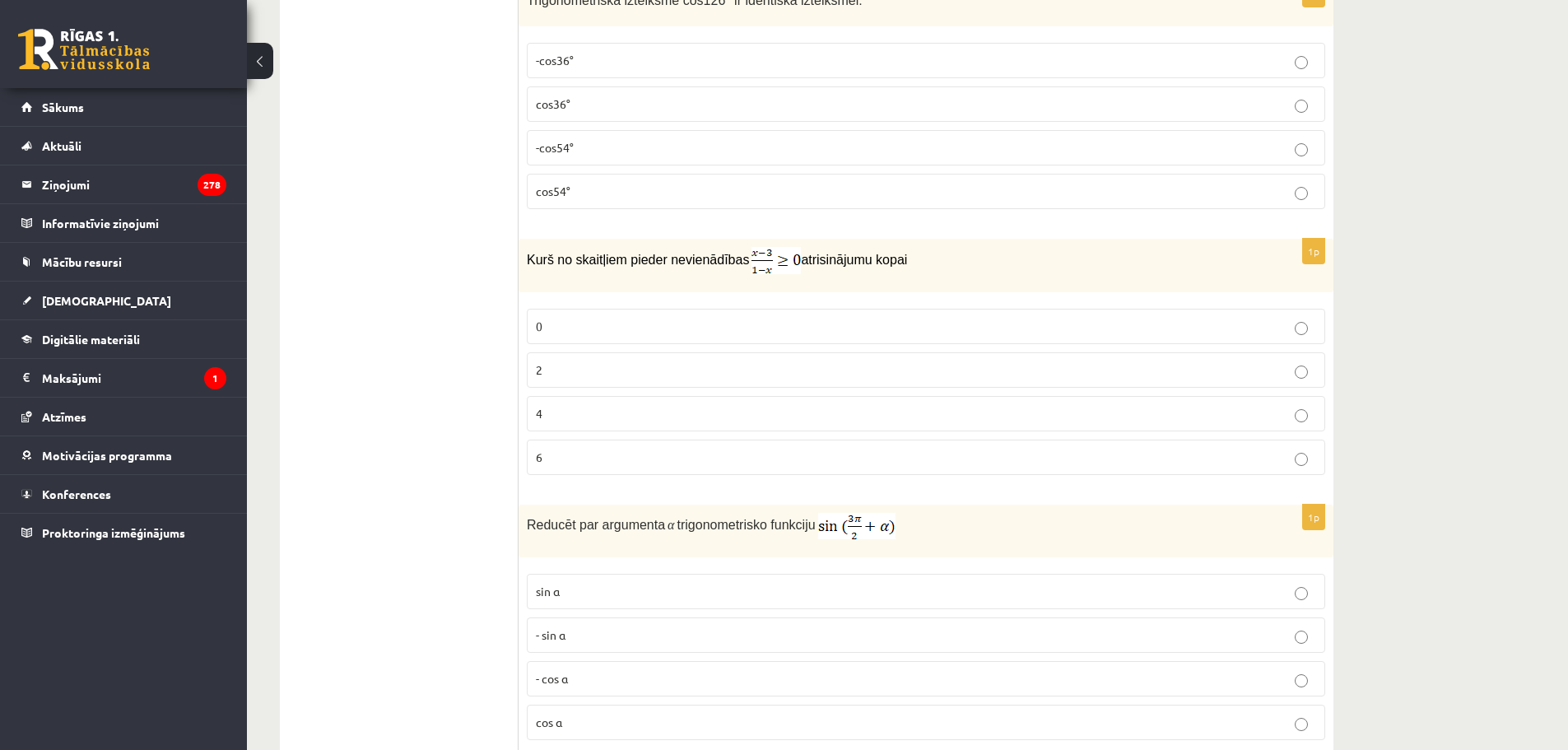
scroll to position [5349, 0]
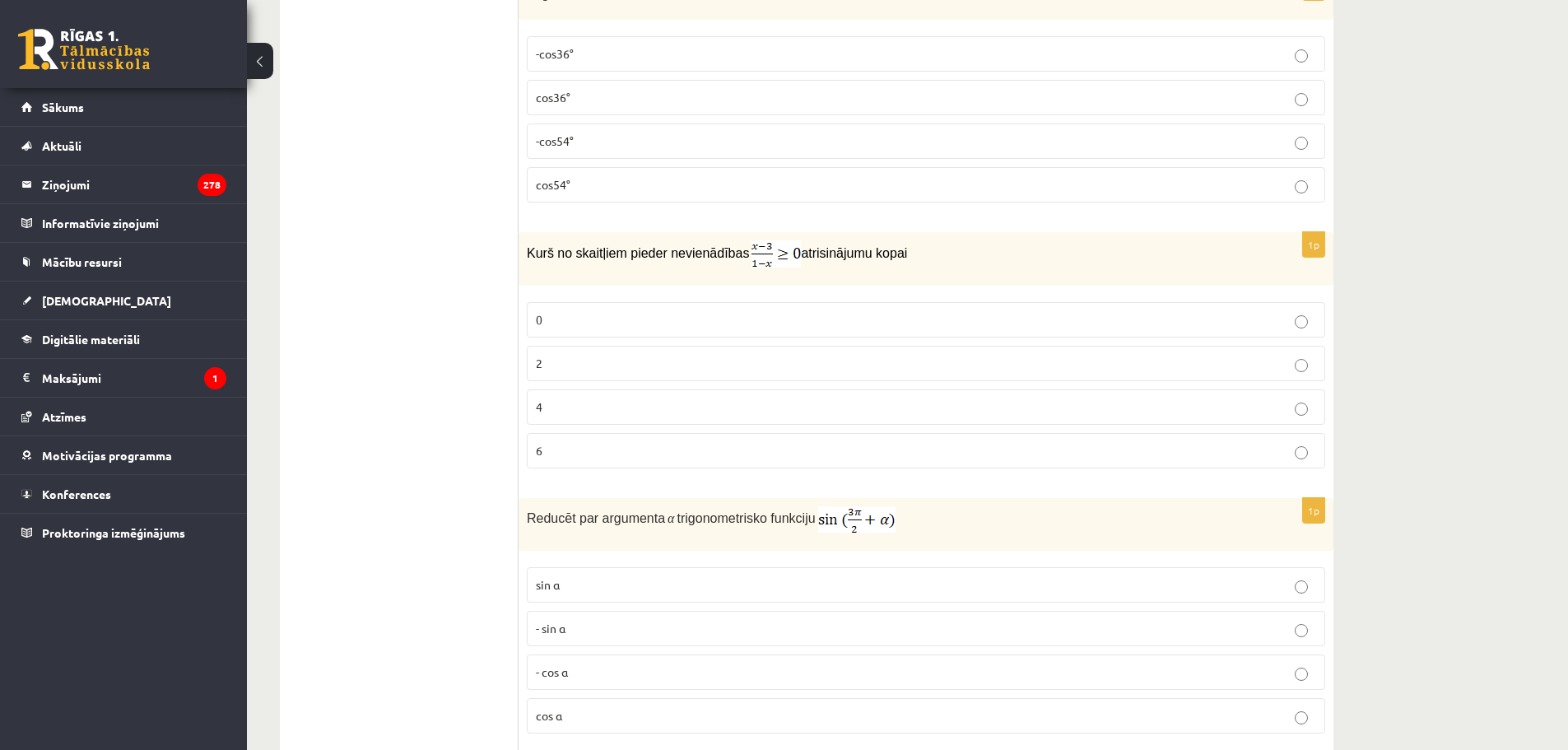
click at [615, 355] on p "2" at bounding box center [926, 363] width 780 height 17
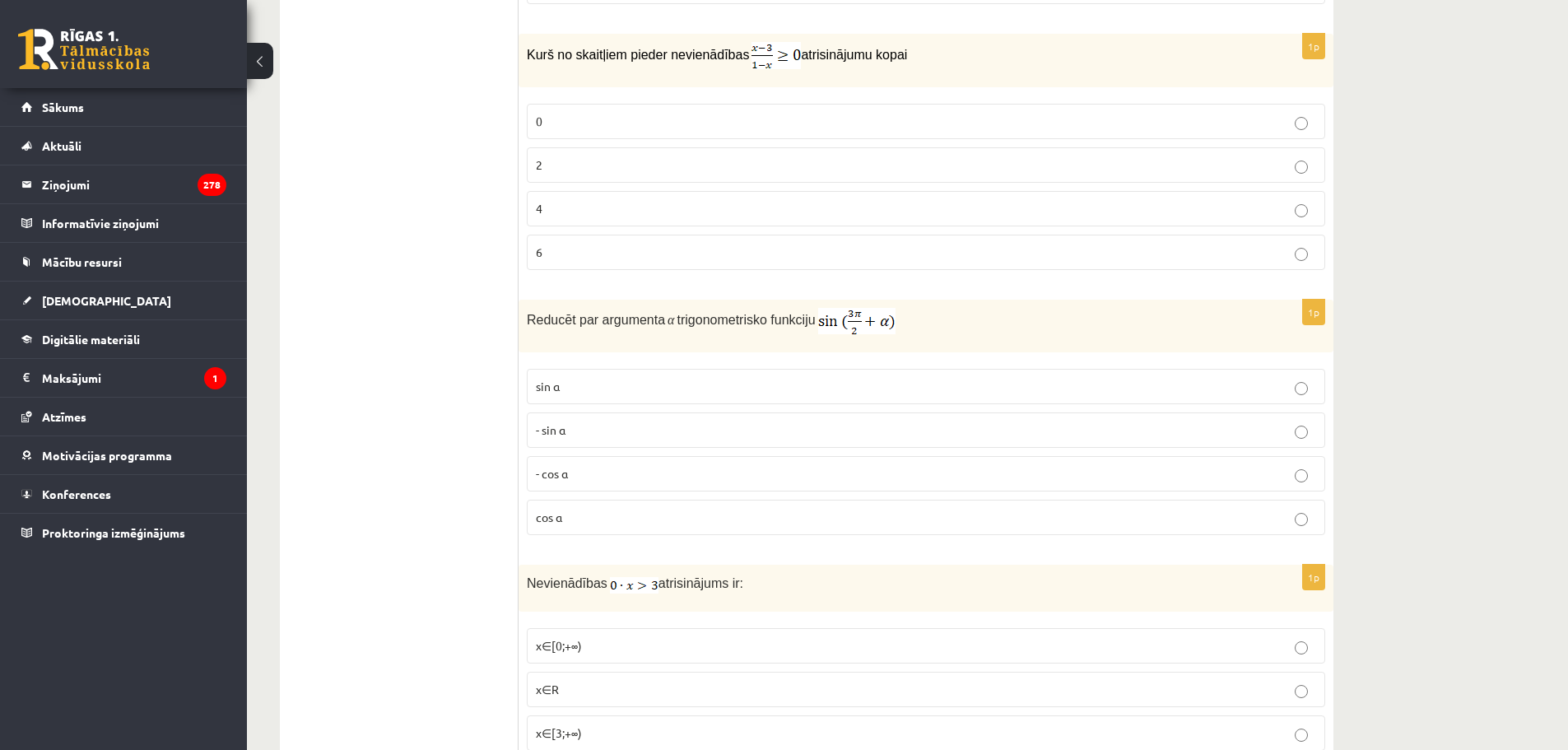
scroll to position [5678, 0]
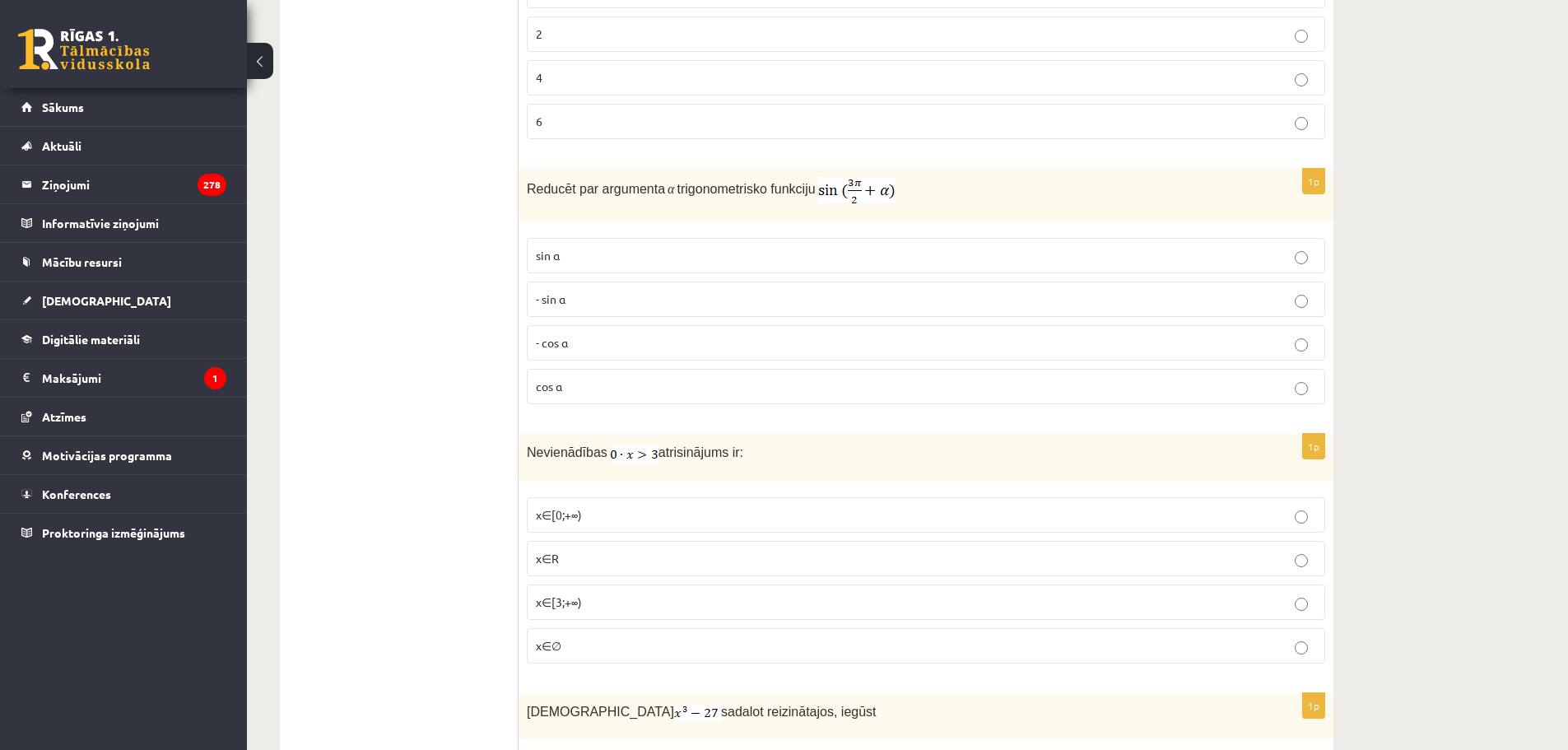
click at [582, 341] on p "- cos ⁡α" at bounding box center [926, 342] width 780 height 17
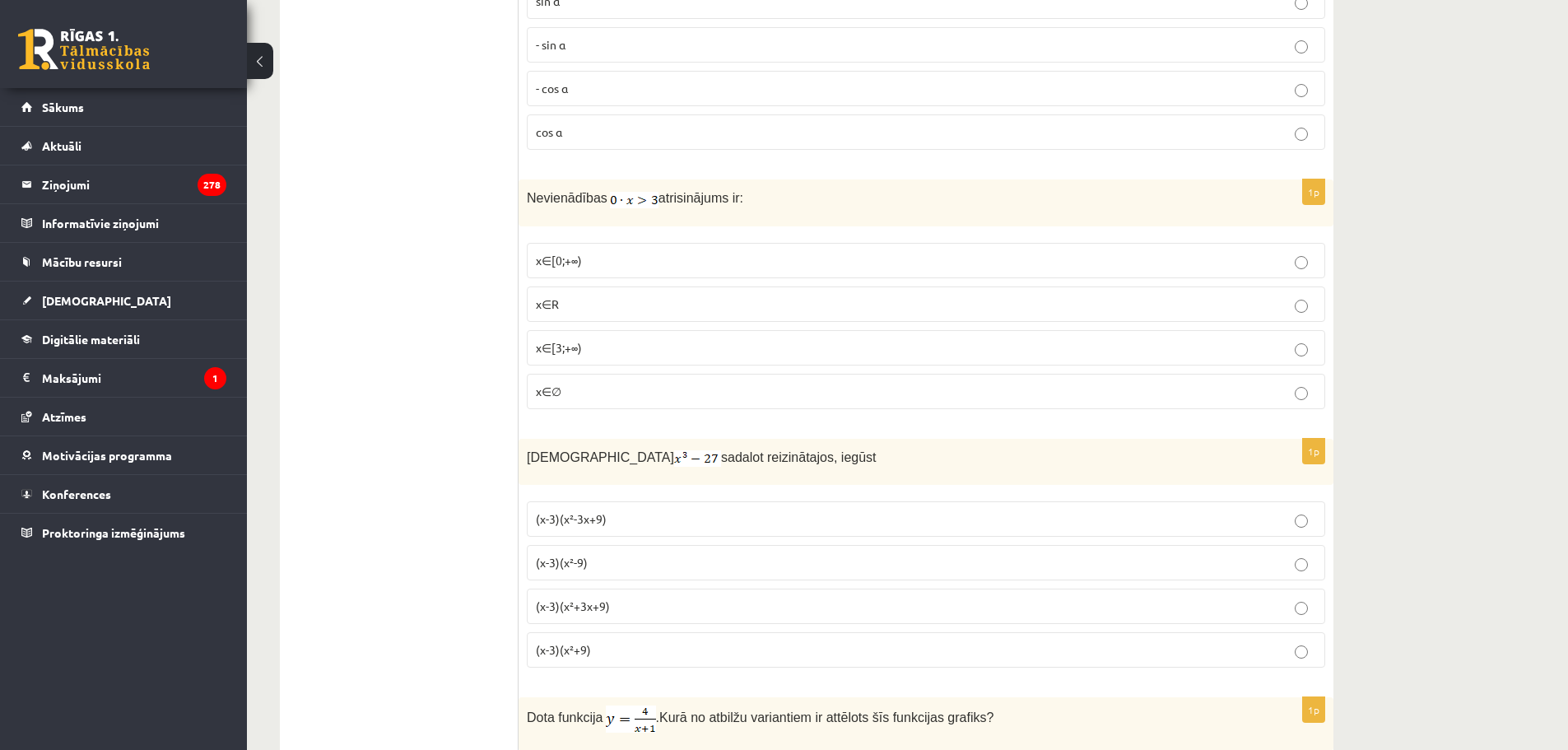
scroll to position [5924, 0]
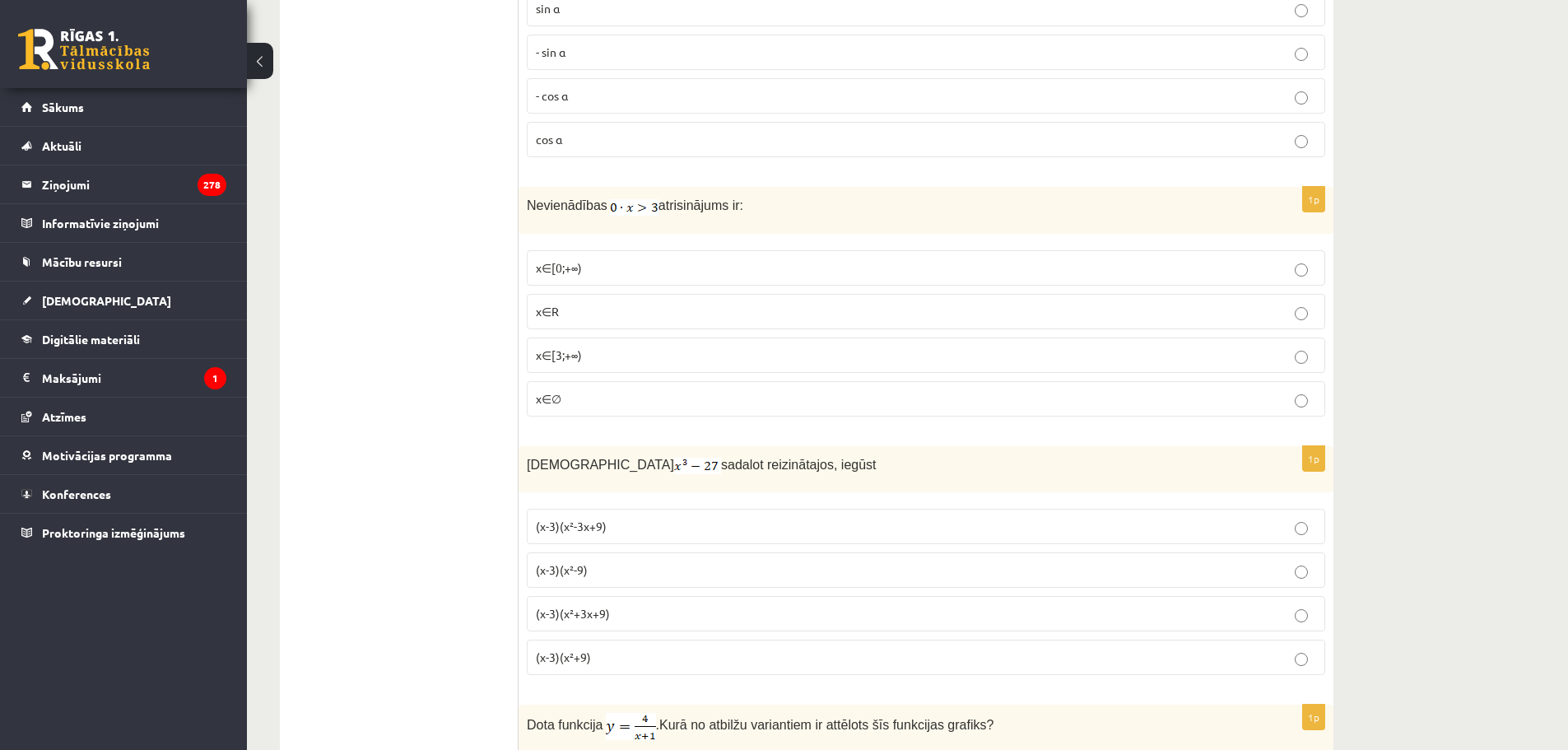
click at [577, 397] on p "x∈∅" at bounding box center [926, 399] width 780 height 17
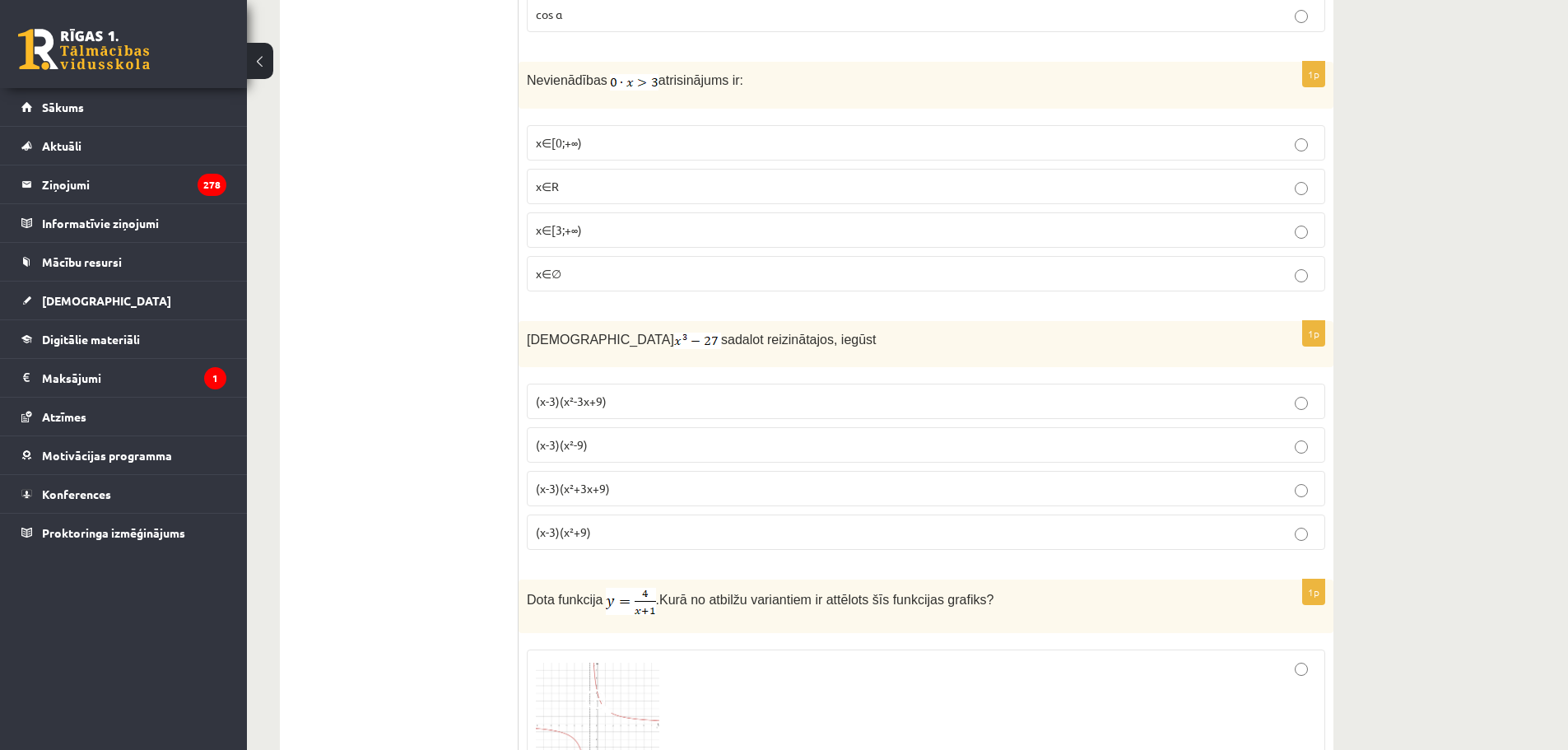
scroll to position [6090, 0]
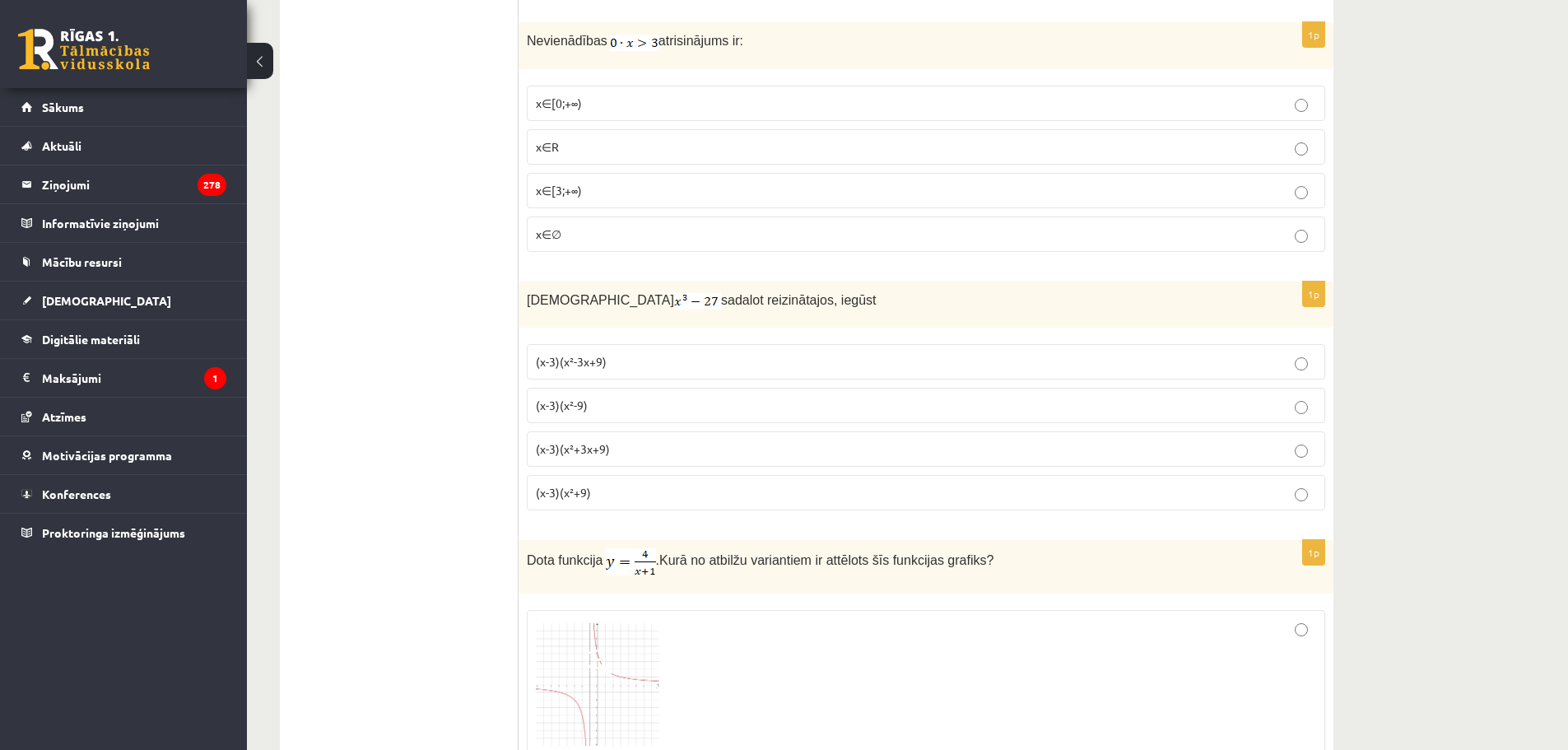
click at [604, 443] on span "(x-3)(x²+3x+9)" at bounding box center [573, 449] width 74 height 15
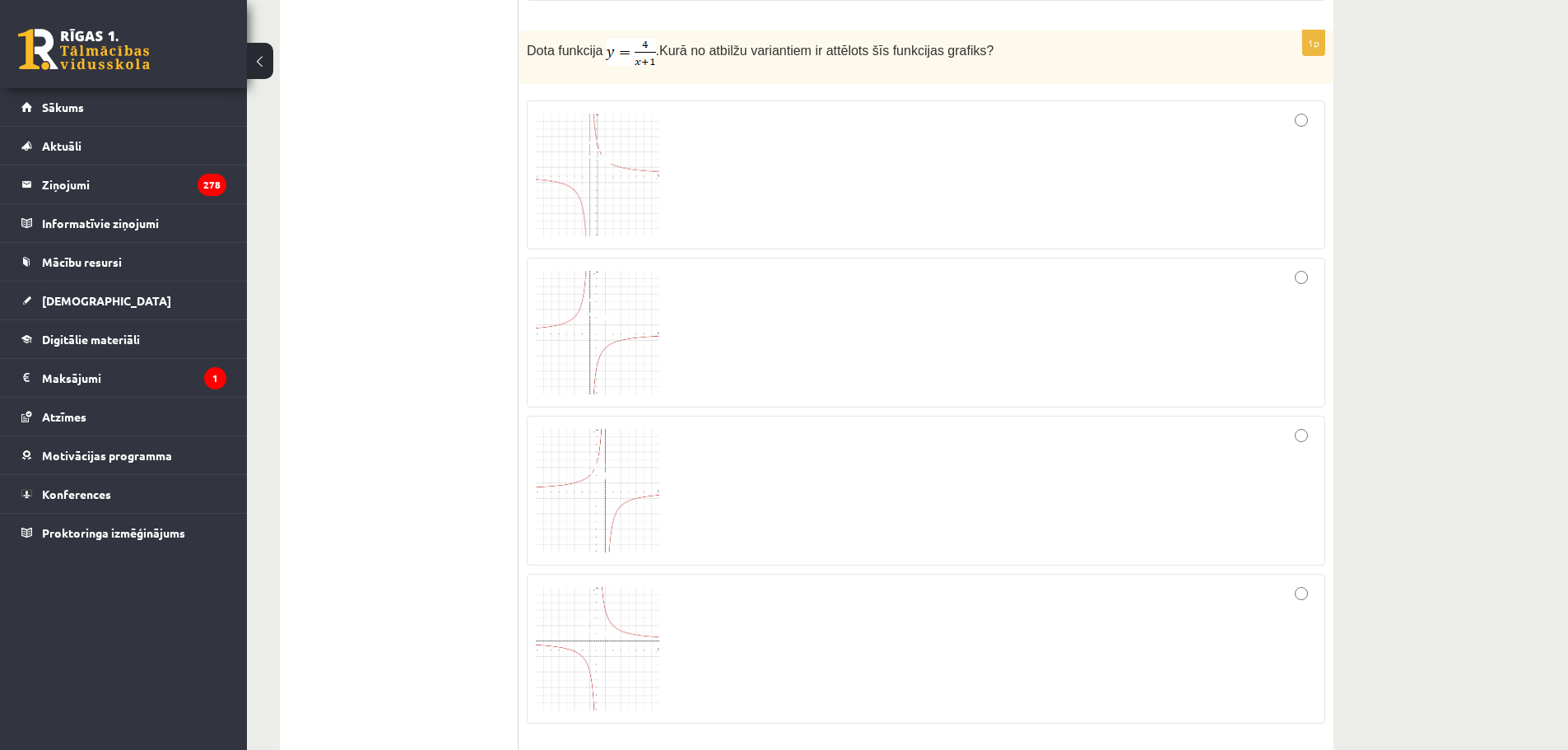
scroll to position [6583, 0]
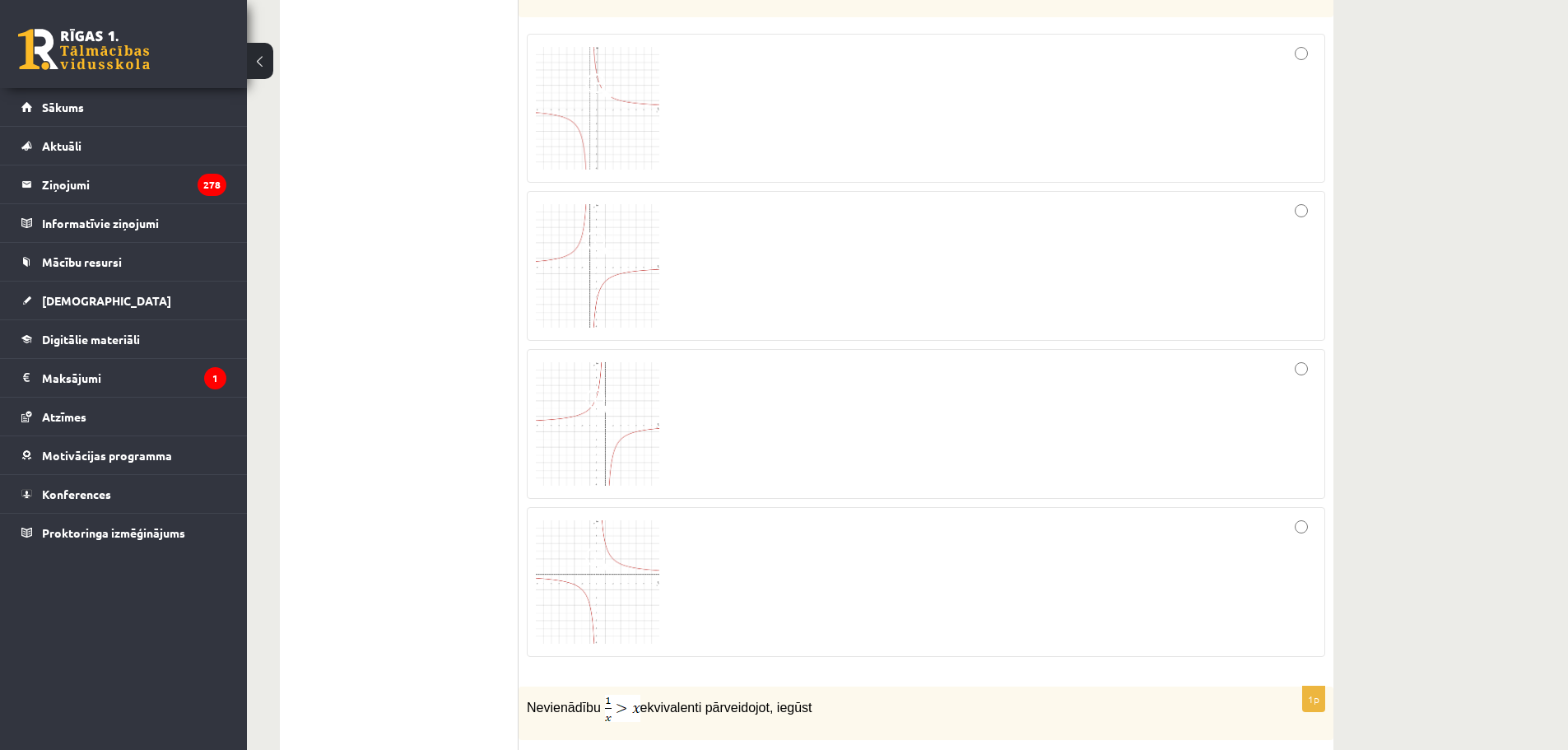
click at [995, 430] on div at bounding box center [926, 424] width 780 height 132
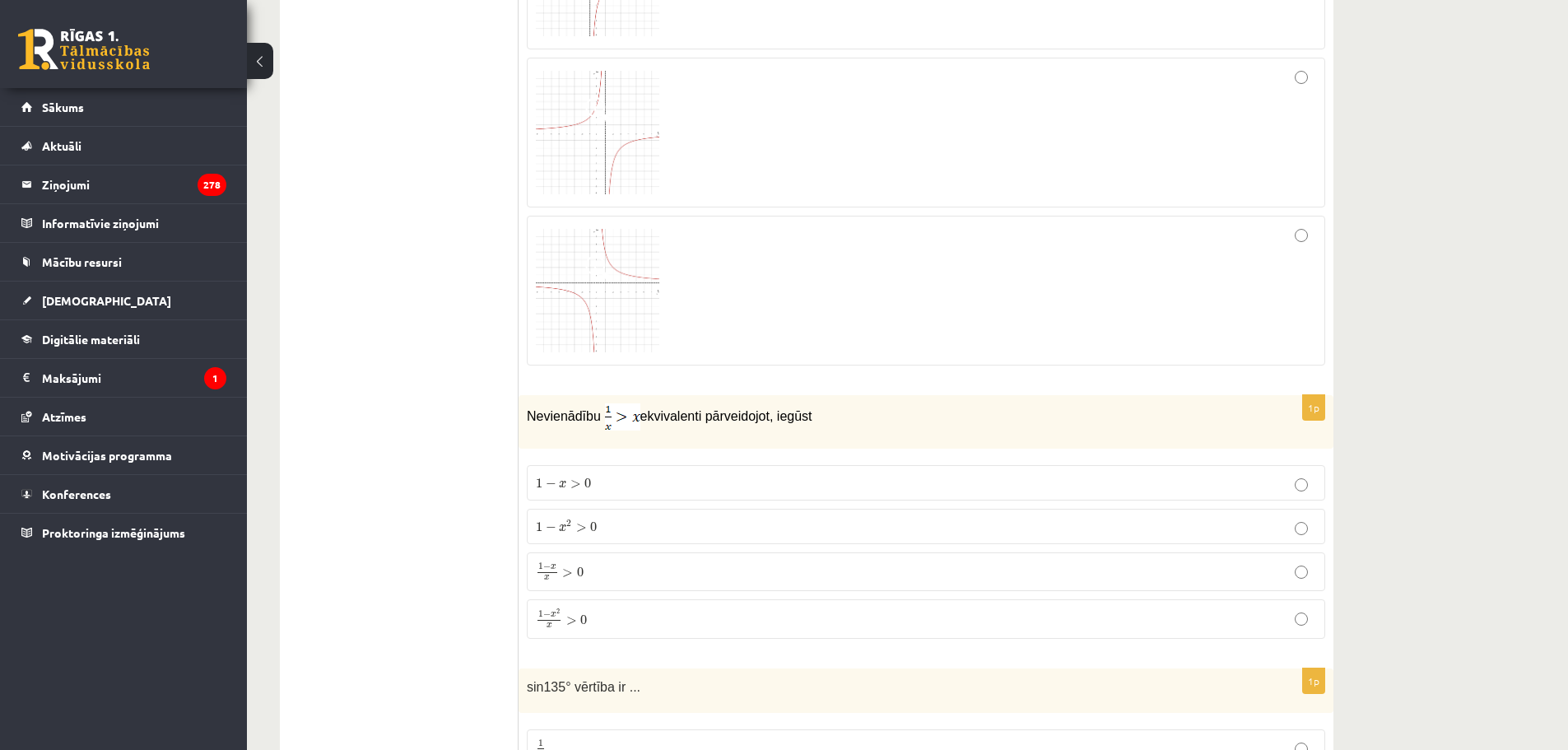
scroll to position [7159, 0]
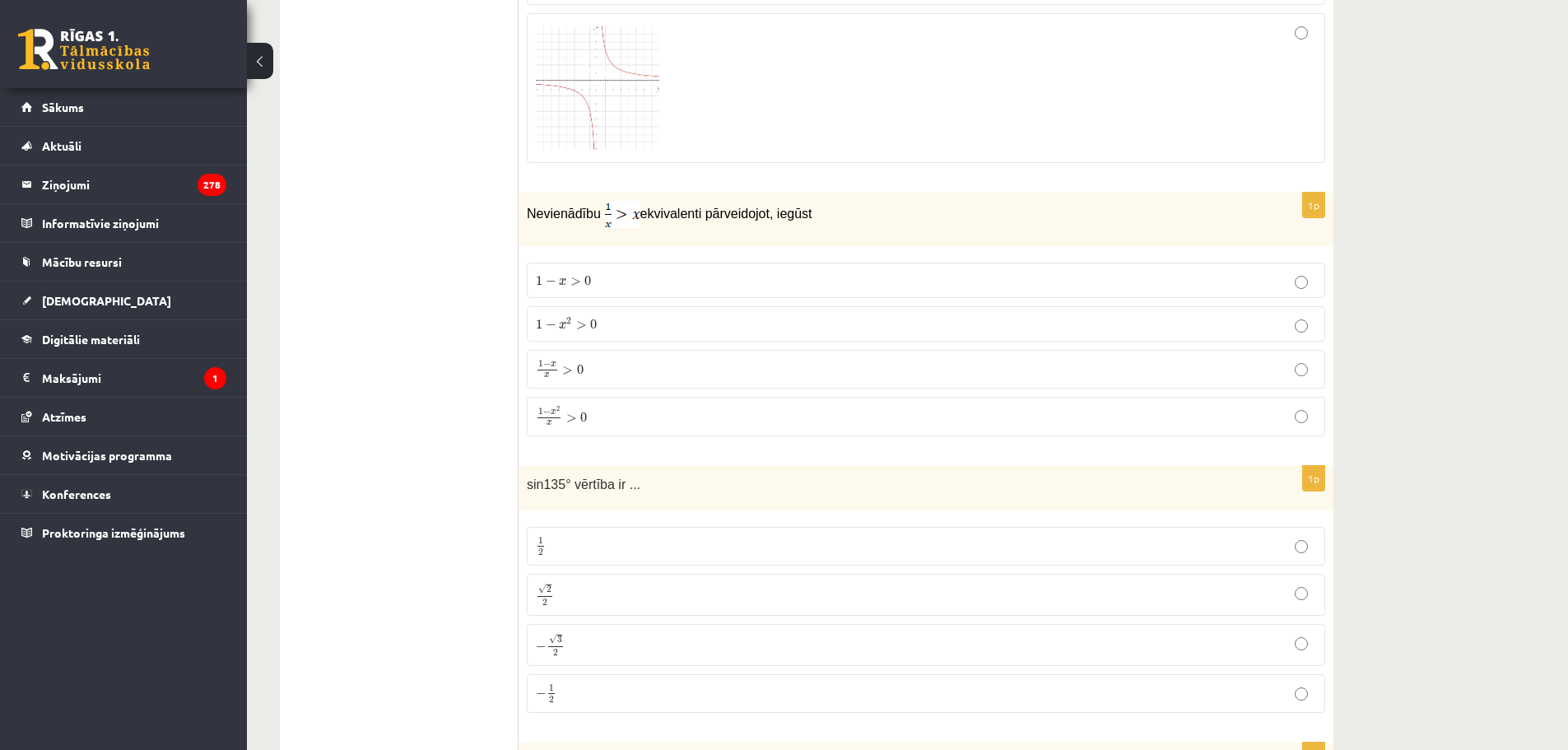
click at [606, 405] on p "1 − x 2 x > 0 1 − x 2 x > 0" at bounding box center [926, 416] width 780 height 22
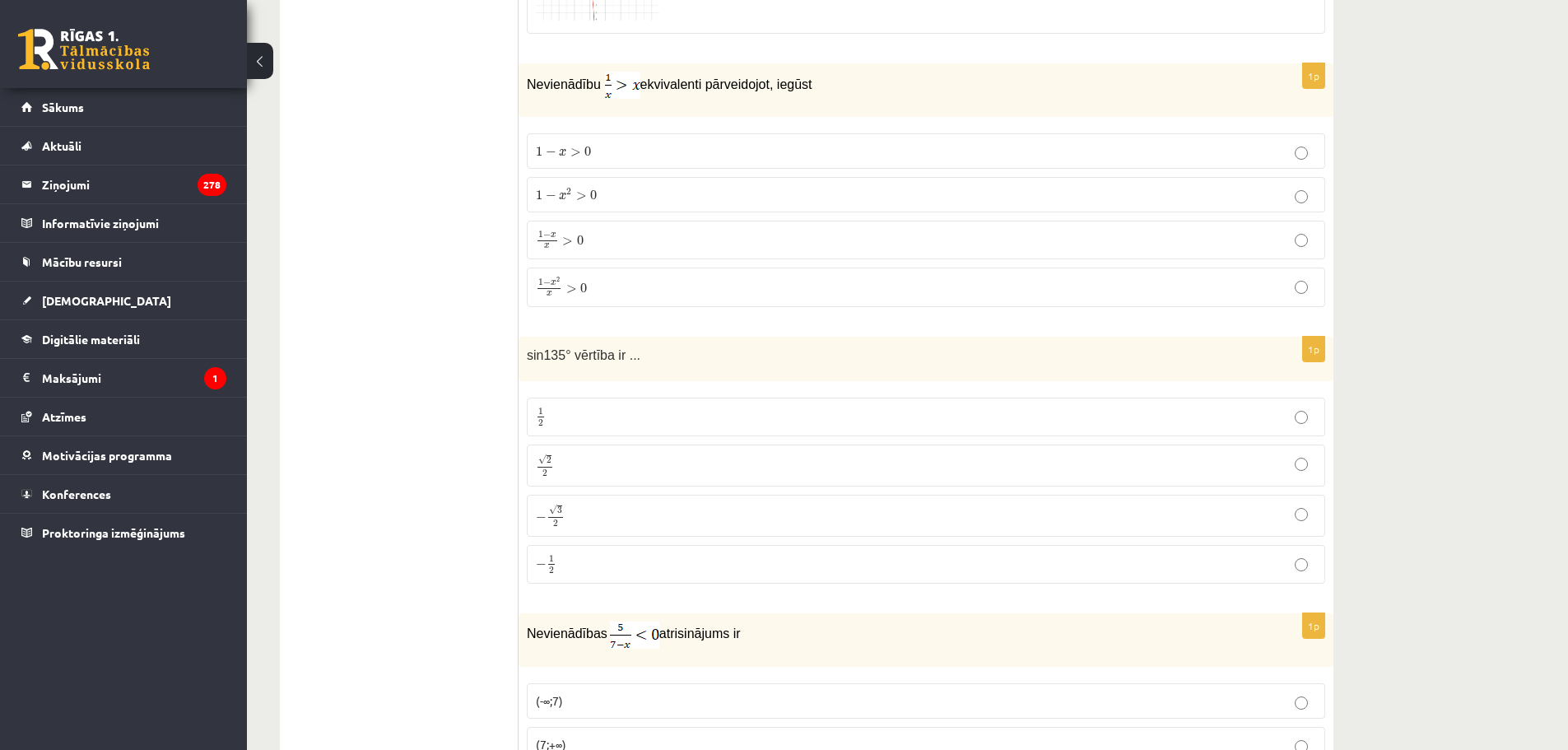
scroll to position [7324, 0]
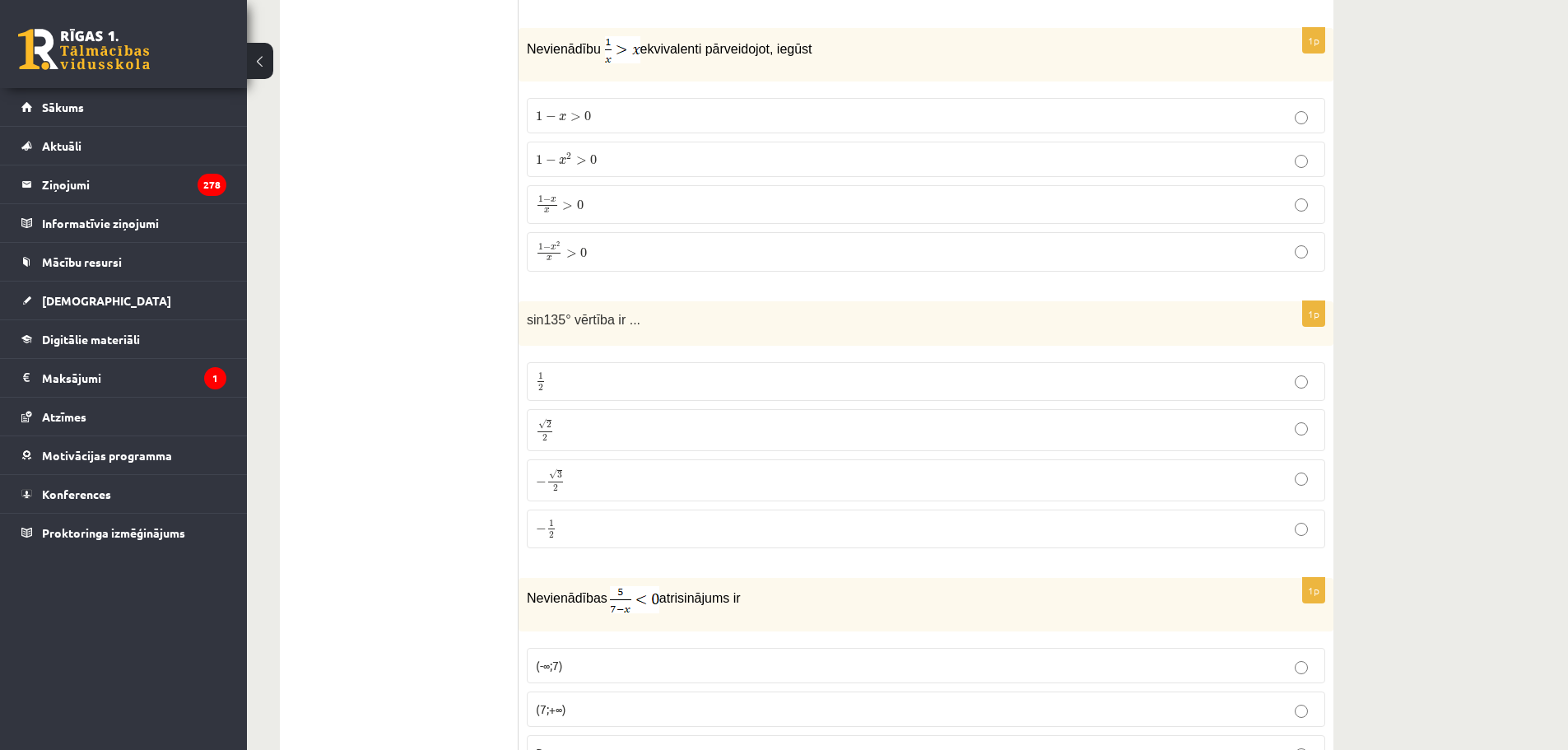
click at [578, 423] on p "√ 2 2 2 2" at bounding box center [926, 429] width 780 height 24
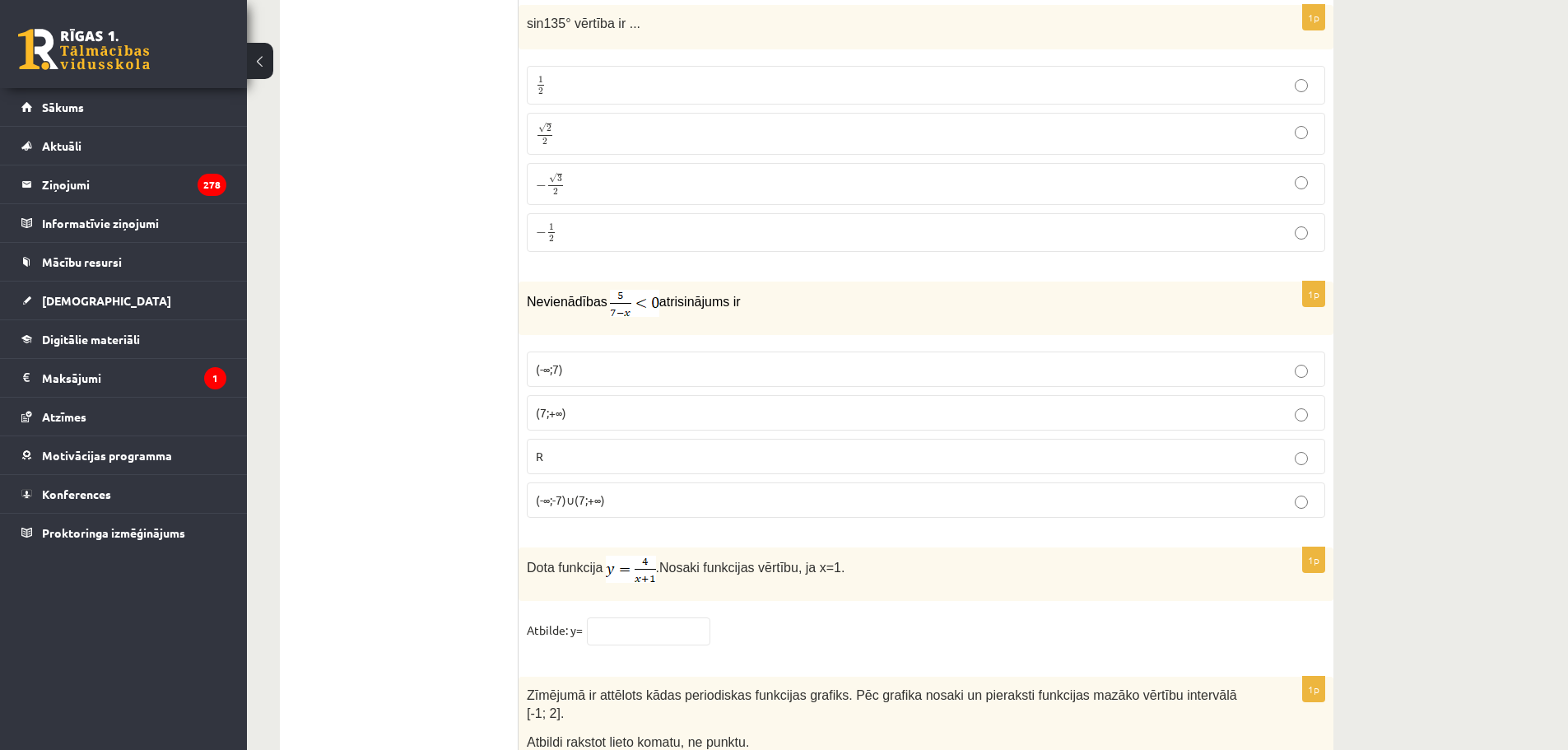
scroll to position [7653, 0]
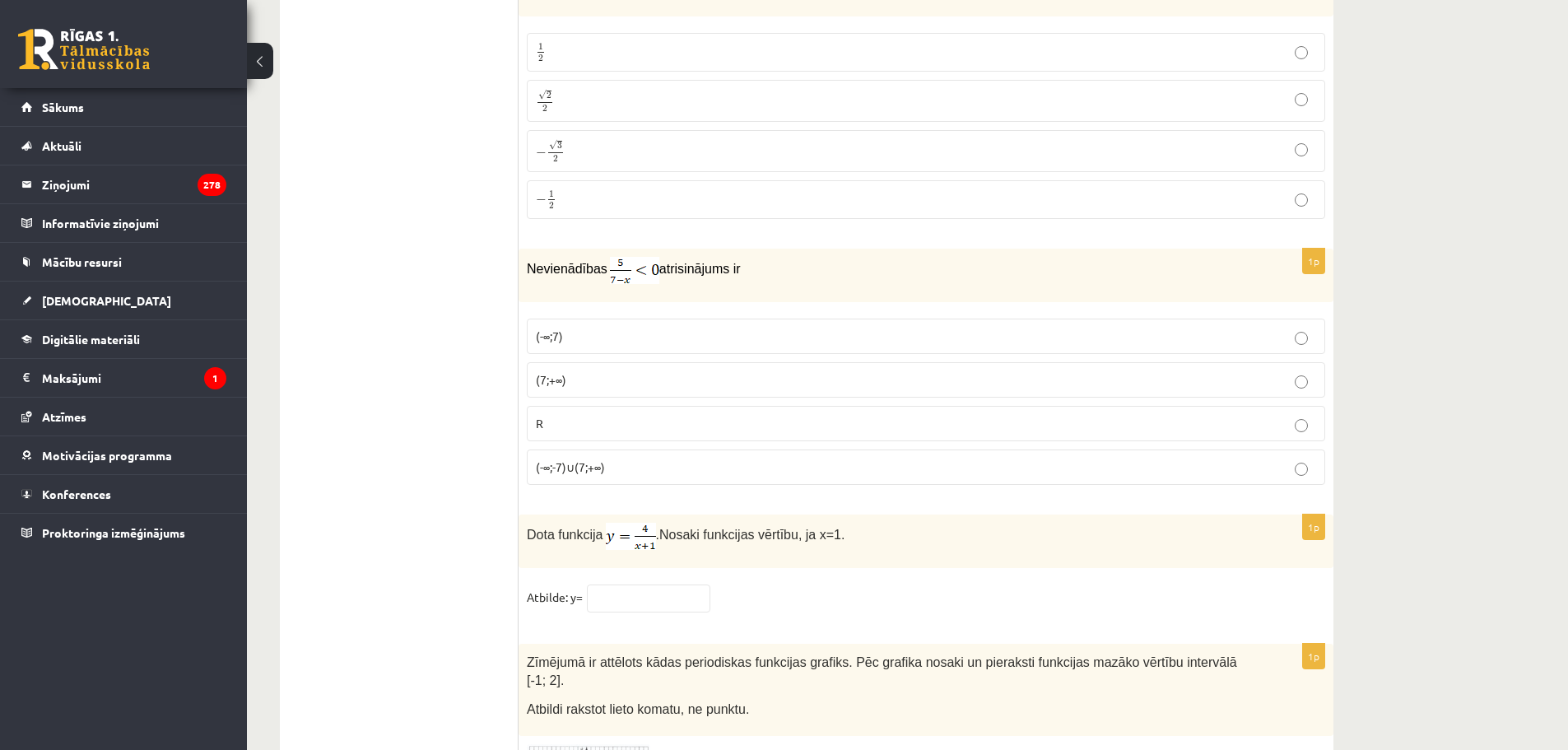
click at [603, 371] on p "(7;+∞)" at bounding box center [926, 380] width 780 height 17
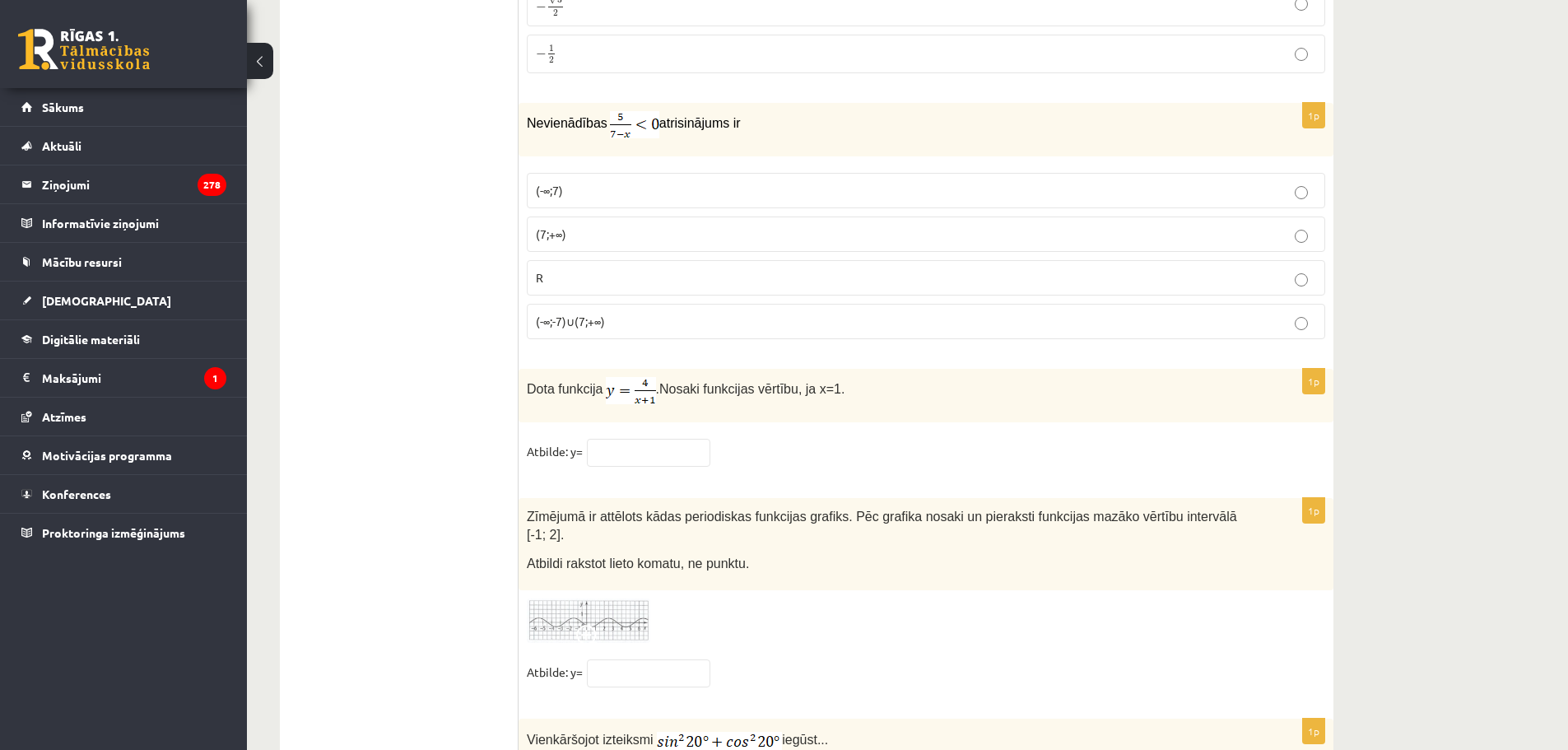
scroll to position [7817, 0]
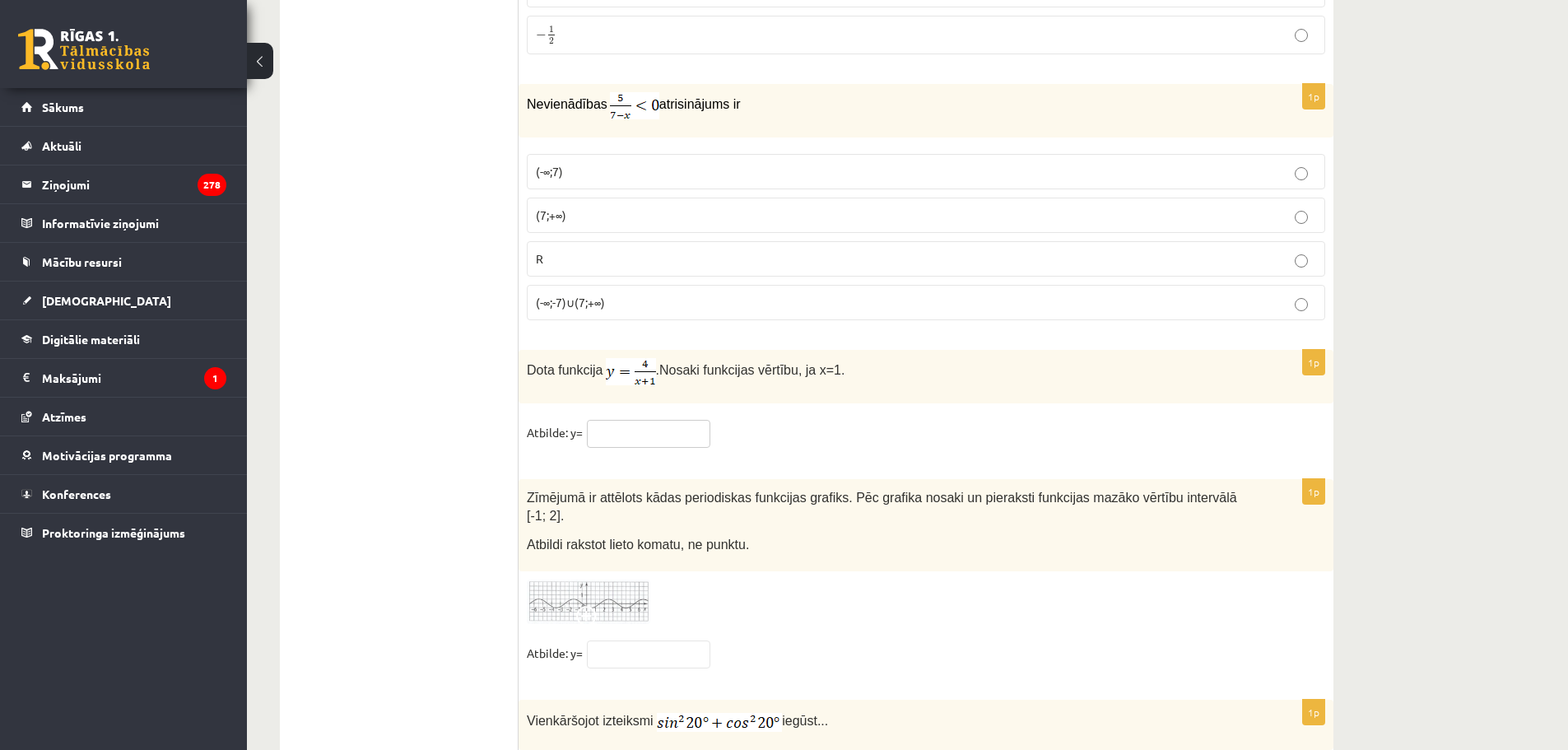
click at [602, 434] on input "text" at bounding box center [648, 434] width 124 height 28
click at [716, 414] on div "1p Dota funkcija . Nosaki funkcijas vērtību, ja x=1. Atbilde: y=" at bounding box center [926, 406] width 815 height 113
click at [615, 430] on input "text" at bounding box center [648, 434] width 124 height 28
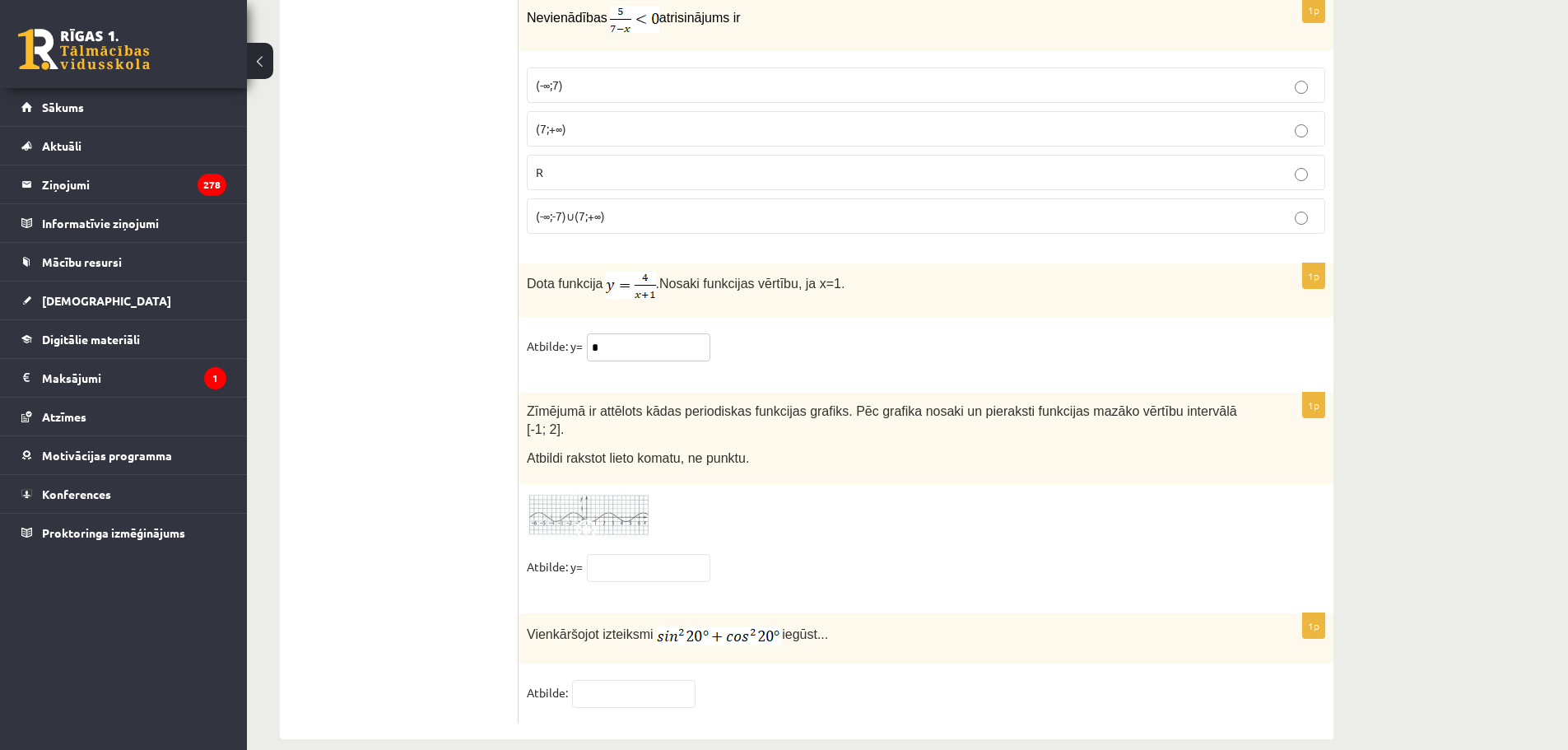
scroll to position [7906, 0]
type input "*"
click at [636, 556] on input "text" at bounding box center [648, 566] width 124 height 28
type input "*"
click at [623, 677] on input "text" at bounding box center [634, 691] width 124 height 28
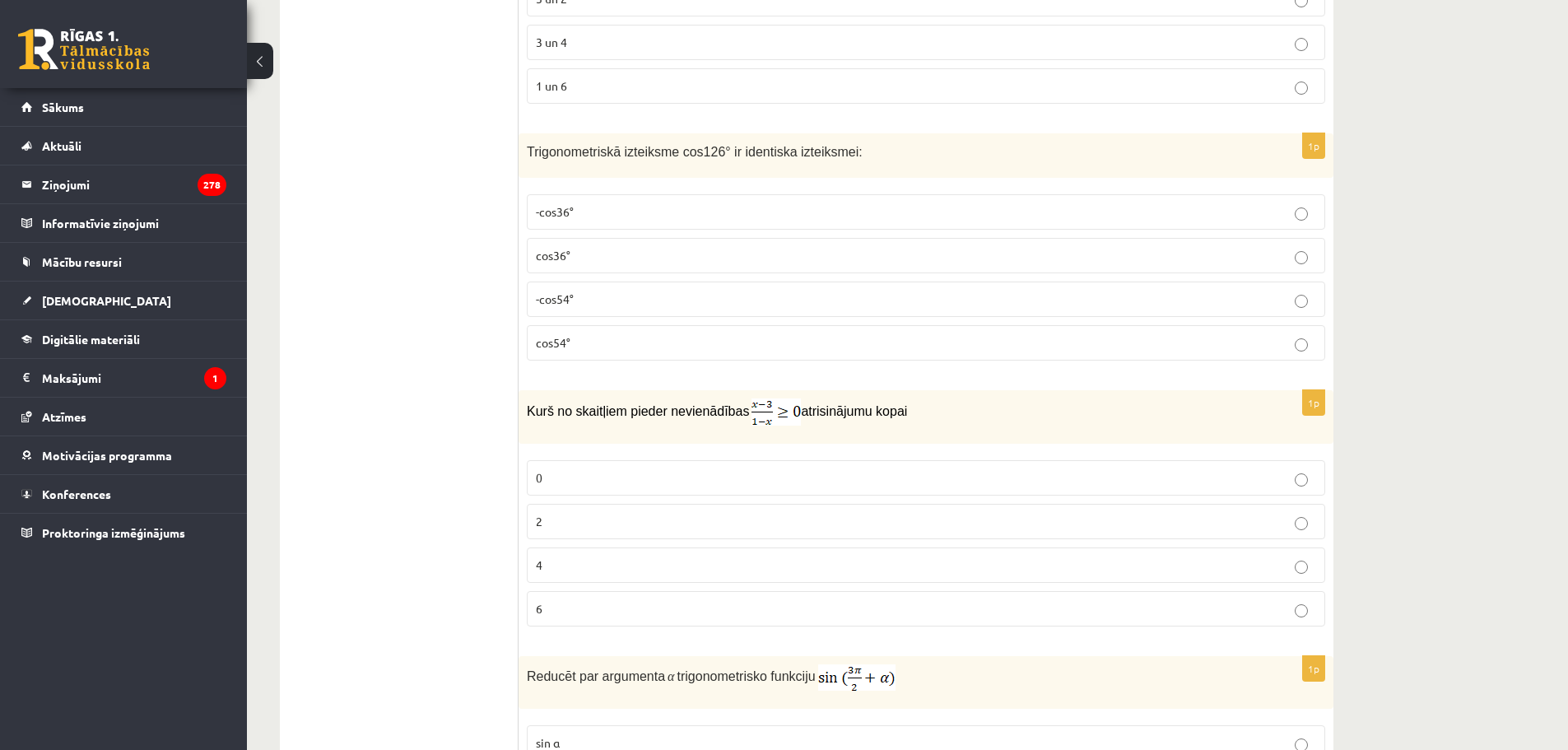
type input "*"
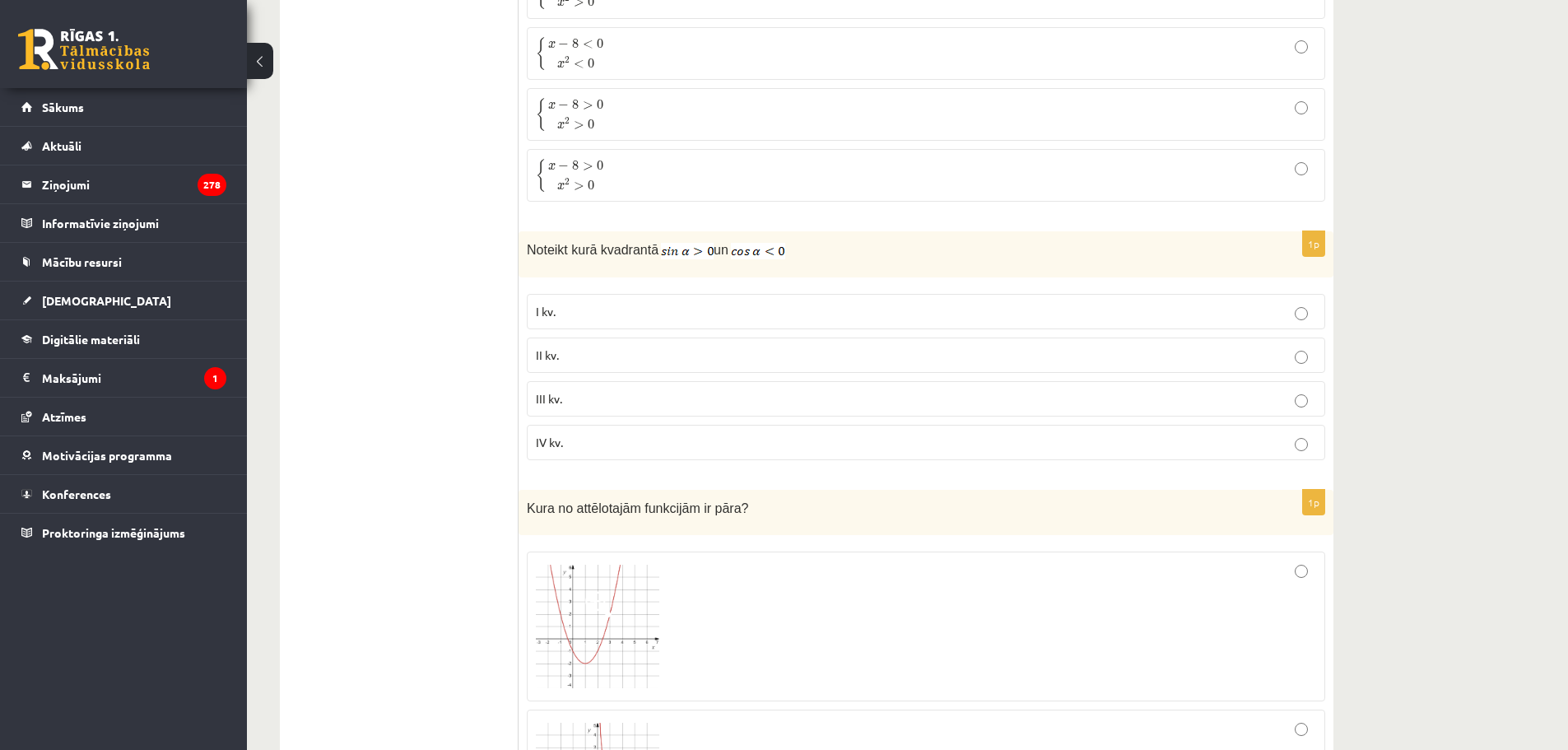
scroll to position [0, 0]
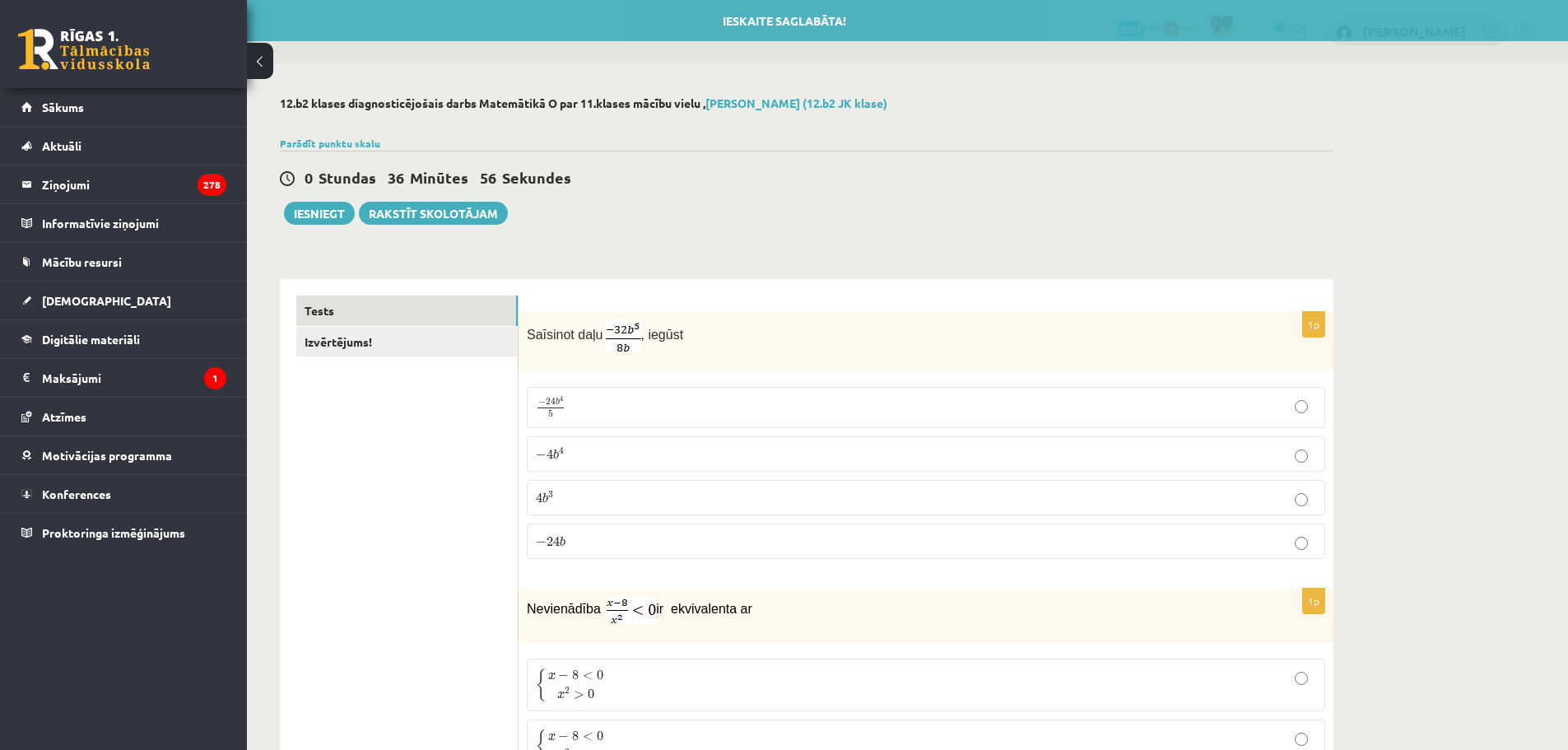
drag, startPoint x: 382, startPoint y: 167, endPoint x: 371, endPoint y: 100, distance: 67.9
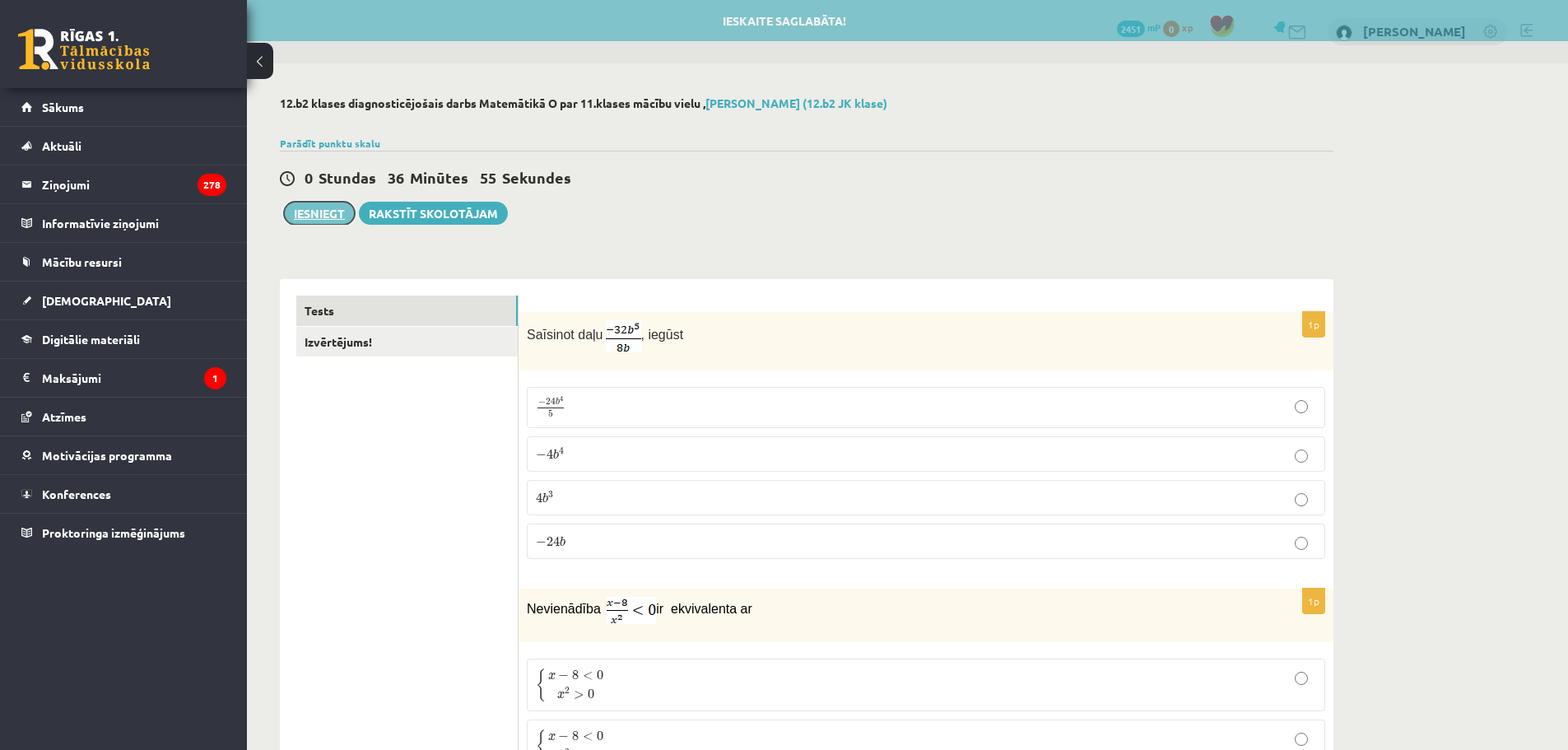
click at [316, 208] on button "Iesniegt" at bounding box center [319, 213] width 71 height 23
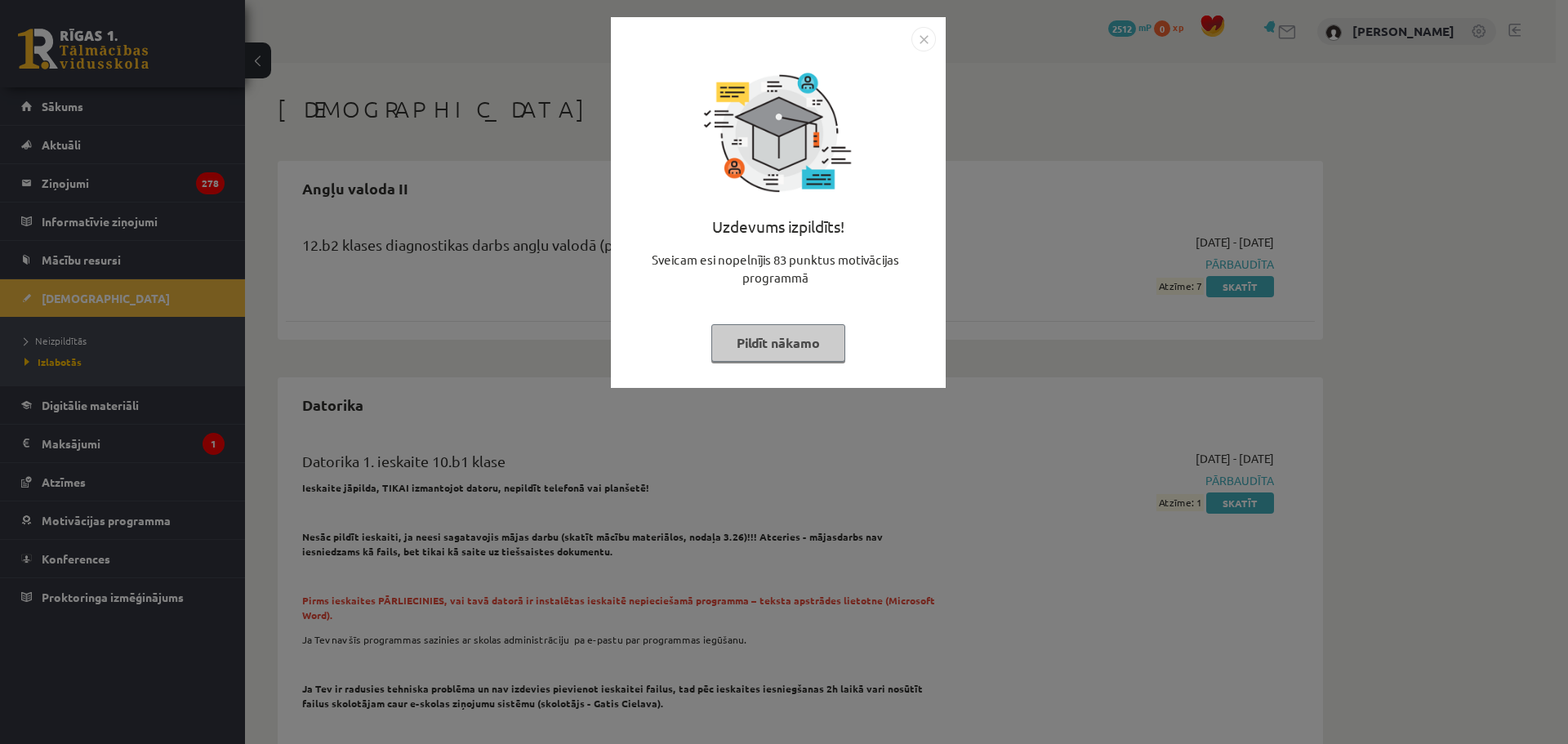
click at [1020, 430] on div "Uzdevums izpildīts! Sveicam esi nopelnījis 83 punktus motivācijas programmā Pil…" at bounding box center [784, 372] width 1568 height 744
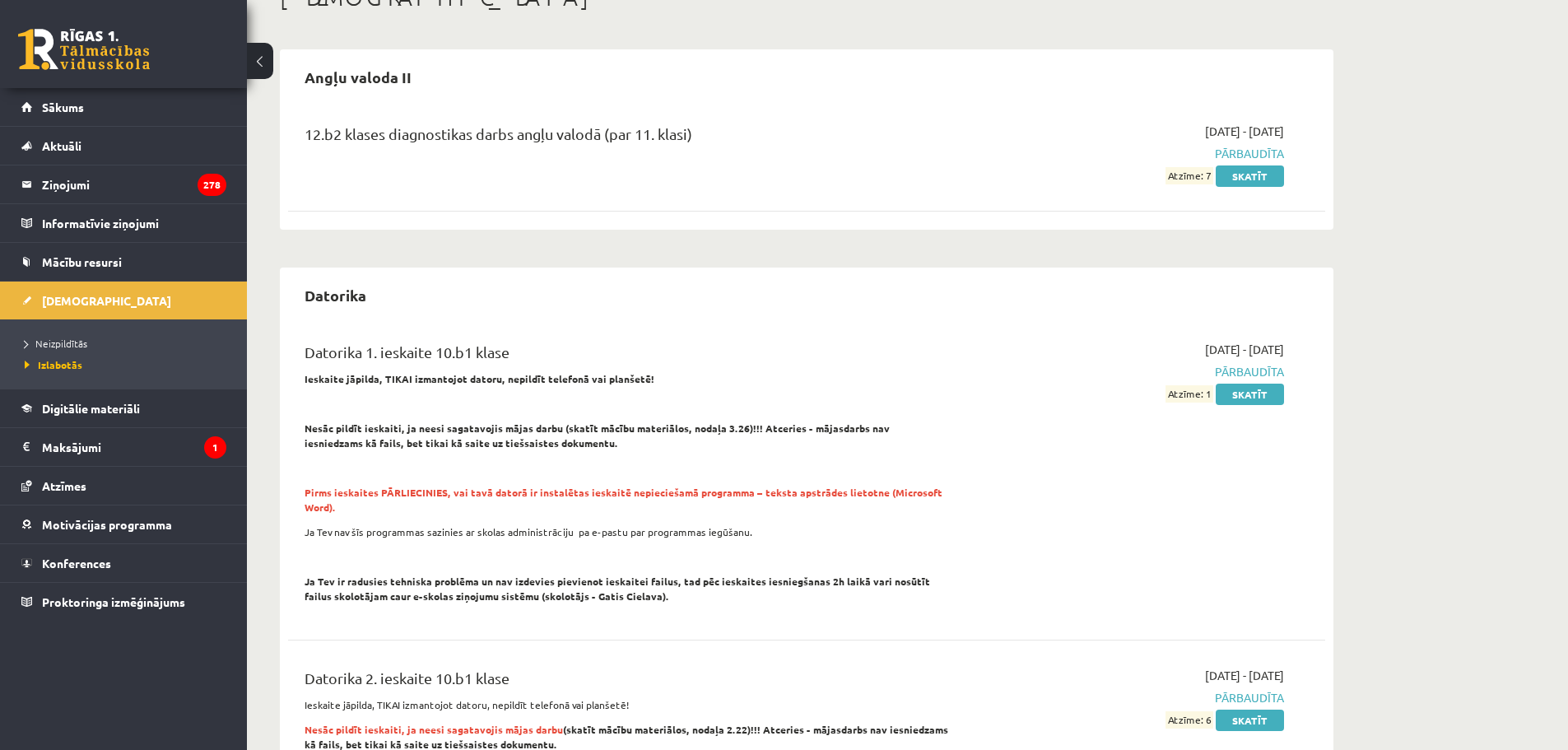
scroll to position [164, 0]
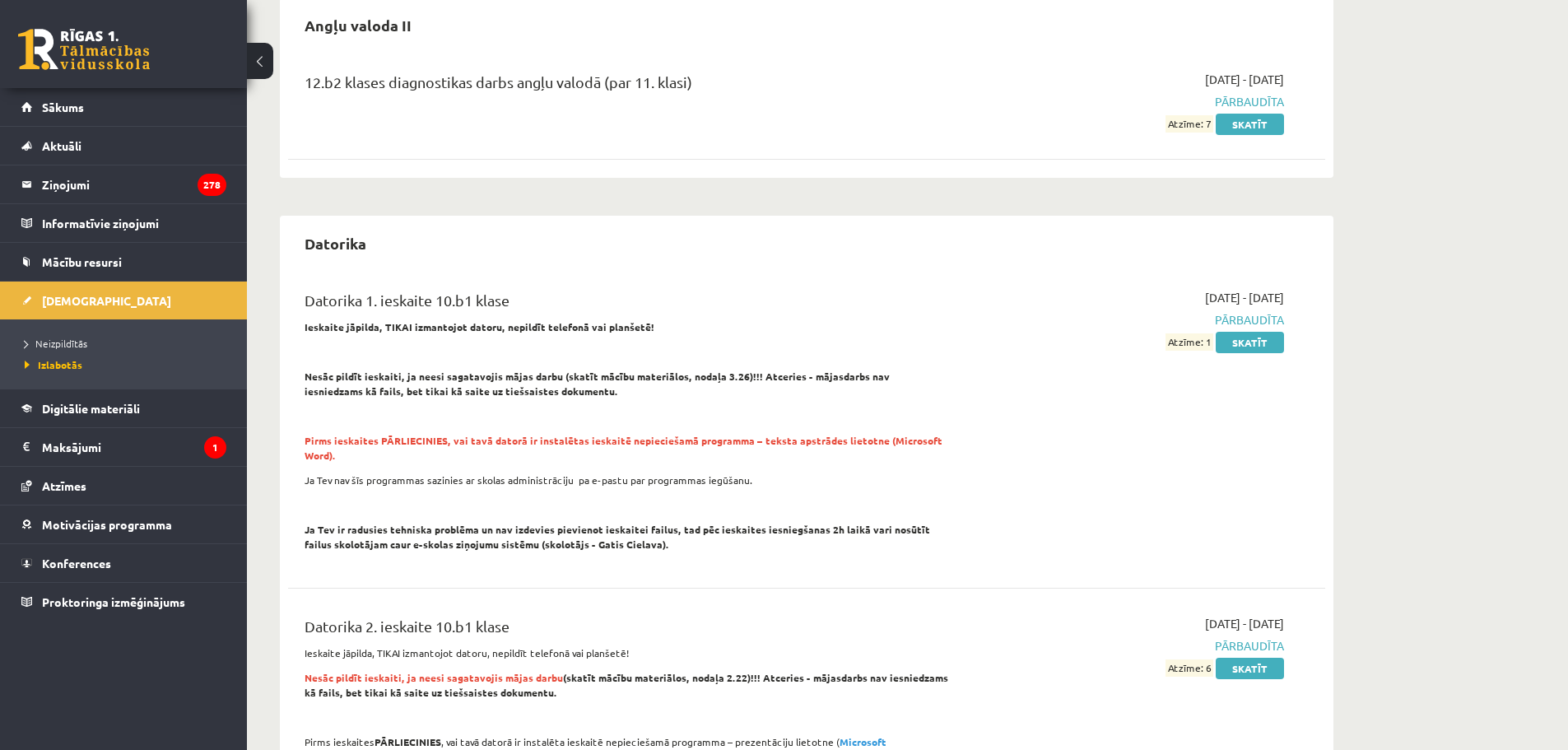
click at [82, 20] on div "0 Dāvanas 2512 mP 0 xp" at bounding box center [123, 44] width 247 height 88
click at [75, 46] on link at bounding box center [84, 50] width 132 height 42
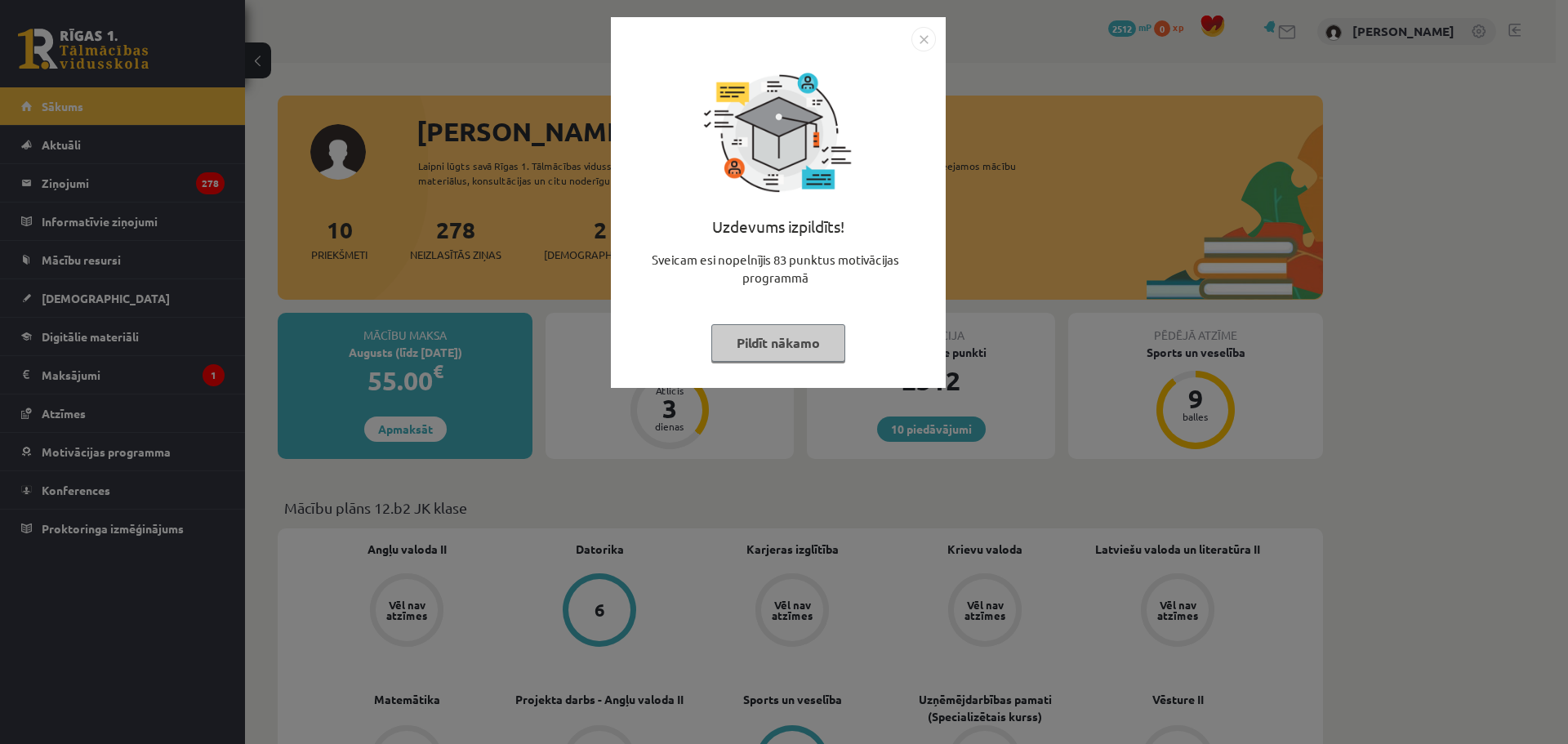
click at [1027, 207] on div "Uzdevums izpildīts! Sveicam esi nopelnījis 83 punktus motivācijas programmā Pil…" at bounding box center [784, 372] width 1568 height 744
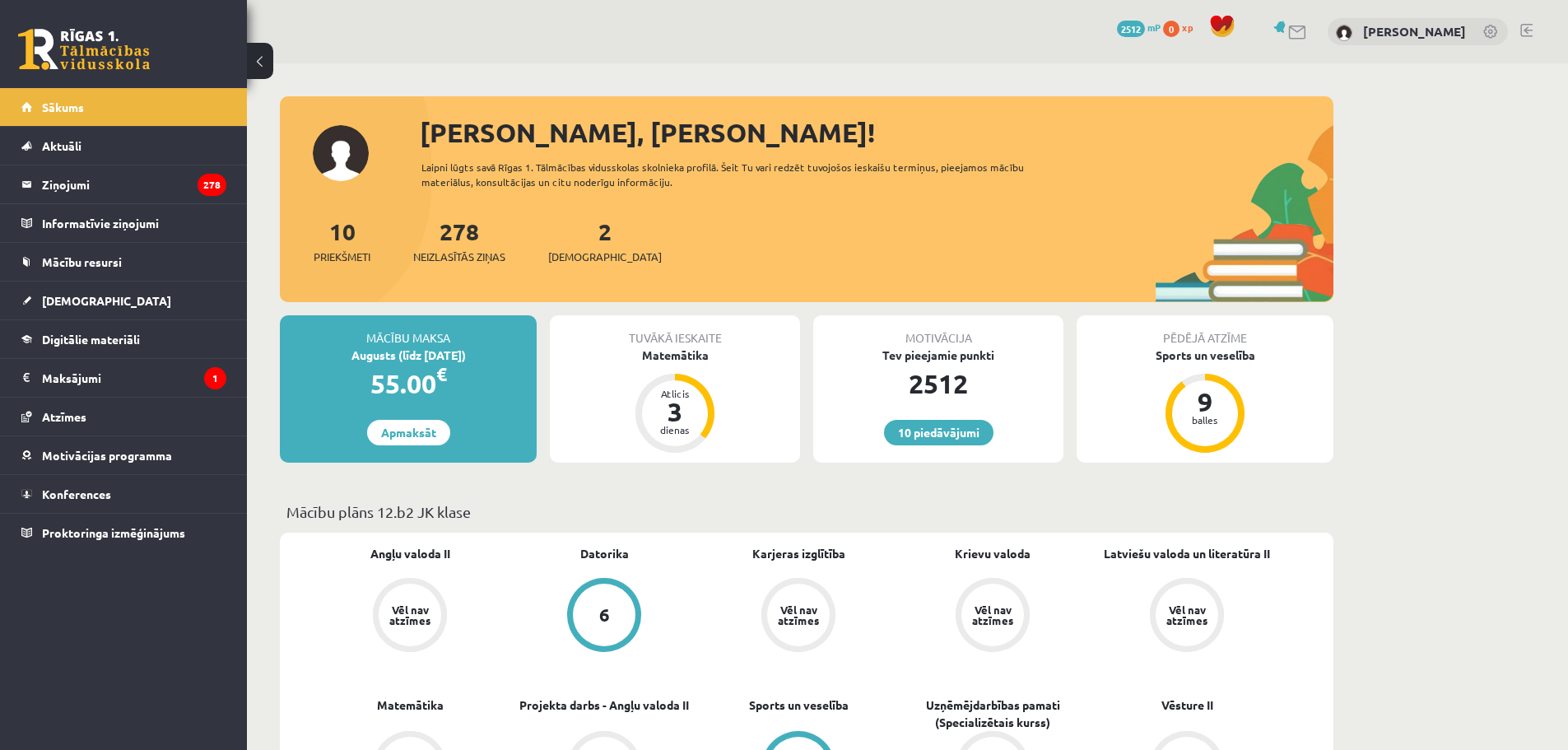
drag, startPoint x: 936, startPoint y: 650, endPoint x: 445, endPoint y: 355, distance: 572.8
click at [85, 53] on link at bounding box center [84, 50] width 132 height 42
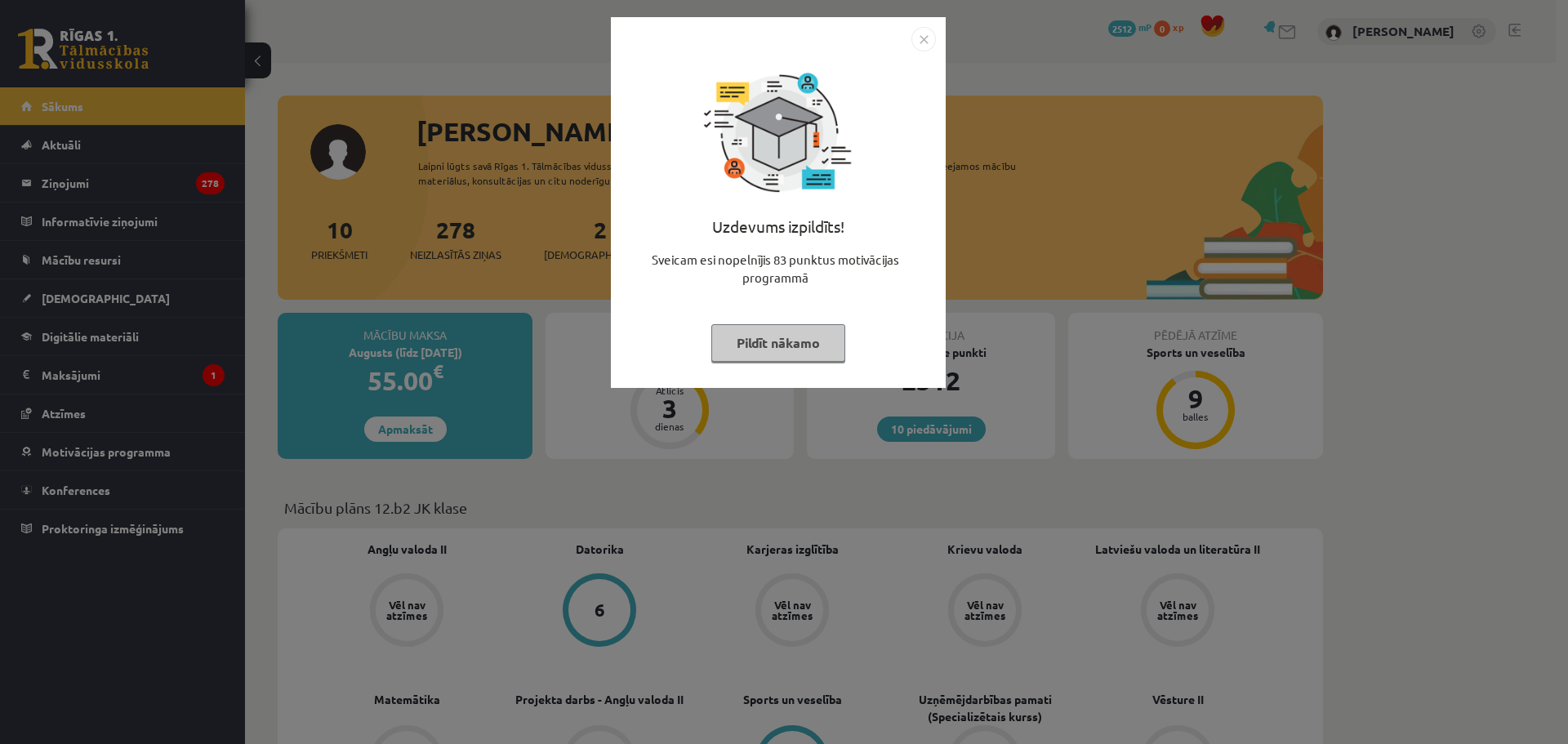
click at [922, 34] on img "Close" at bounding box center [924, 40] width 25 height 25
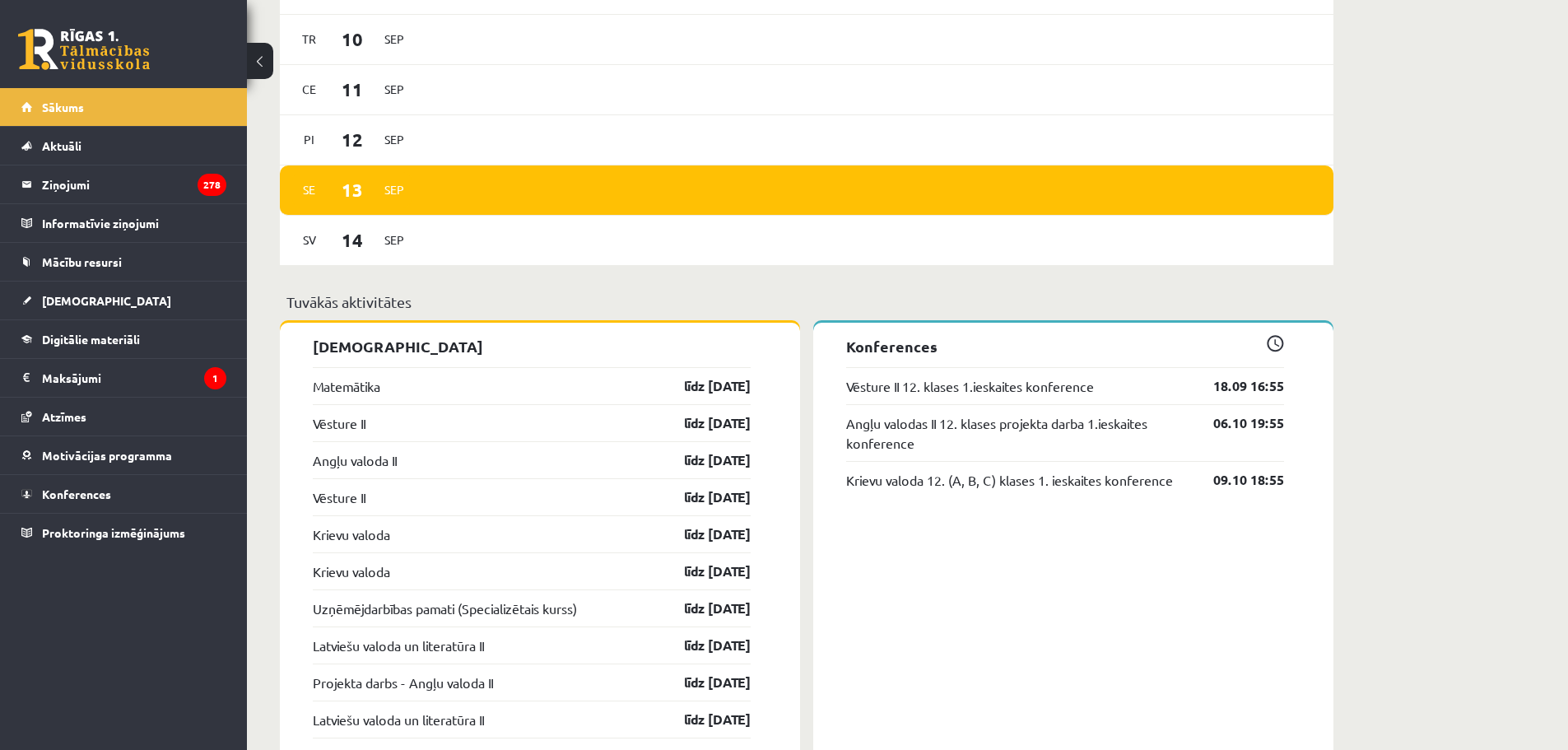
scroll to position [1070, 0]
